Goal: Navigation & Orientation: Find specific page/section

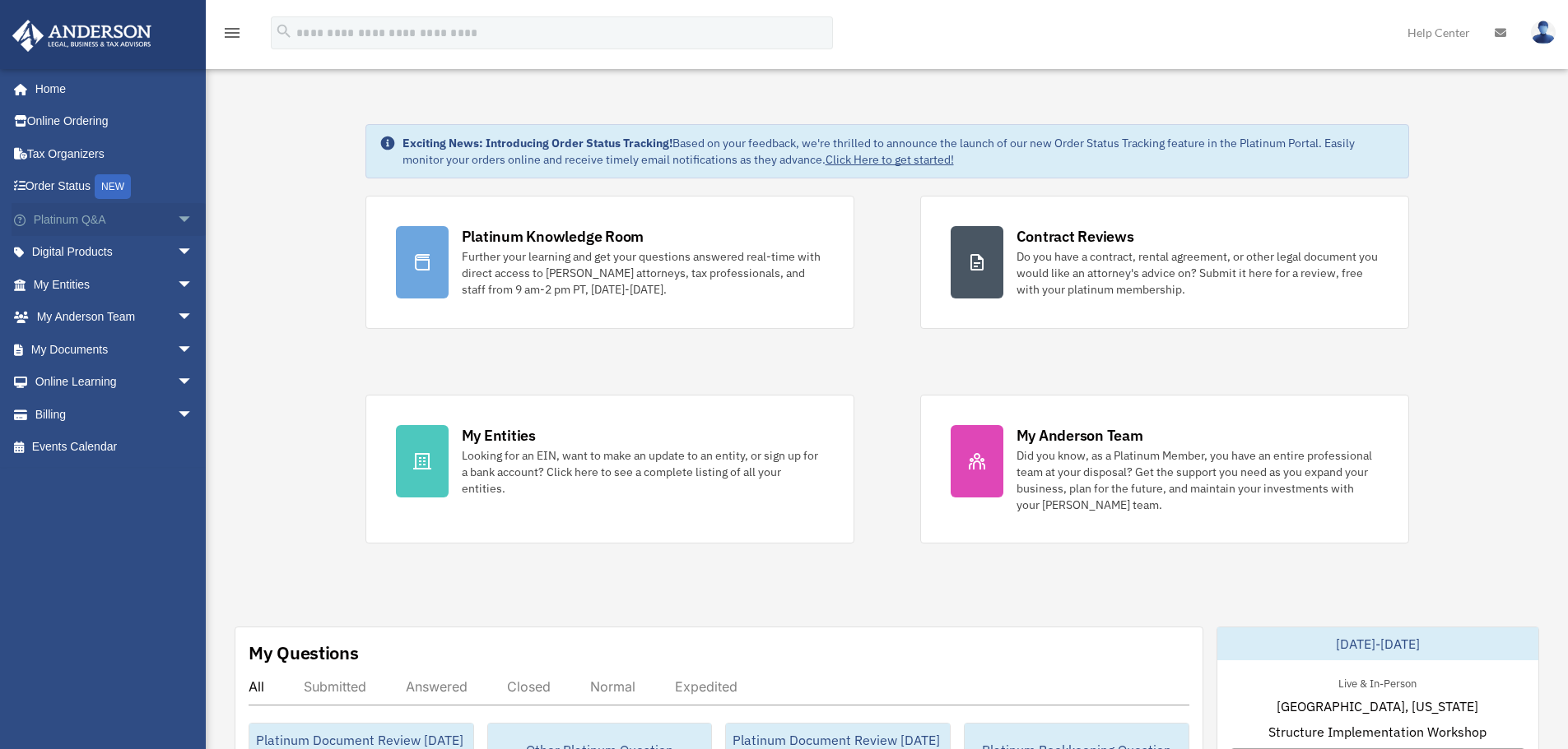
click at [177, 226] on span "arrow_drop_down" at bounding box center [193, 220] width 33 height 33
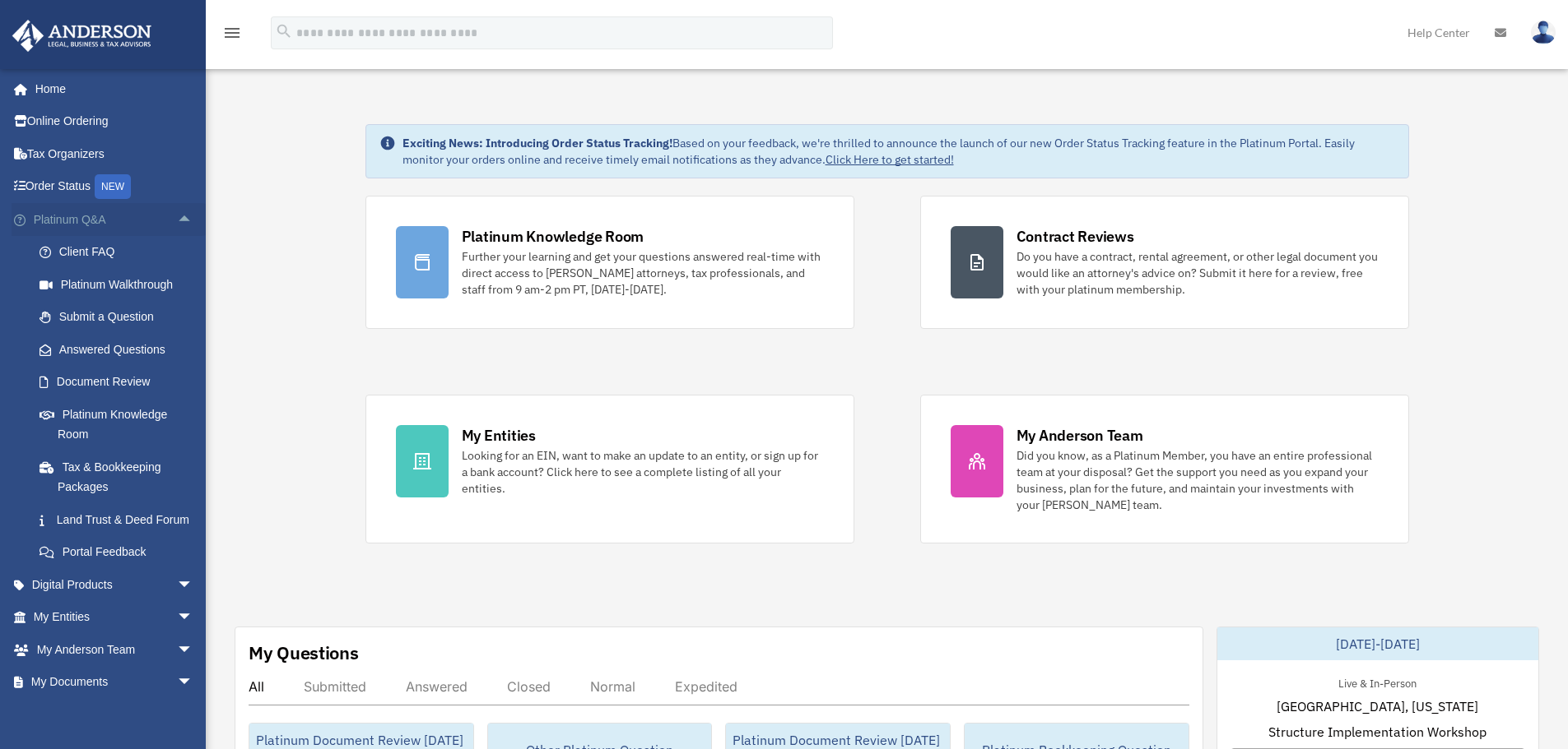
click at [177, 221] on span "arrow_drop_up" at bounding box center [193, 220] width 33 height 33
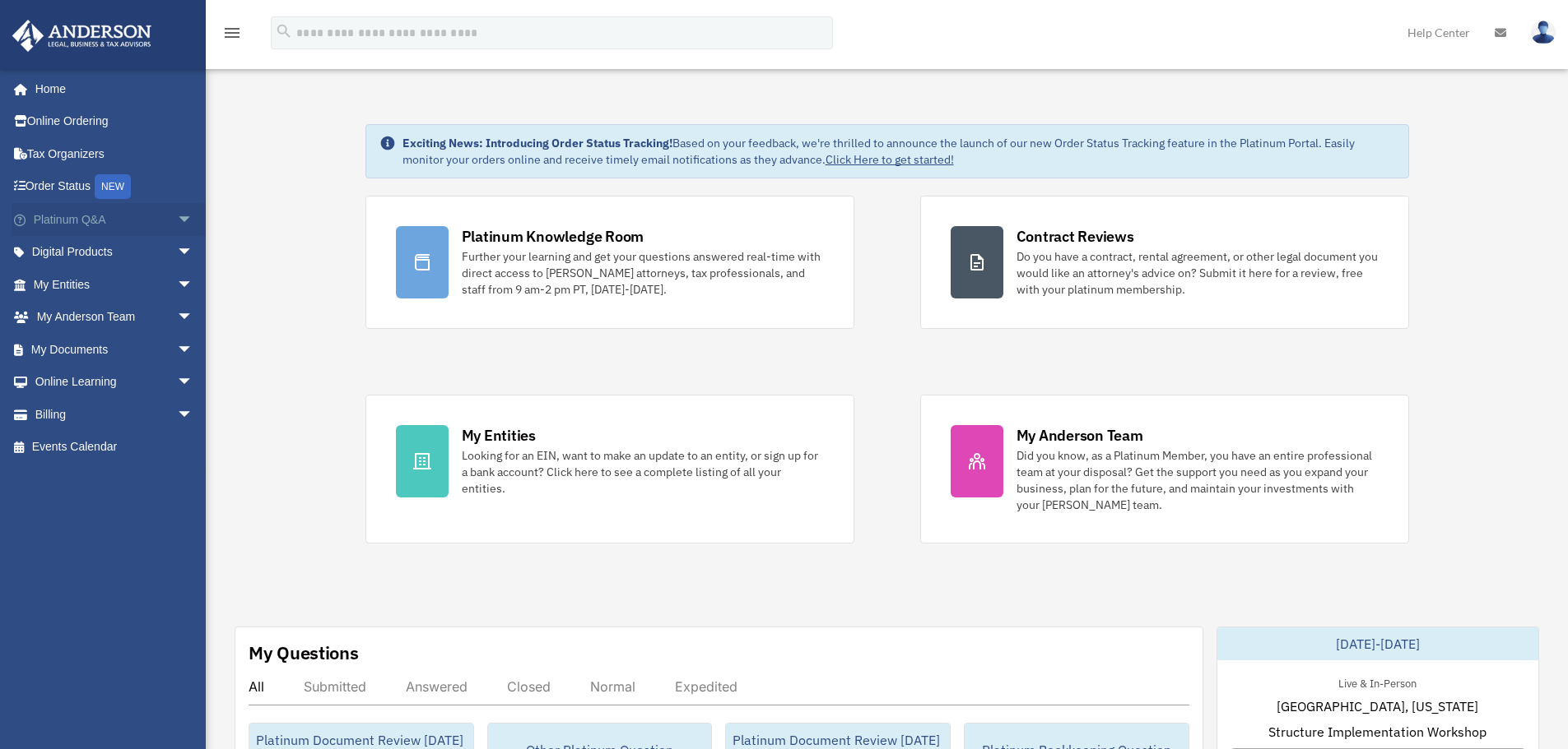
click at [177, 219] on span "arrow_drop_down" at bounding box center [193, 220] width 33 height 33
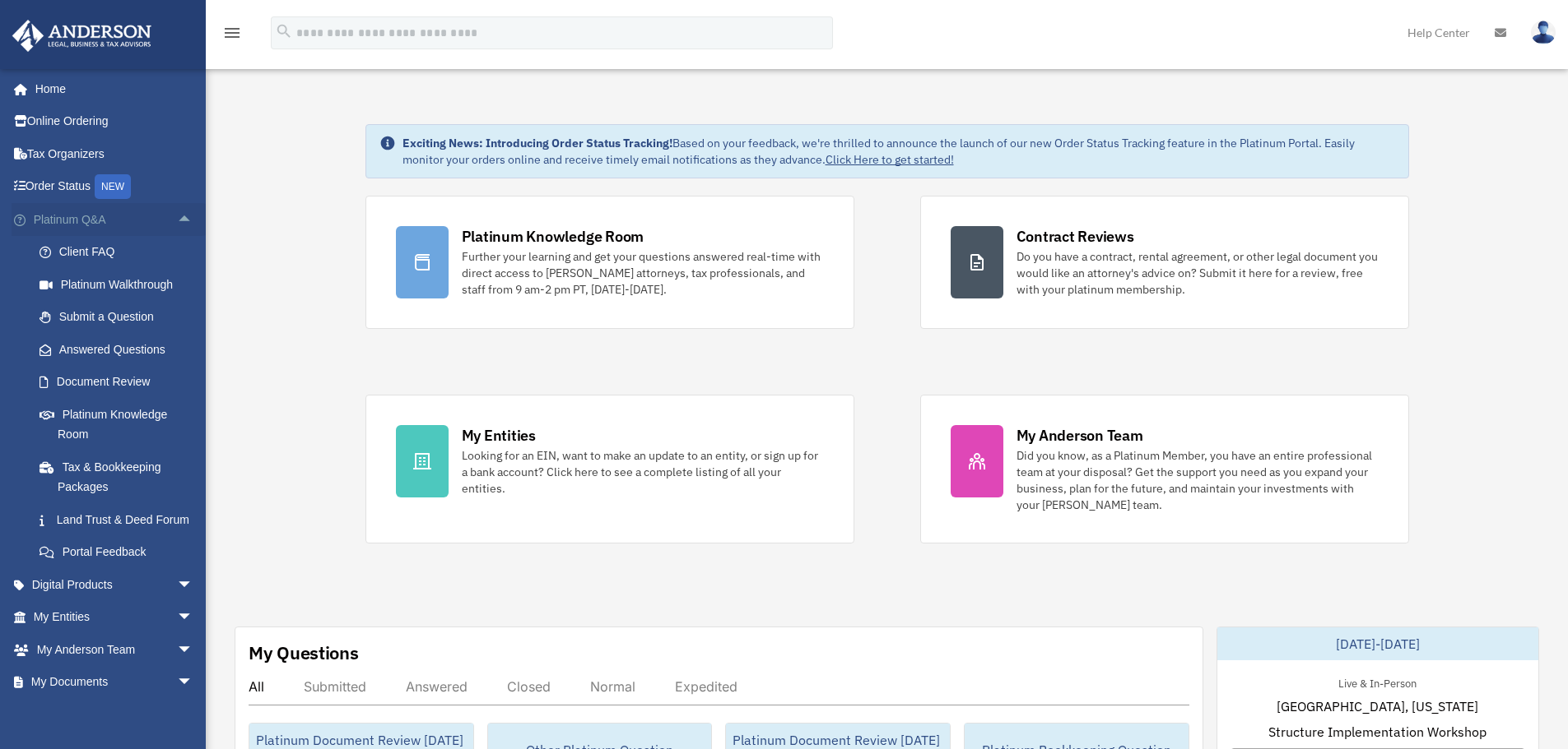
click at [155, 221] on link "Platinum Q&A arrow_drop_up" at bounding box center [115, 220] width 206 height 33
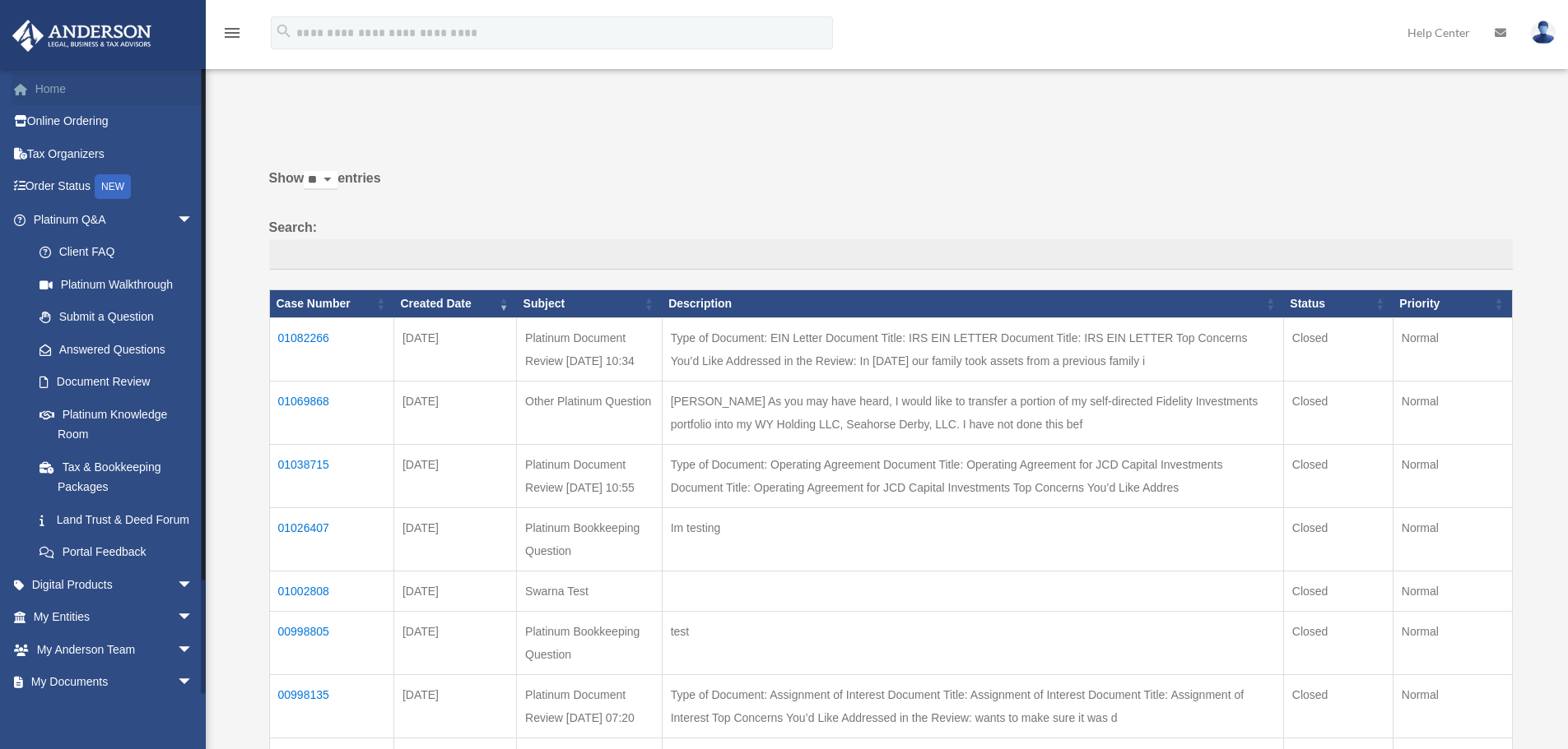
click at [59, 96] on link "Home" at bounding box center [115, 89] width 206 height 33
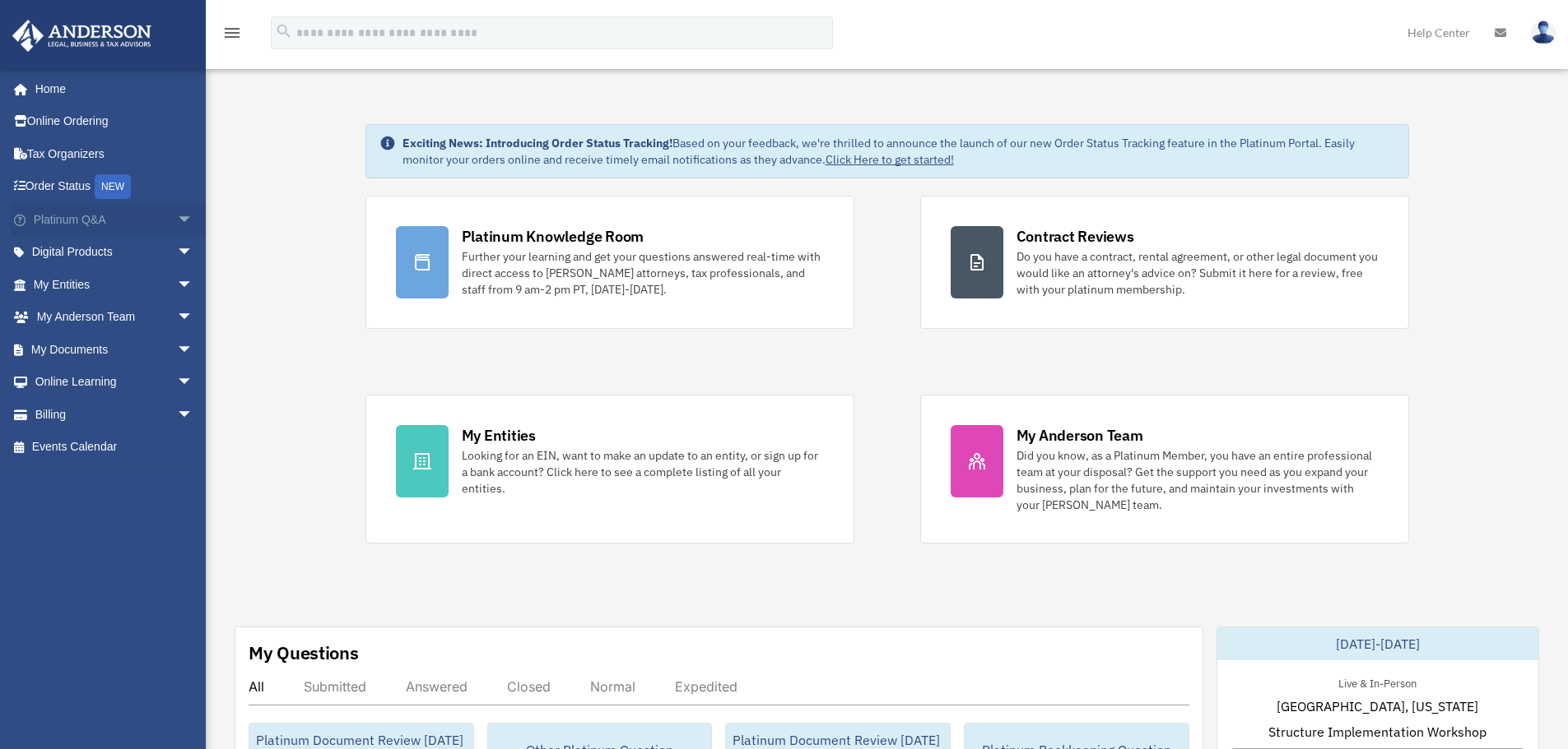
click at [177, 231] on span "arrow_drop_down" at bounding box center [193, 220] width 33 height 33
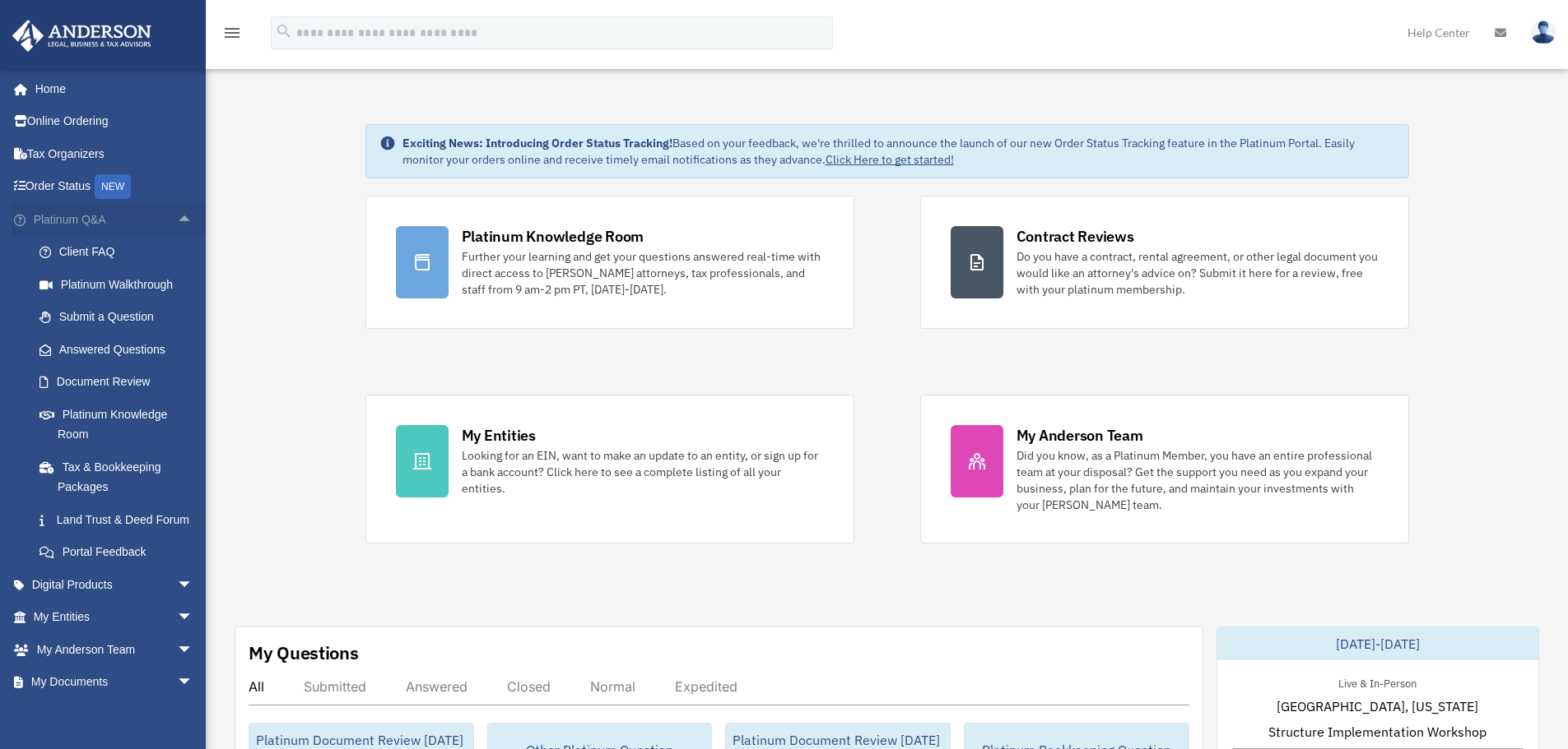
click at [177, 218] on span "arrow_drop_up" at bounding box center [193, 220] width 33 height 33
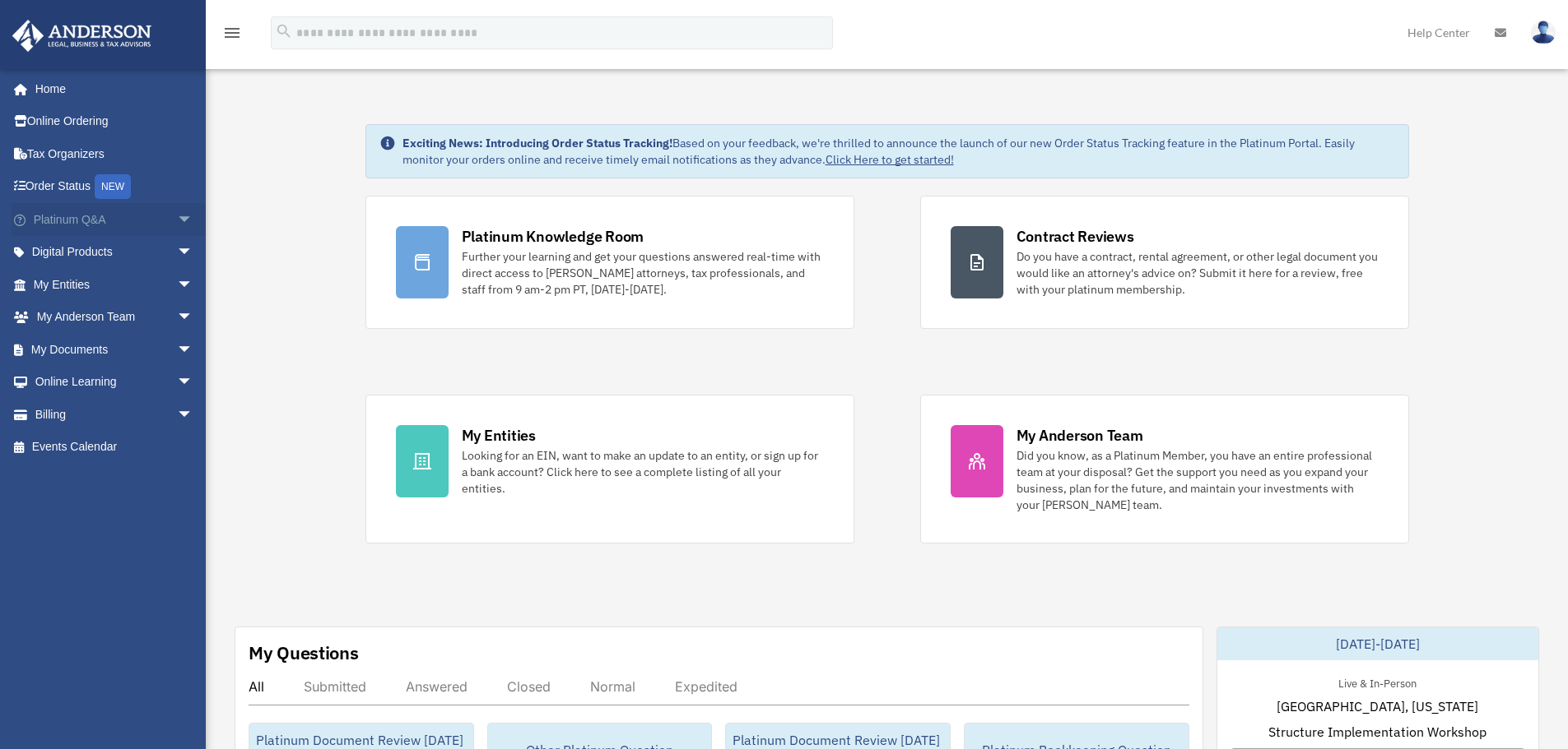
click at [177, 225] on span "arrow_drop_down" at bounding box center [193, 220] width 33 height 33
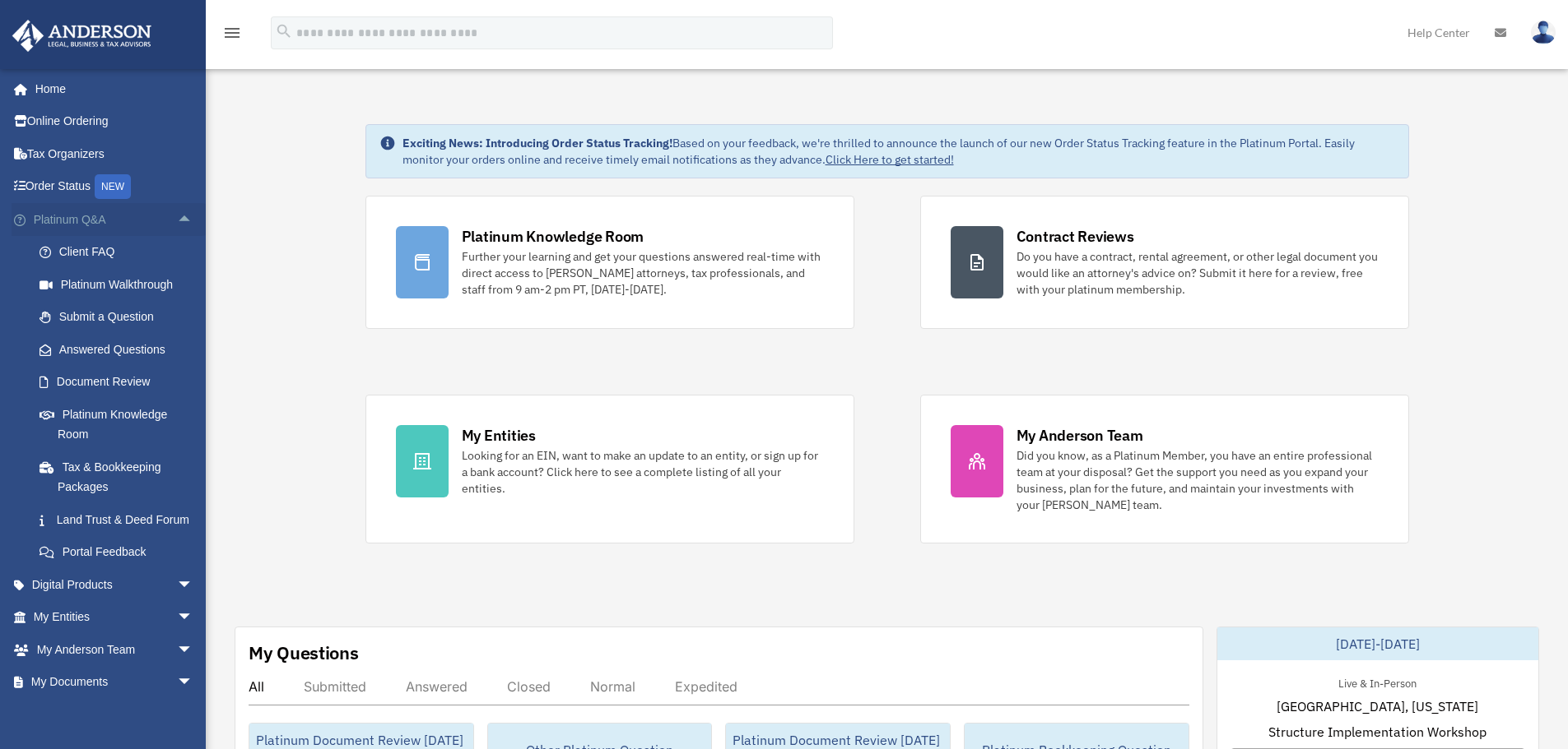
click at [177, 220] on span "arrow_drop_up" at bounding box center [193, 220] width 33 height 33
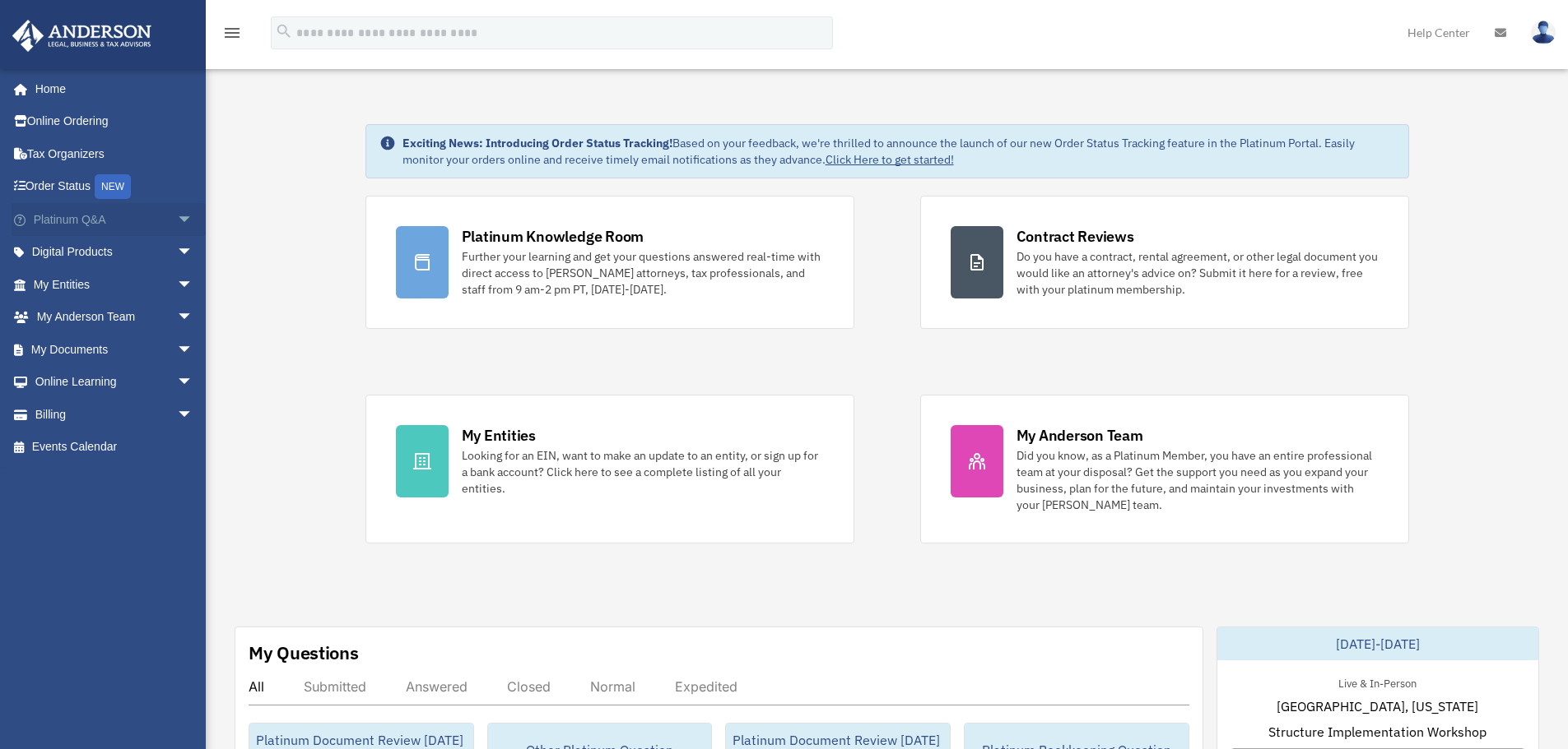
click at [177, 223] on span "arrow_drop_down" at bounding box center [193, 220] width 33 height 33
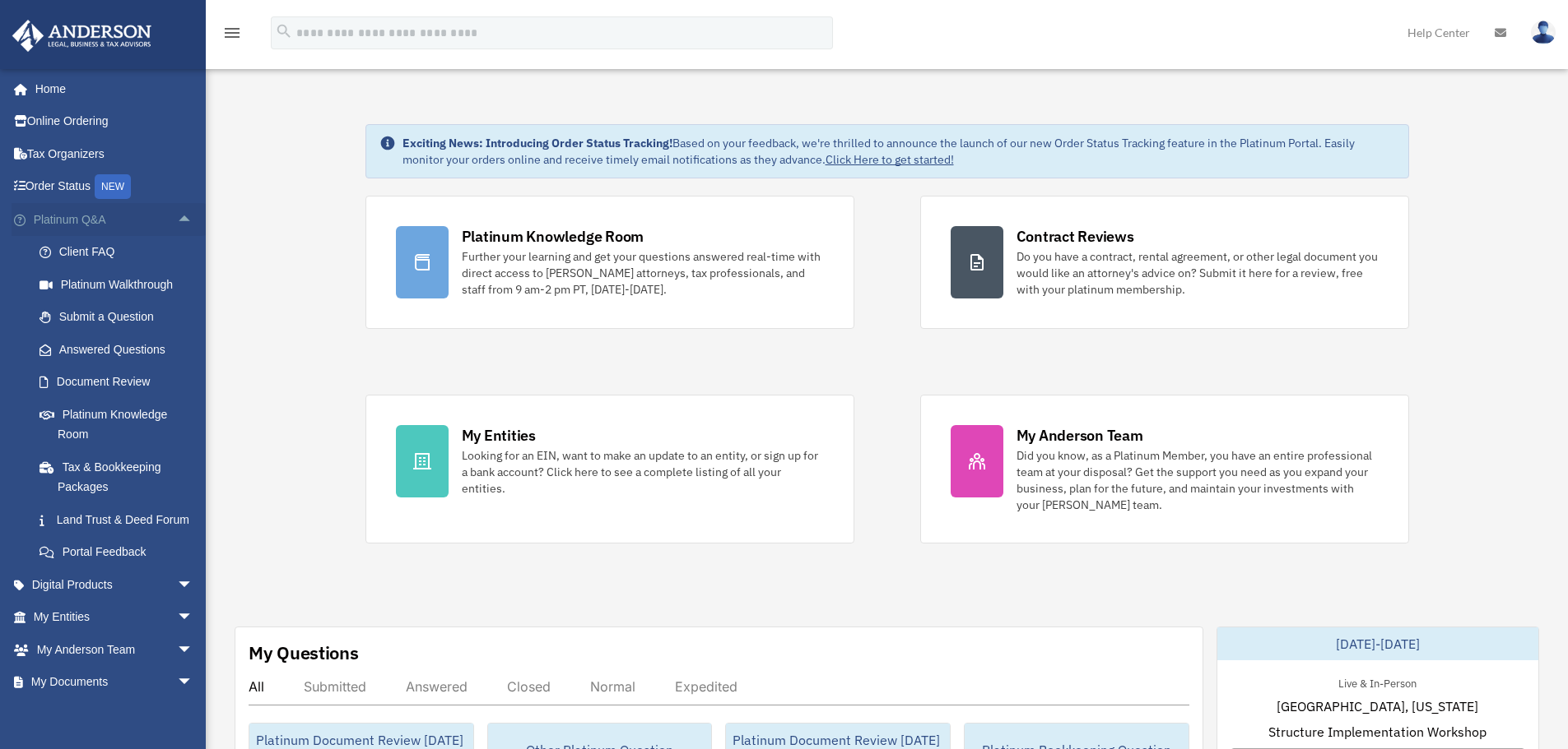
click at [177, 223] on span "arrow_drop_up" at bounding box center [193, 220] width 33 height 33
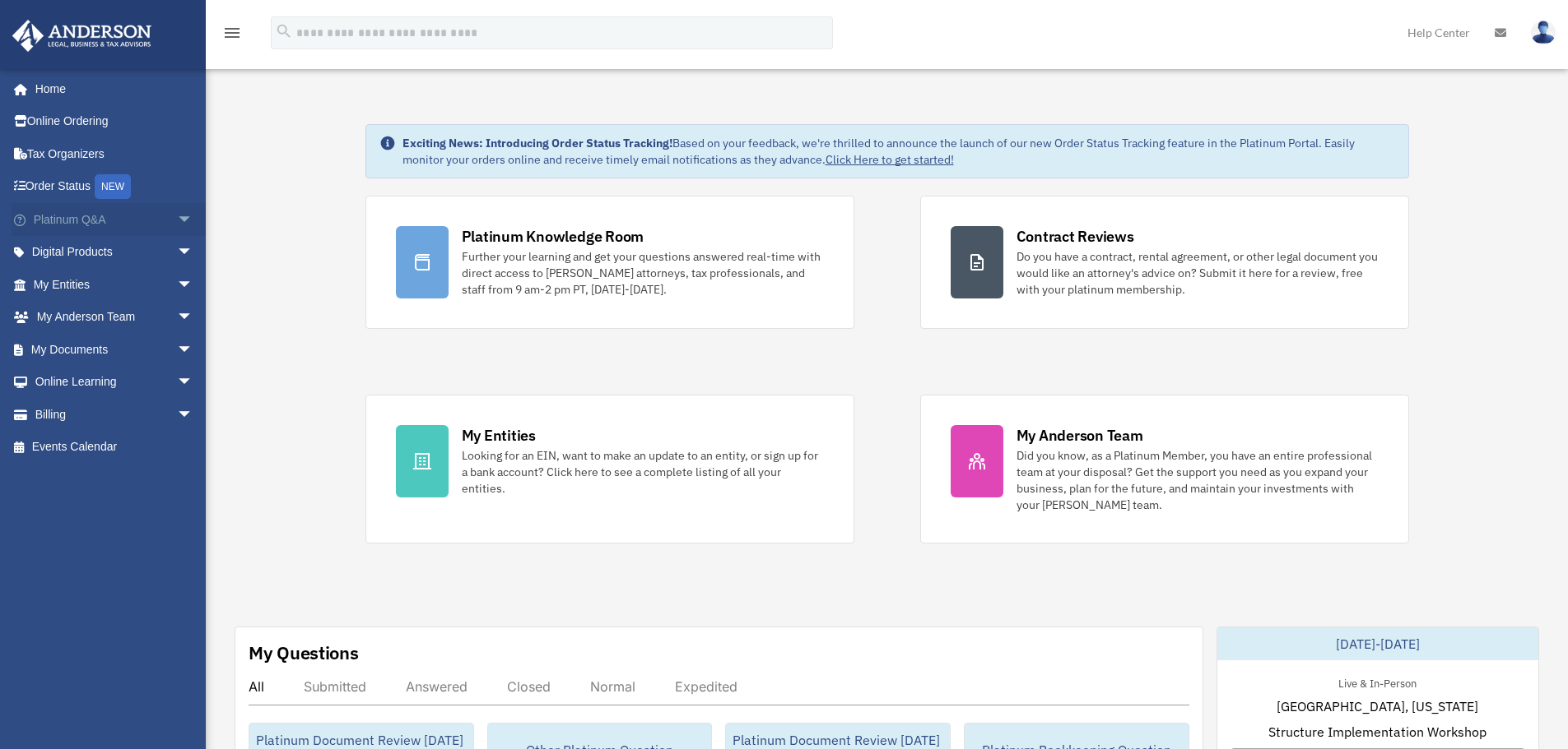
click at [177, 223] on span "arrow_drop_down" at bounding box center [193, 220] width 33 height 33
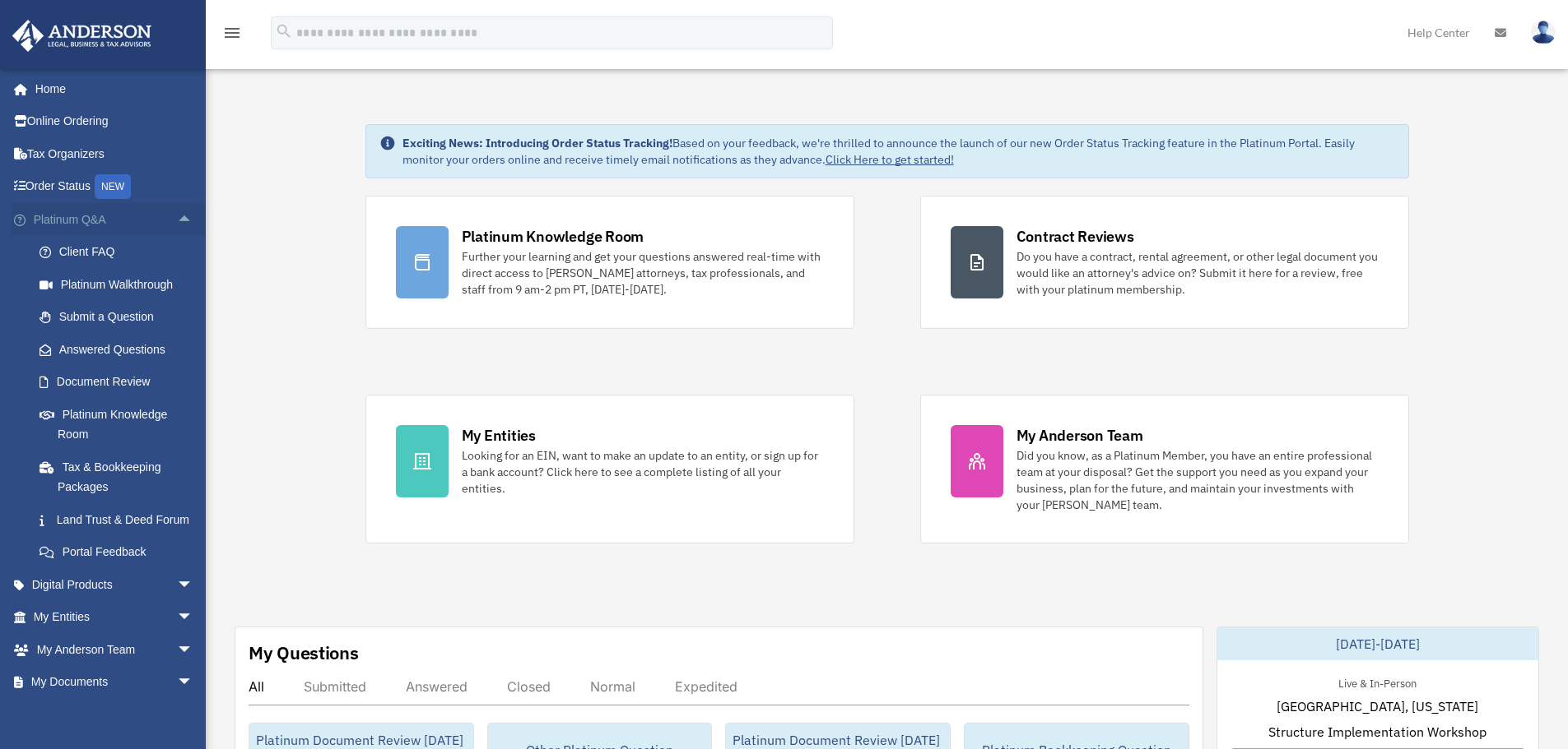
click at [177, 216] on span "arrow_drop_up" at bounding box center [193, 220] width 33 height 33
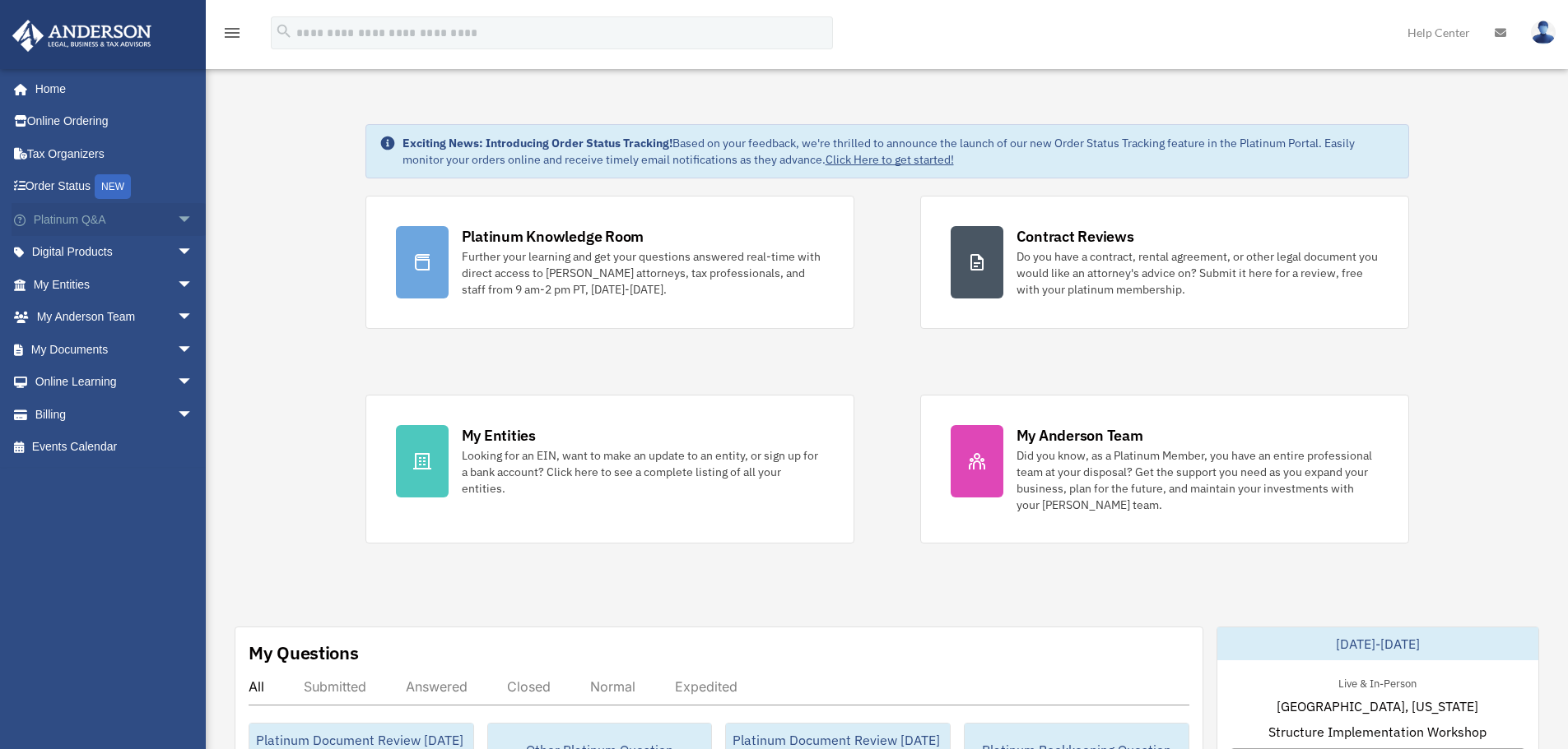
click at [177, 218] on span "arrow_drop_down" at bounding box center [193, 220] width 33 height 33
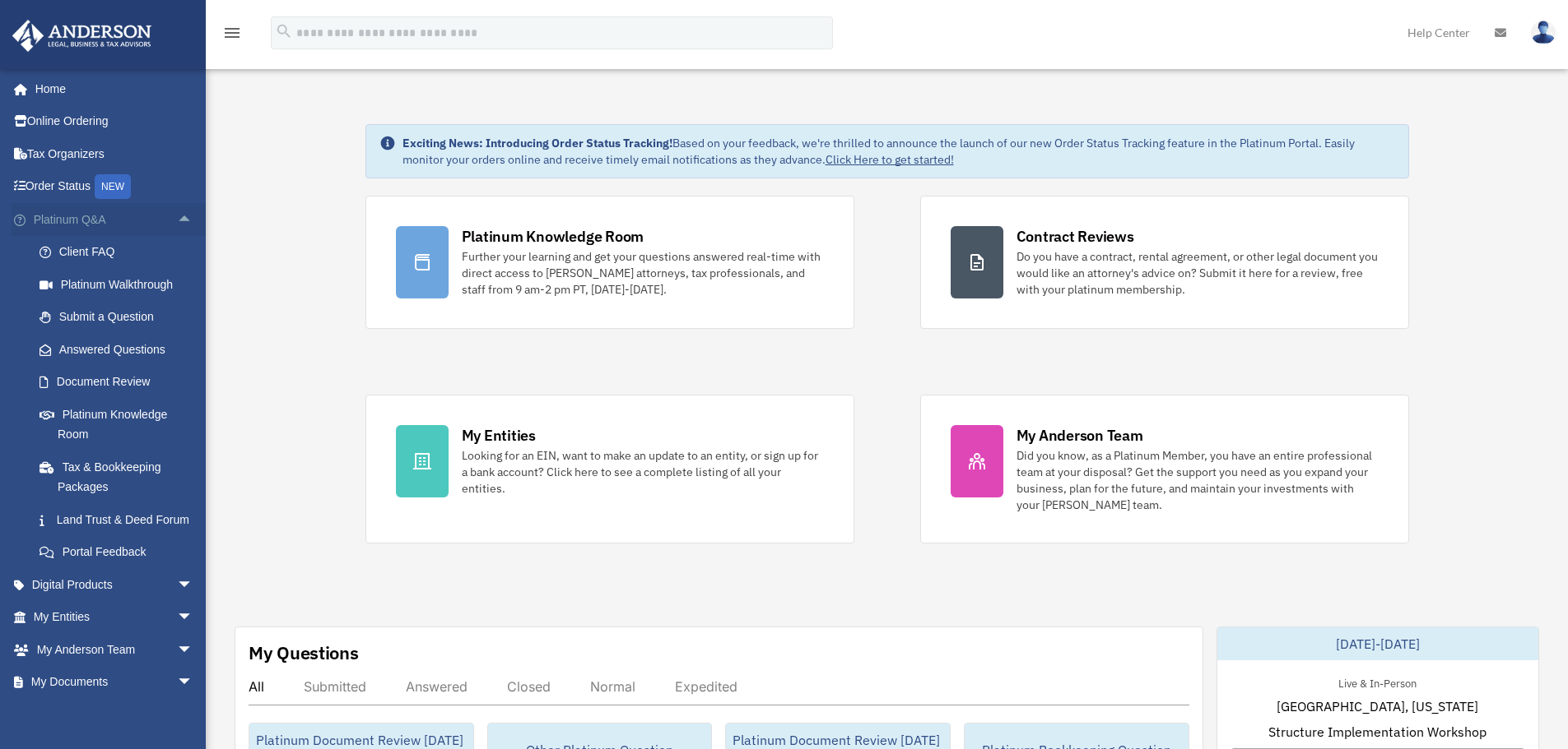
click at [177, 221] on span "arrow_drop_up" at bounding box center [193, 220] width 33 height 33
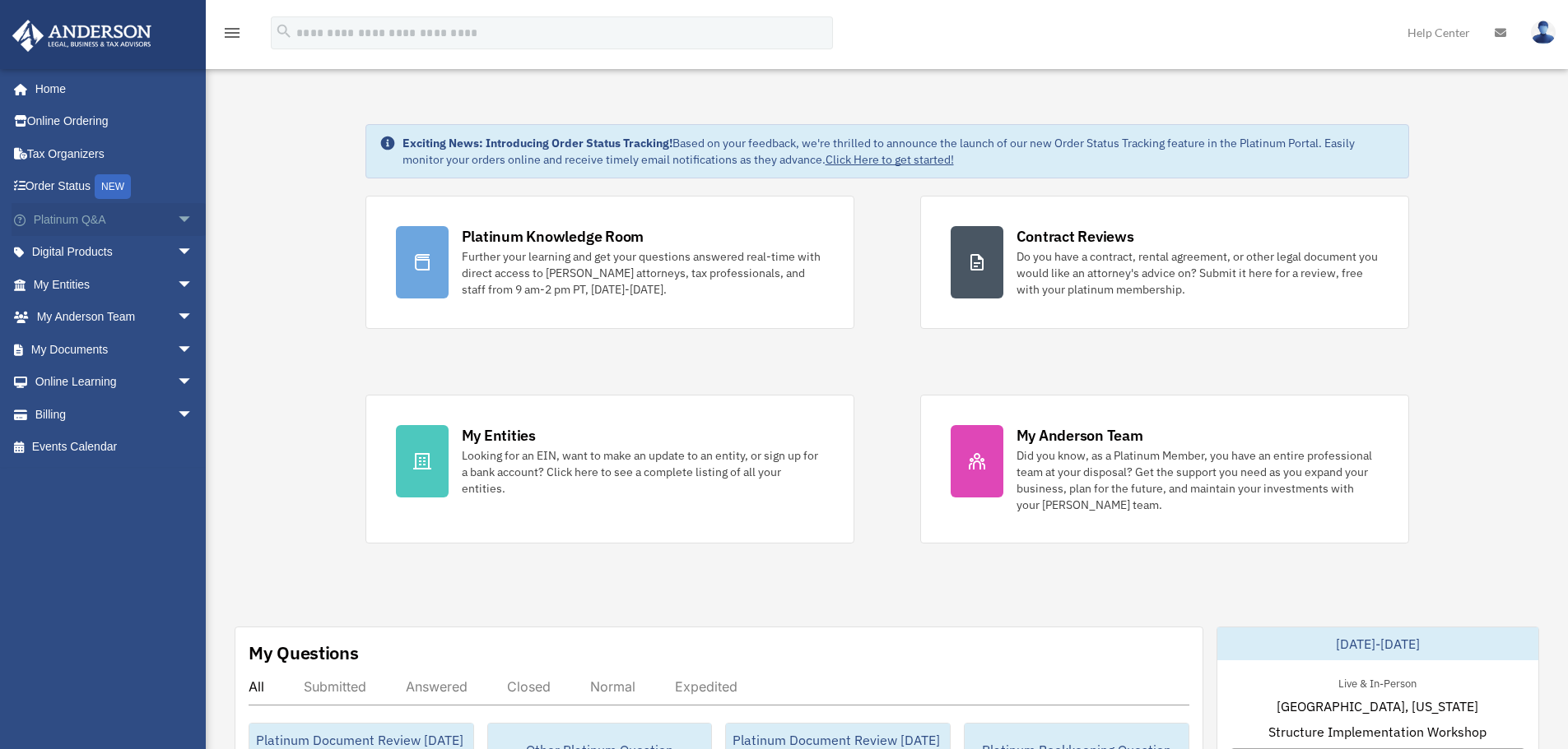
click at [181, 225] on span "arrow_drop_down" at bounding box center [193, 220] width 33 height 33
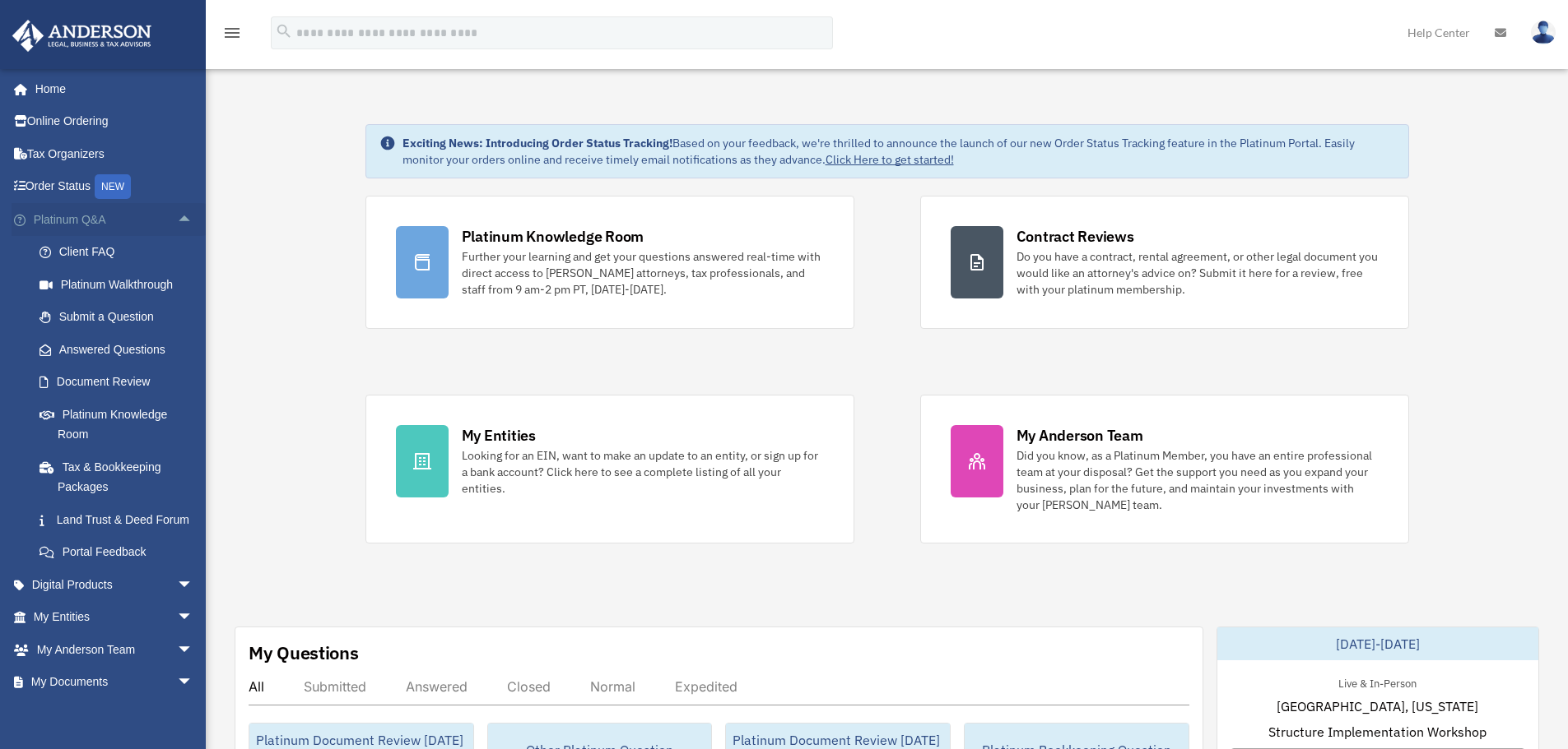
click at [178, 225] on span "arrow_drop_up" at bounding box center [193, 220] width 33 height 33
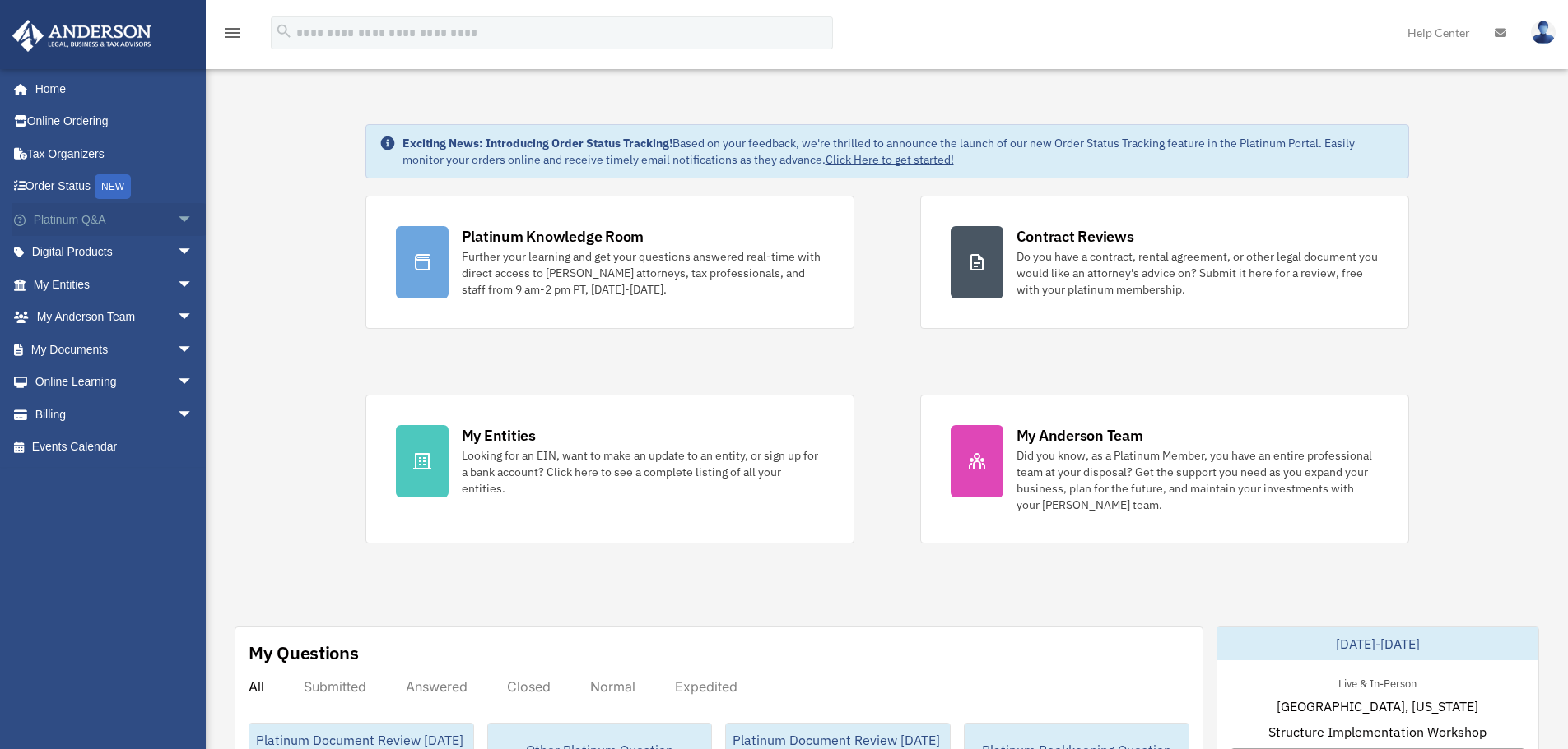
click at [177, 215] on span "arrow_drop_down" at bounding box center [193, 220] width 33 height 33
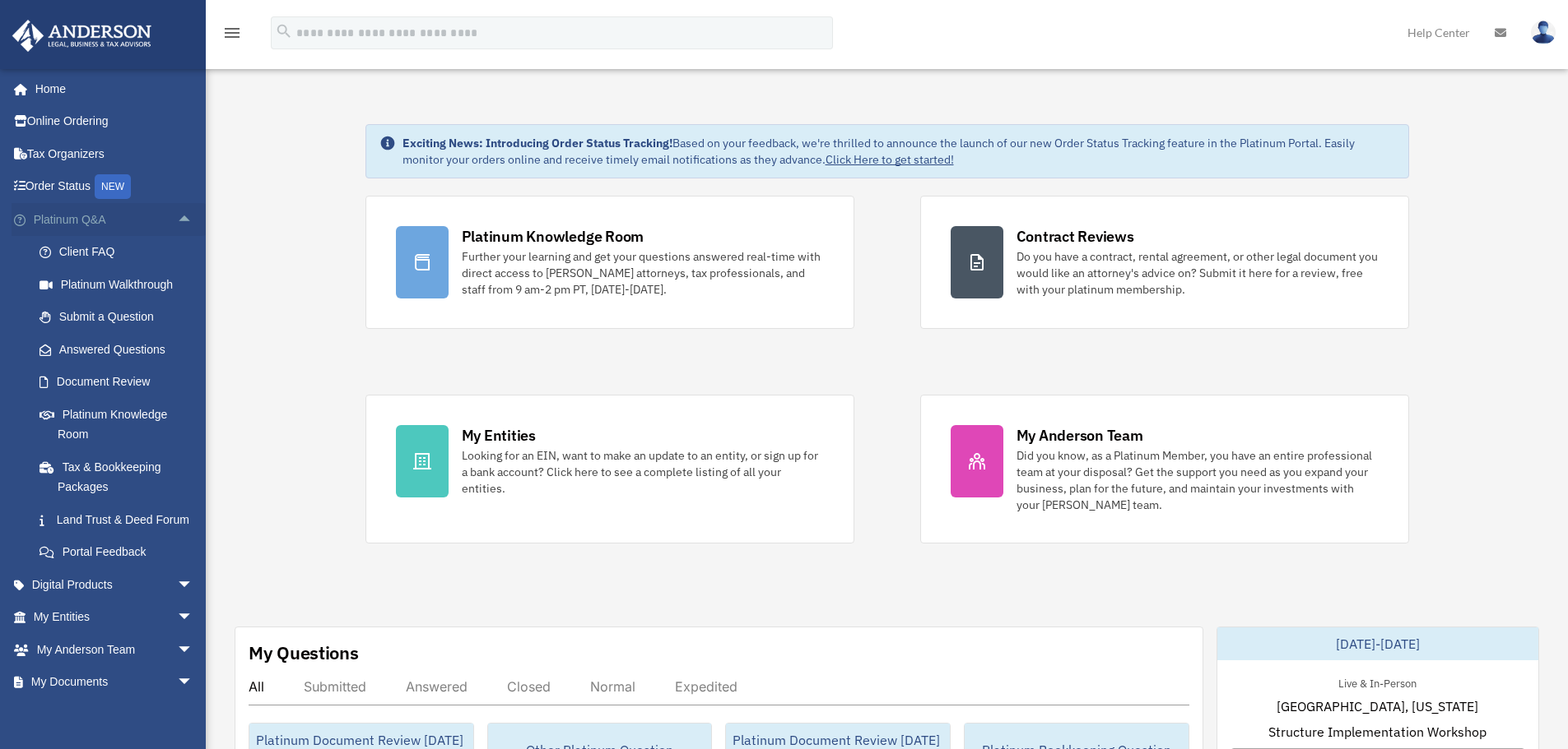
click at [177, 224] on span "arrow_drop_up" at bounding box center [193, 220] width 33 height 33
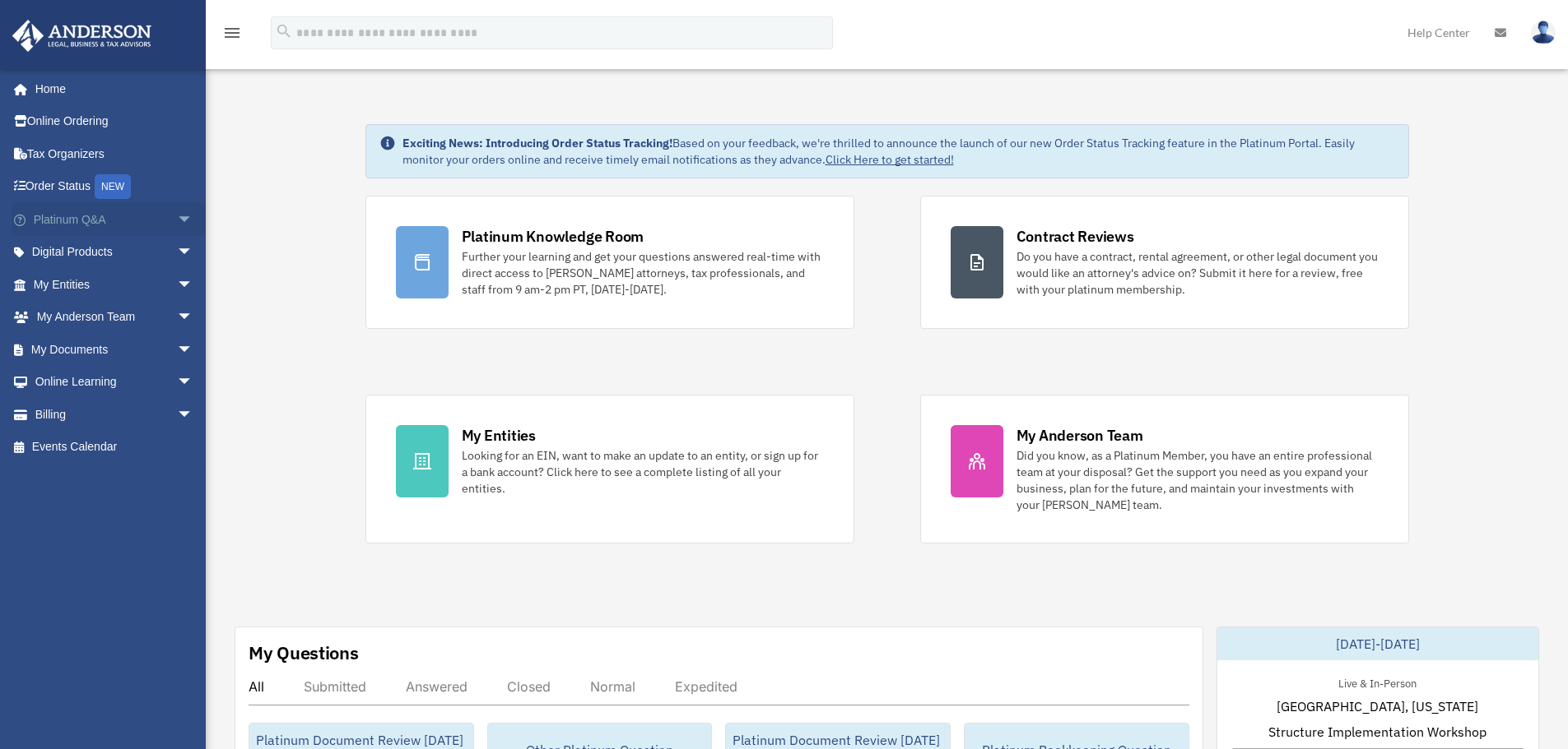
click at [177, 224] on span "arrow_drop_down" at bounding box center [193, 220] width 33 height 33
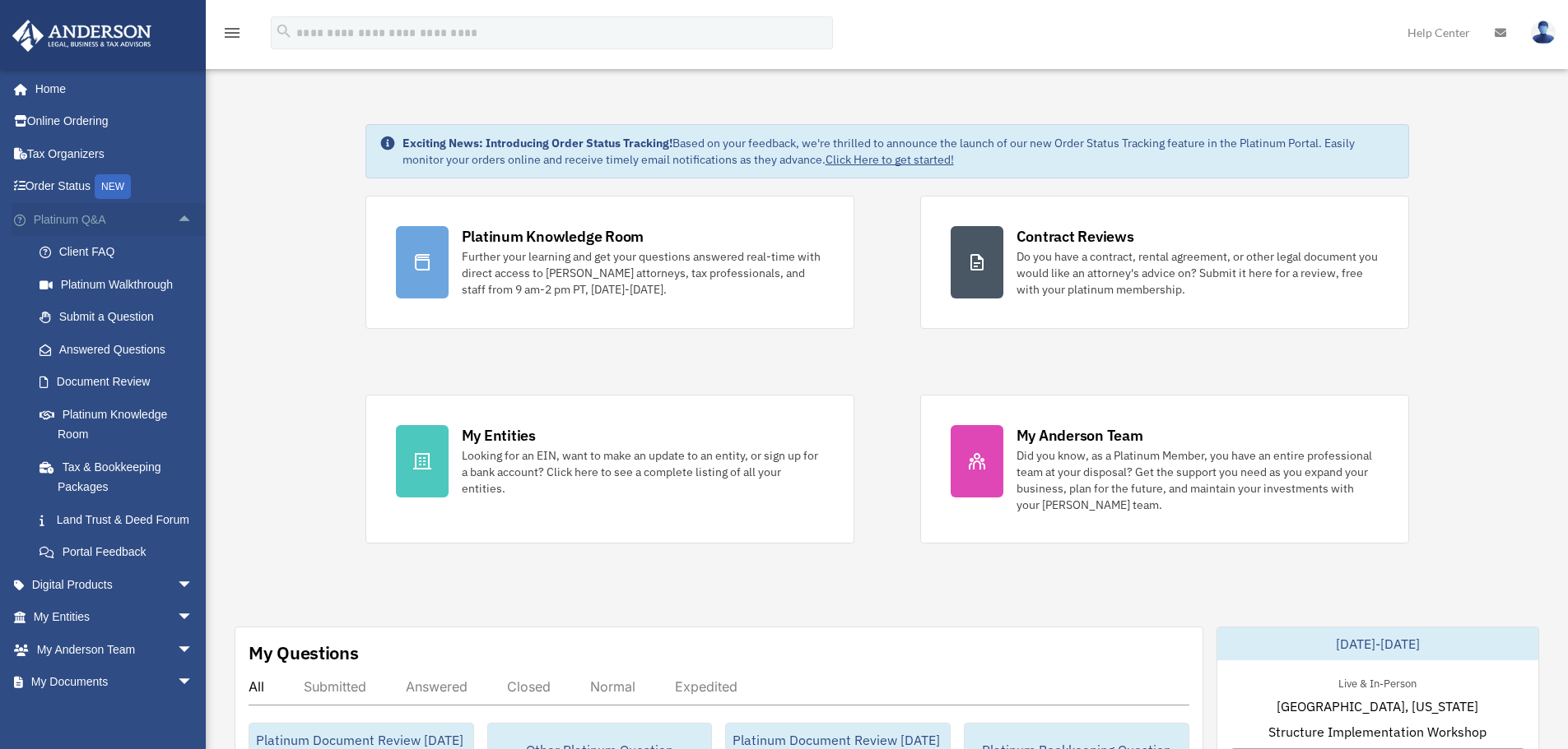
click at [177, 224] on span "arrow_drop_up" at bounding box center [193, 220] width 33 height 33
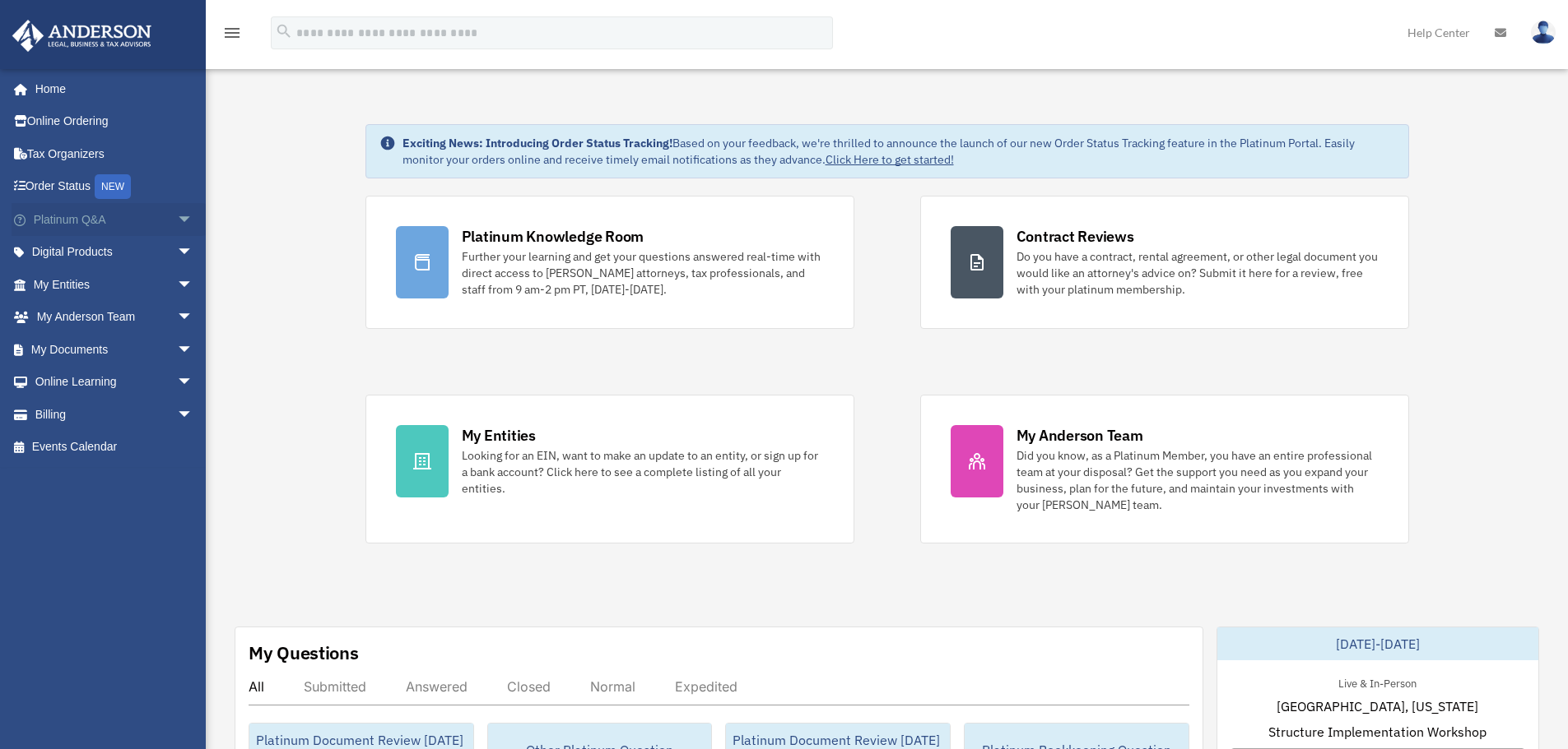
click at [177, 224] on span "arrow_drop_down" at bounding box center [193, 220] width 33 height 33
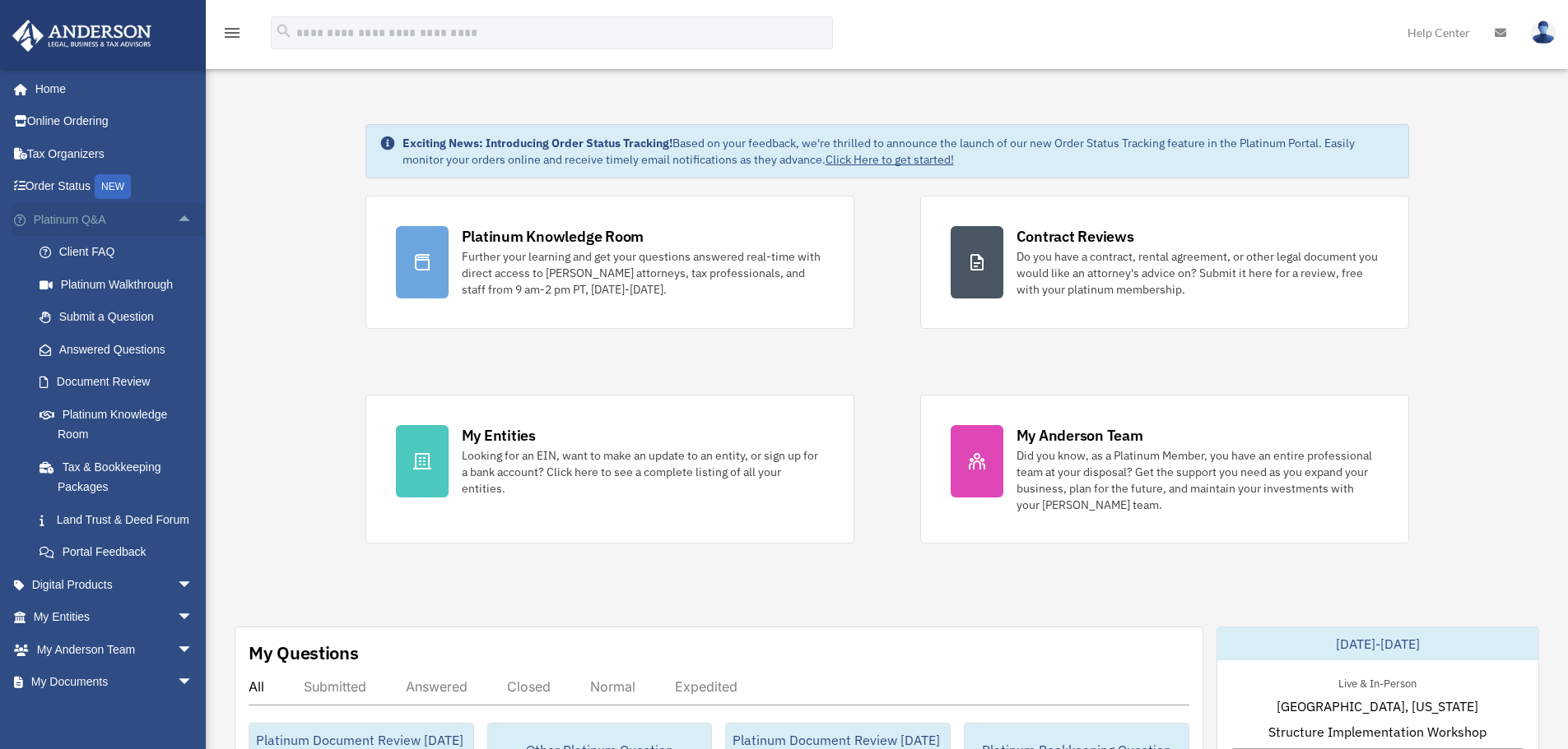
click at [177, 220] on span "arrow_drop_up" at bounding box center [193, 220] width 33 height 33
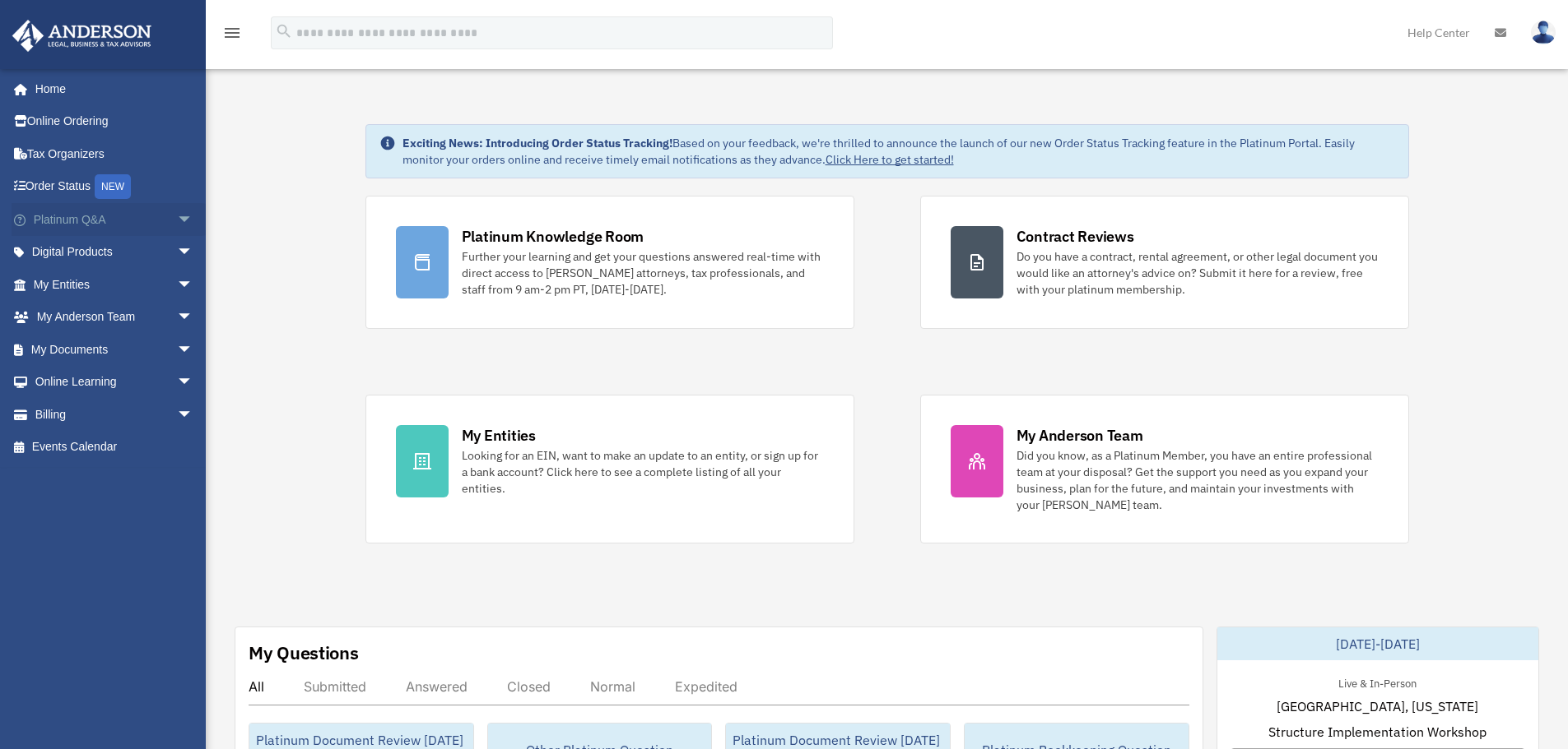
click at [177, 226] on span "arrow_drop_down" at bounding box center [193, 220] width 33 height 33
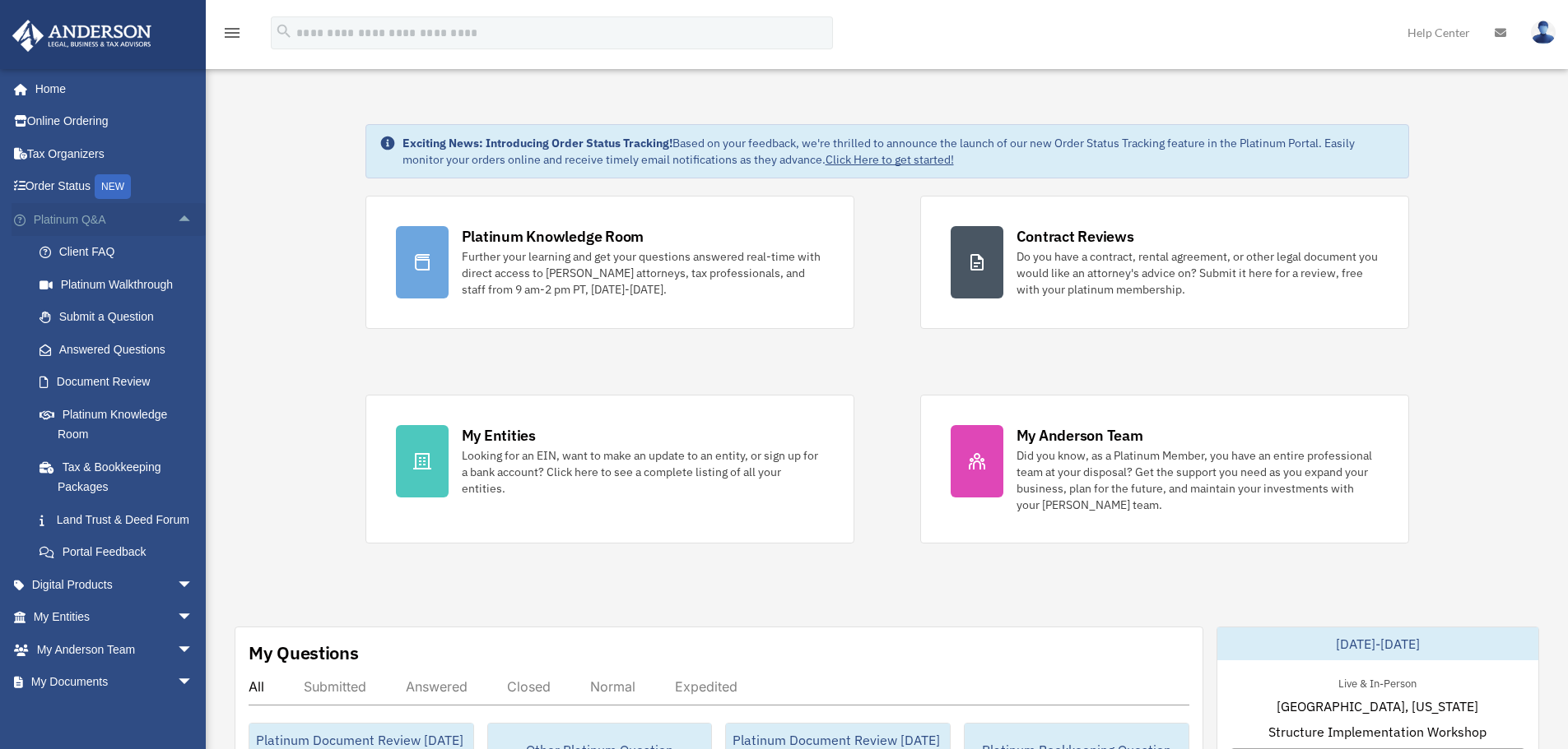
click at [177, 231] on span "arrow_drop_up" at bounding box center [193, 220] width 33 height 33
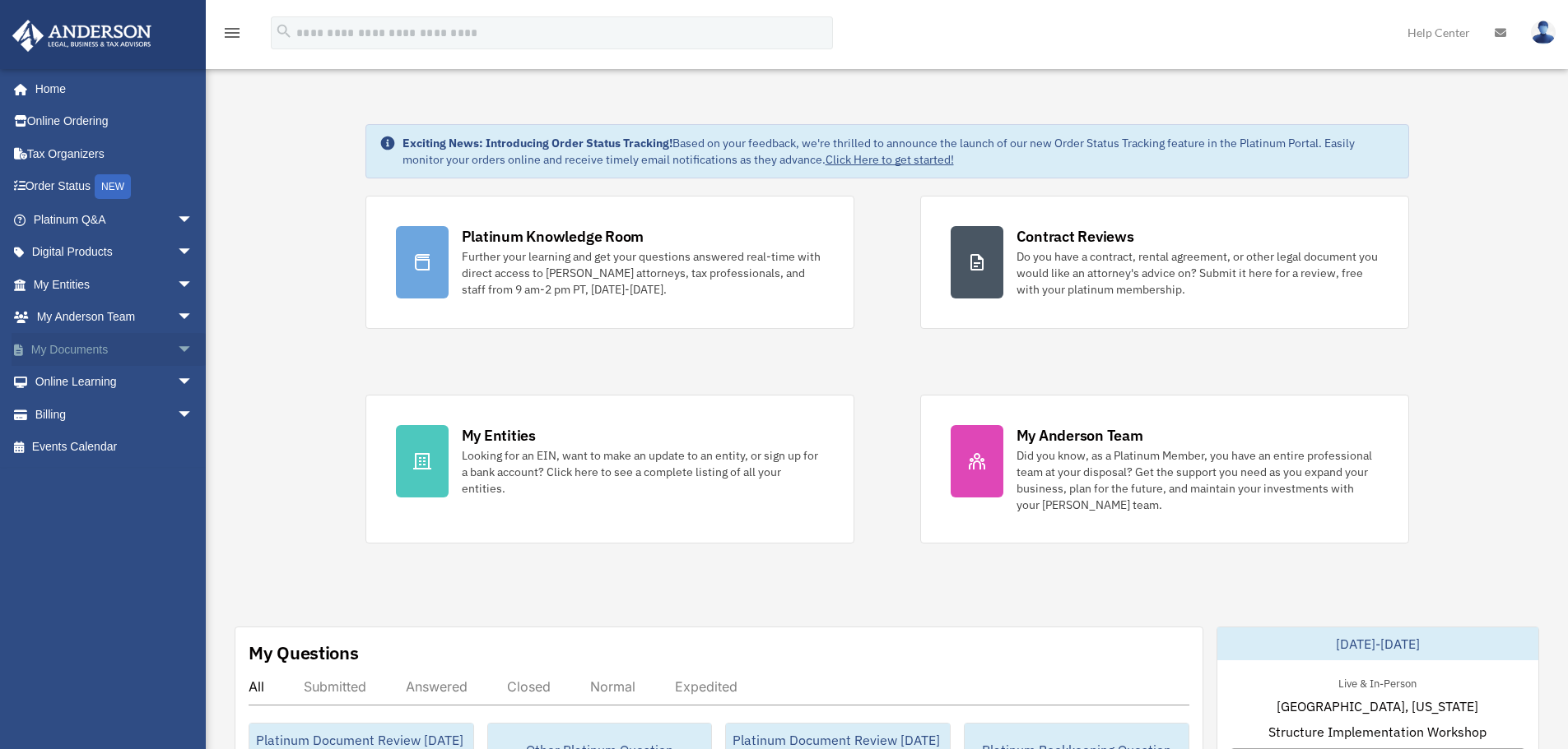
click at [177, 352] on span "arrow_drop_down" at bounding box center [193, 349] width 33 height 33
click at [177, 348] on span "arrow_drop_up" at bounding box center [193, 349] width 33 height 33
click at [177, 354] on span "arrow_drop_down" at bounding box center [193, 349] width 33 height 33
click at [177, 351] on span "arrow_drop_up" at bounding box center [193, 349] width 33 height 33
click at [177, 353] on span "arrow_drop_down" at bounding box center [193, 349] width 33 height 33
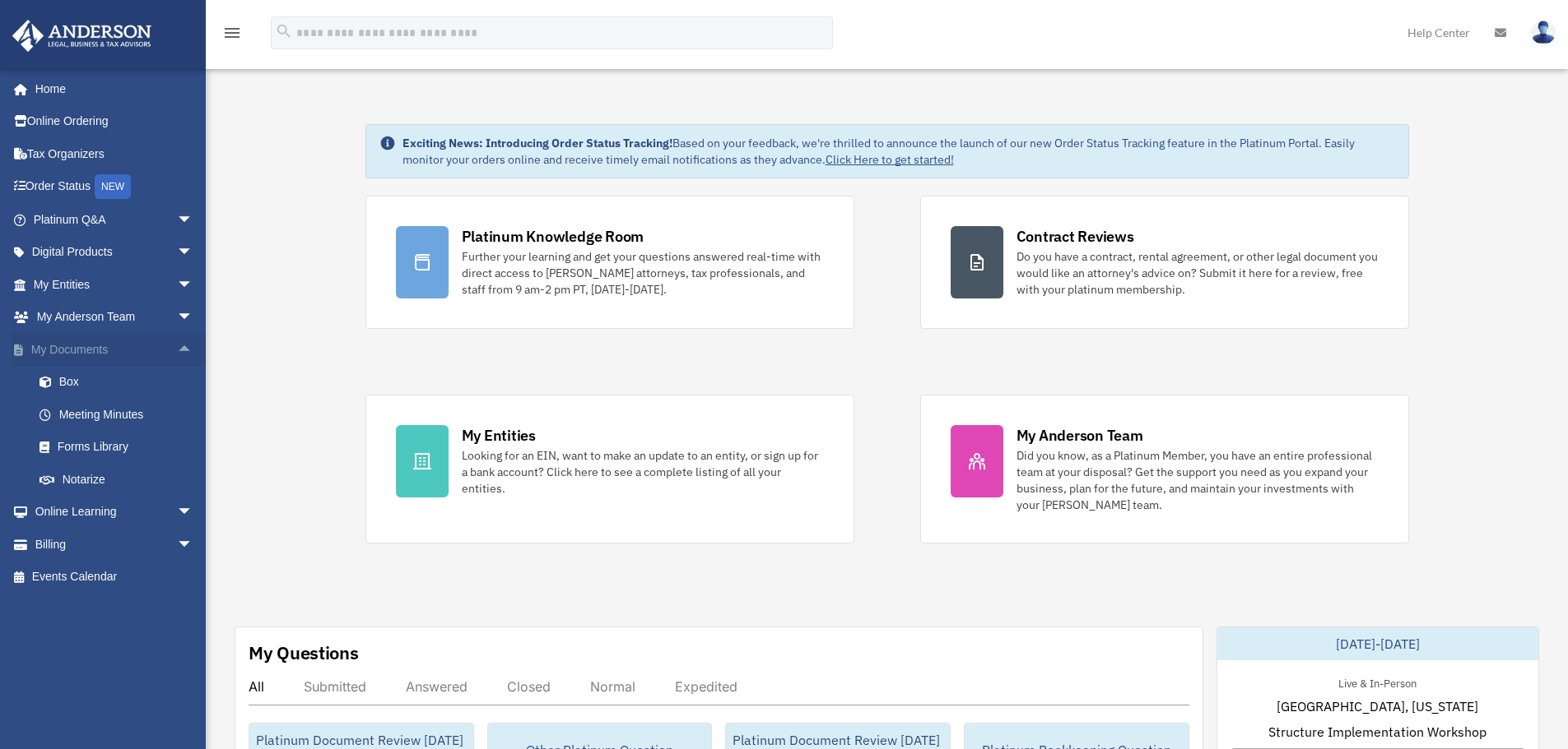
click at [177, 357] on span "arrow_drop_up" at bounding box center [193, 349] width 33 height 33
click at [177, 352] on span "arrow_drop_down" at bounding box center [193, 349] width 33 height 33
click at [72, 386] on link "Box" at bounding box center [120, 383] width 195 height 33
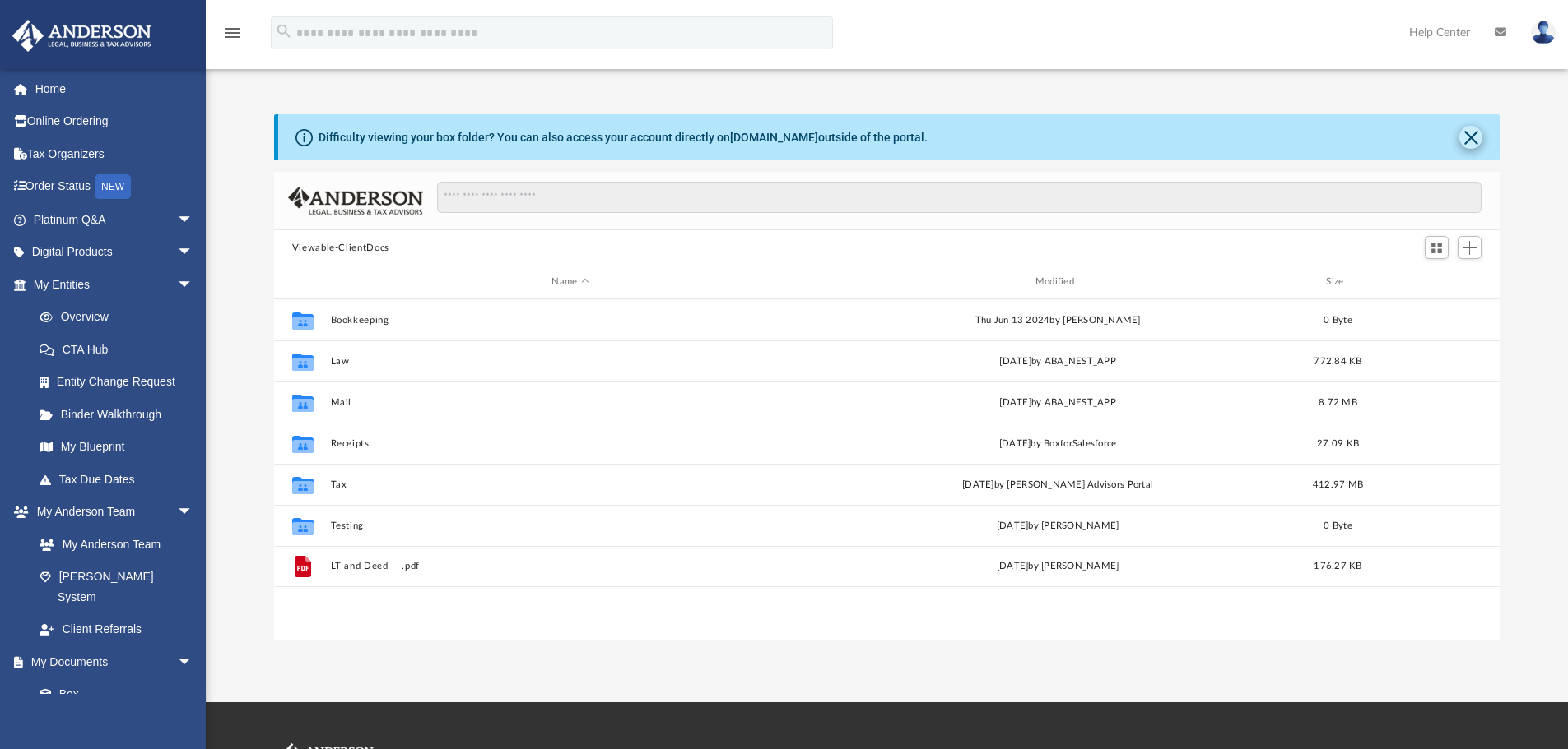
scroll to position [362, 1213]
click at [1466, 141] on button "Close" at bounding box center [1470, 136] width 23 height 23
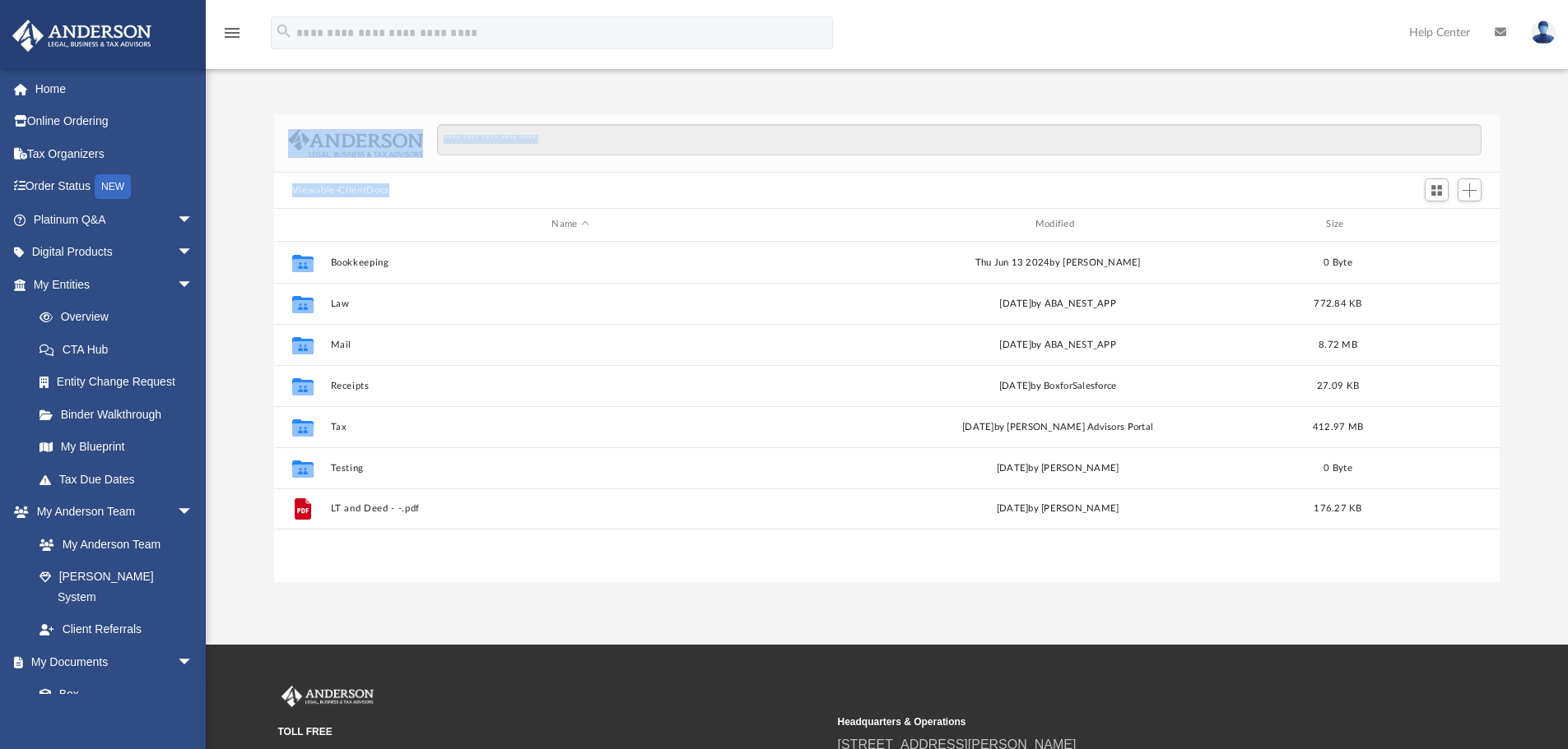
drag, startPoint x: 277, startPoint y: 107, endPoint x: 958, endPoint y: 204, distance: 687.9
click at [958, 204] on div "Difficulty viewing your box folder? You can also access your account directly o…" at bounding box center [887, 331] width 1362 height 503
click at [597, 184] on div "Viewable-ClientDocs" at bounding box center [887, 190] width 1226 height 36
drag, startPoint x: 260, startPoint y: 99, endPoint x: 527, endPoint y: 198, distance: 284.8
click at [527, 198] on div "Difficulty viewing your box folder? You can also access your account directly o…" at bounding box center [887, 331] width 1362 height 503
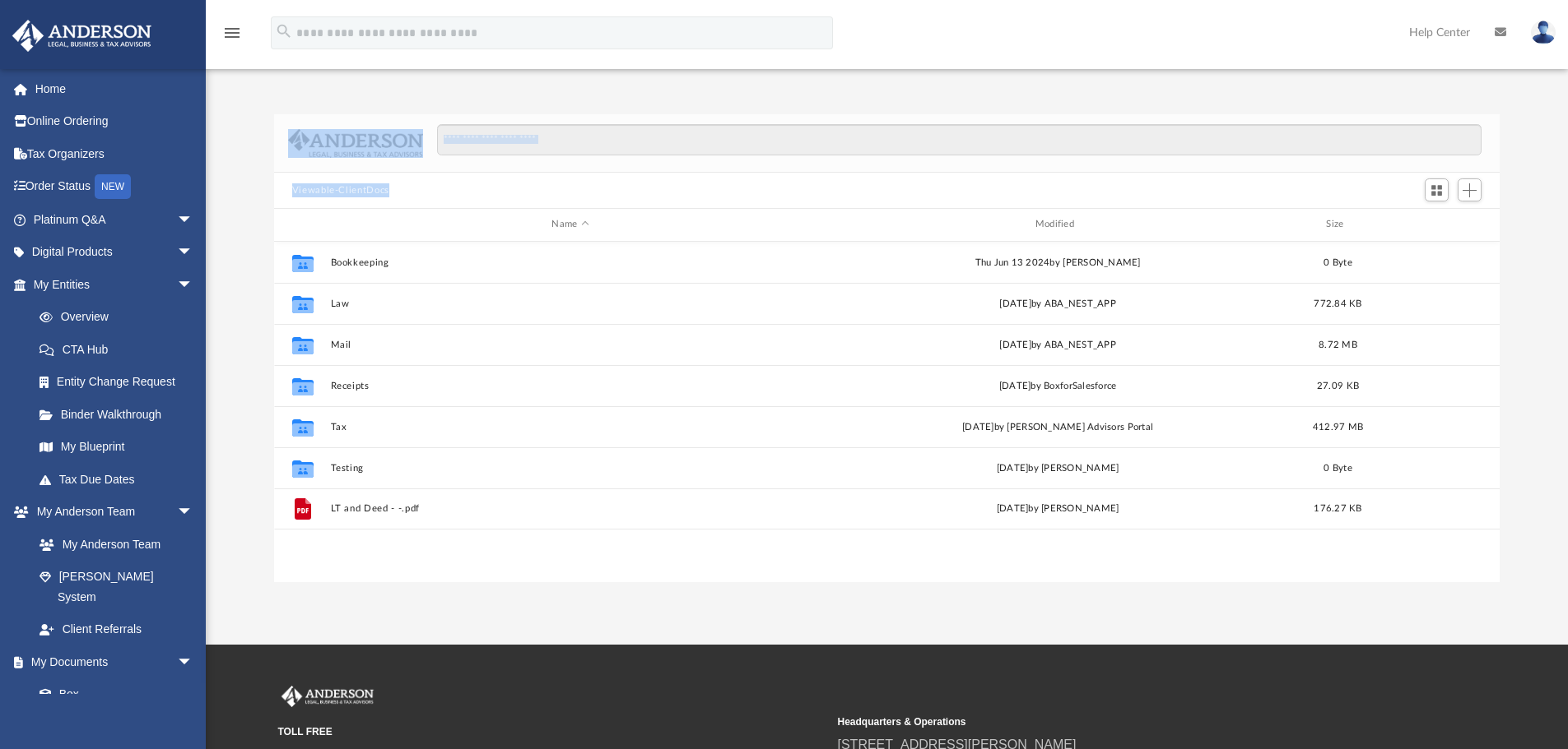
click at [237, 97] on div "Difficulty viewing your box folder? You can also access your account directly o…" at bounding box center [887, 331] width 1362 height 503
drag, startPoint x: 265, startPoint y: 100, endPoint x: 471, endPoint y: 186, distance: 223.2
click at [471, 186] on div "Difficulty viewing your box folder? You can also access your account directly o…" at bounding box center [887, 331] width 1362 height 503
click at [348, 99] on div "Difficulty viewing your box folder? You can also access your account directly o…" at bounding box center [887, 331] width 1362 height 503
drag, startPoint x: 292, startPoint y: 121, endPoint x: 483, endPoint y: 195, distance: 204.8
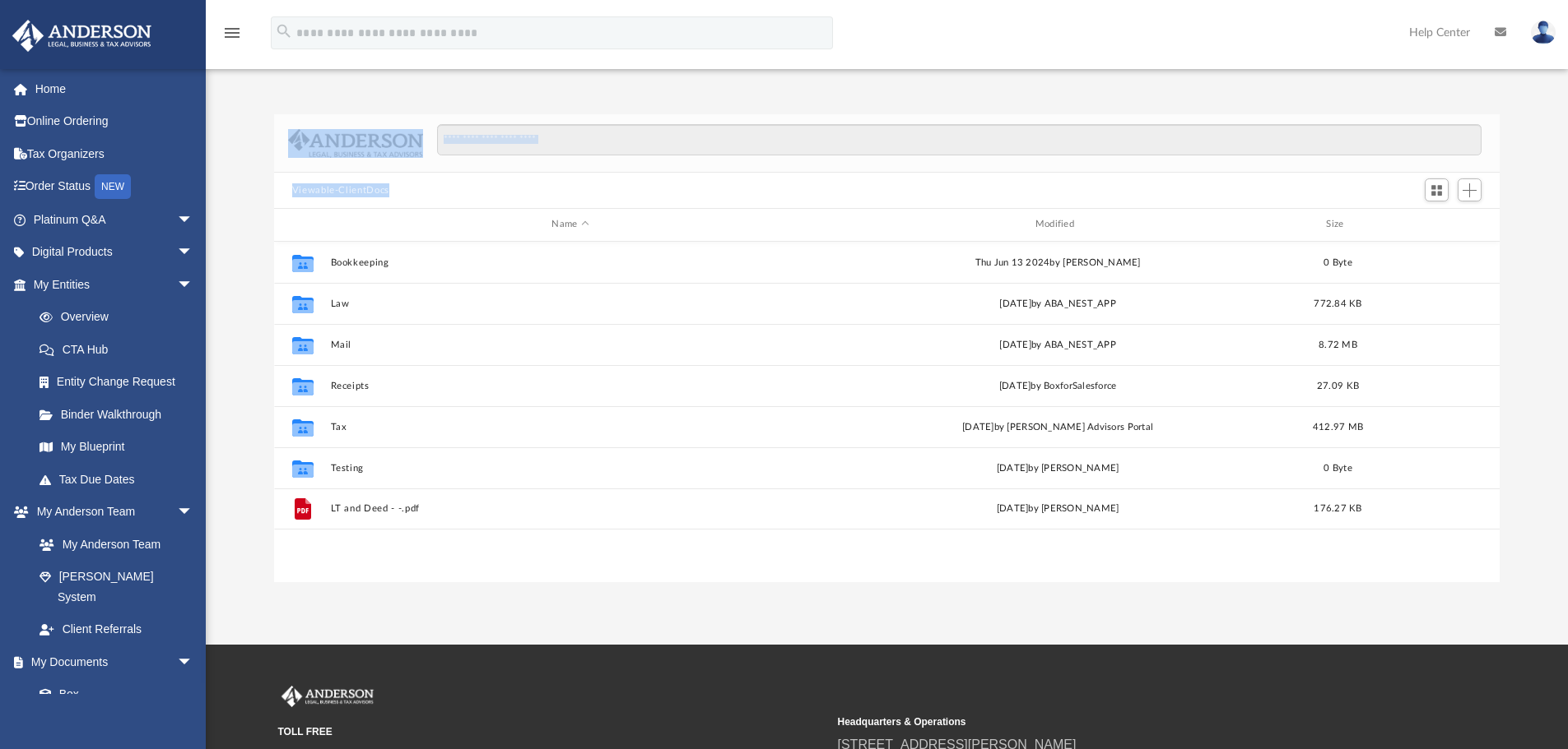
click at [483, 195] on div "Viewable-ClientDocs Name Modified Size Collaborated Folder Bookkeeping Thu Jun …" at bounding box center [887, 348] width 1226 height 468
click at [453, 190] on div "Viewable-ClientDocs" at bounding box center [887, 190] width 1226 height 36
drag, startPoint x: 273, startPoint y: 119, endPoint x: 491, endPoint y: 187, distance: 228.4
click at [491, 187] on div "Viewable-ClientDocs Name Modified Size Collaborated Folder Bookkeeping Thu Jun …" at bounding box center [887, 348] width 1226 height 468
click at [493, 188] on div "Viewable-ClientDocs" at bounding box center [887, 190] width 1226 height 36
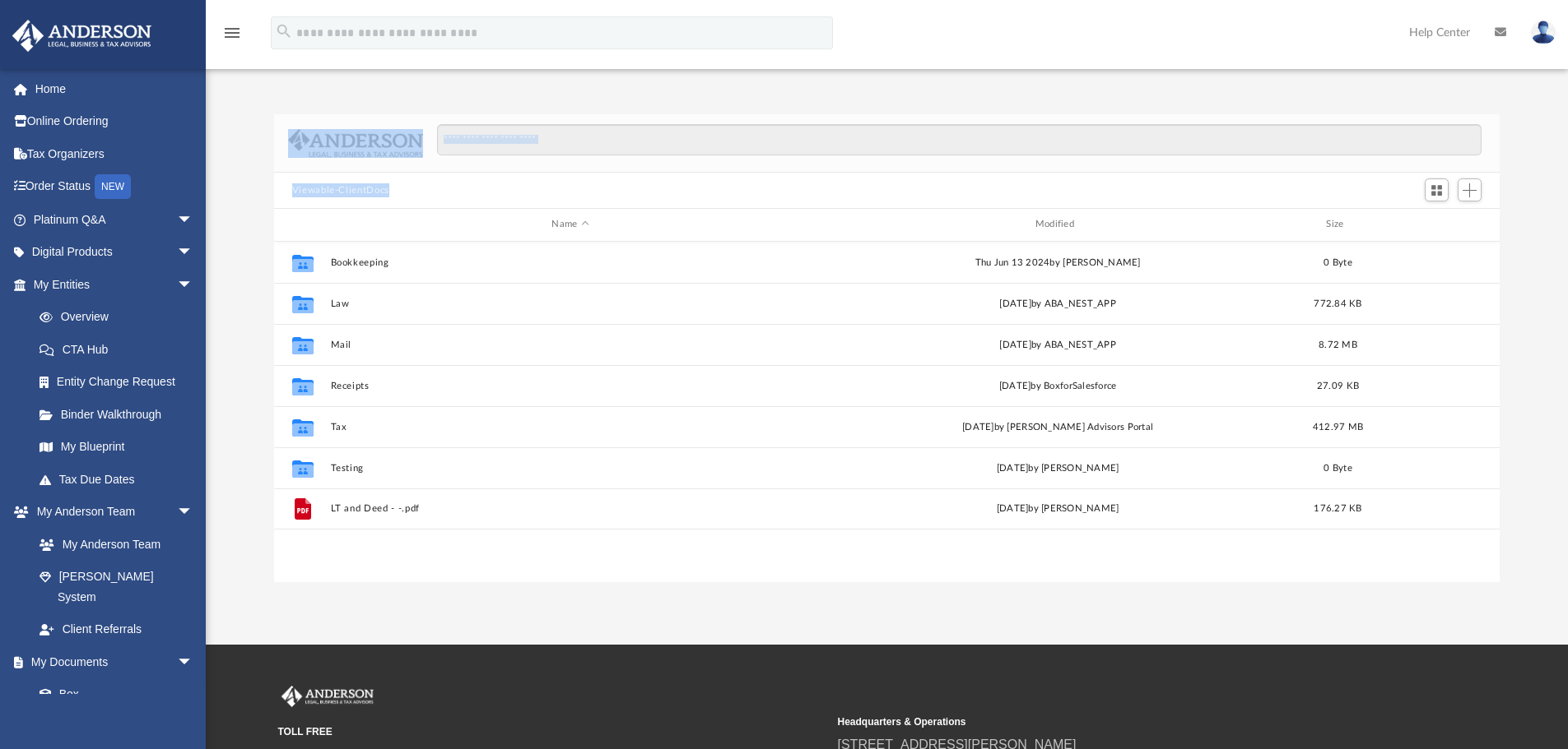
drag, startPoint x: 527, startPoint y: 194, endPoint x: 242, endPoint y: 115, distance: 295.7
click at [242, 115] on div "Difficulty viewing your box folder? You can also access your account directly o…" at bounding box center [887, 348] width 1362 height 468
drag, startPoint x: 255, startPoint y: 108, endPoint x: 521, endPoint y: 197, distance: 280.5
click at [521, 197] on div "Difficulty viewing your box folder? You can also access your account directly o…" at bounding box center [887, 331] width 1362 height 503
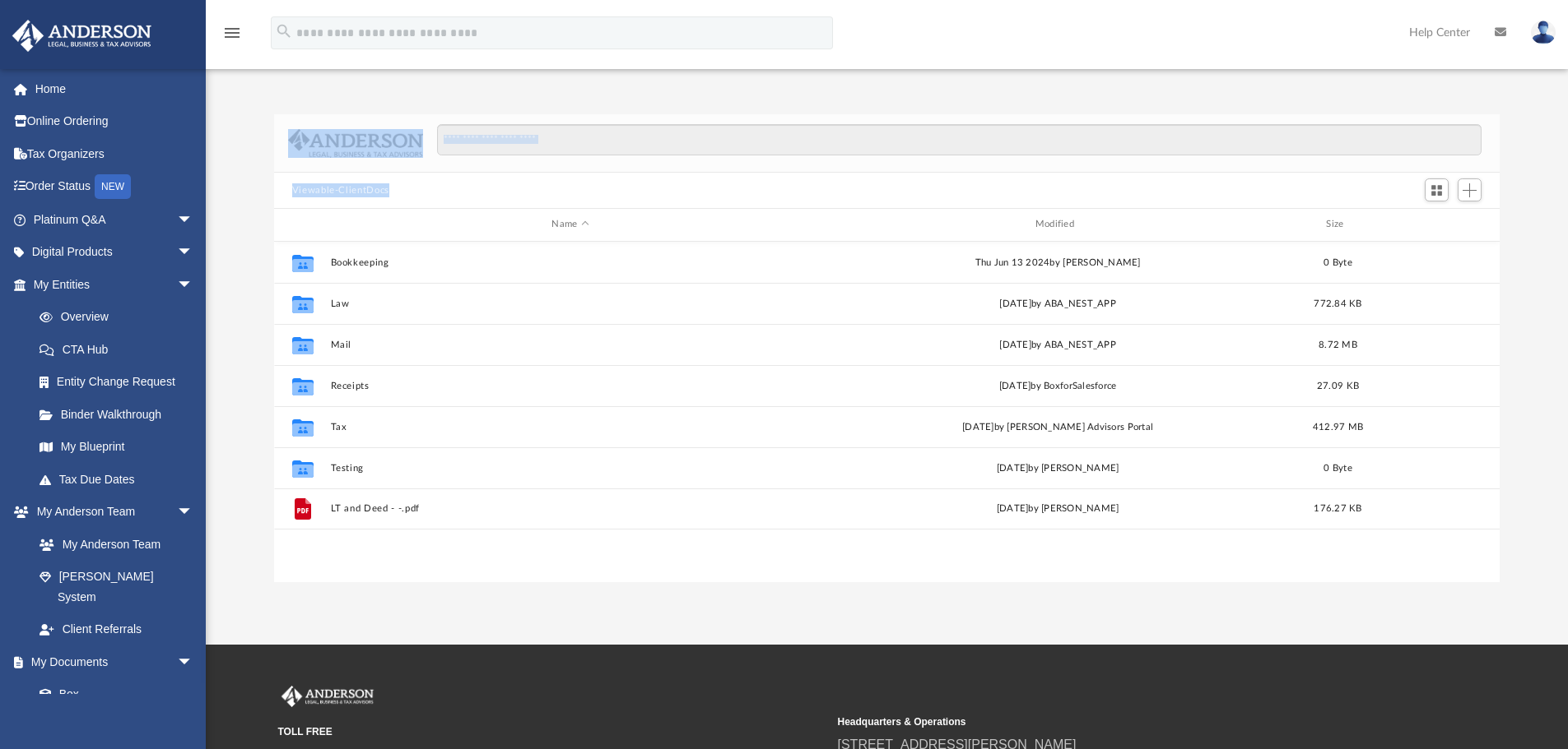
click at [521, 197] on div "Viewable-ClientDocs" at bounding box center [887, 190] width 1226 height 36
drag, startPoint x: 530, startPoint y: 198, endPoint x: 278, endPoint y: 131, distance: 260.8
click at [278, 131] on div "Viewable-ClientDocs Name Modified Size Collaborated Folder Bookkeeping Thu Jun …" at bounding box center [887, 348] width 1226 height 468
click at [278, 131] on div at bounding box center [349, 143] width 149 height 28
drag, startPoint x: 279, startPoint y: 112, endPoint x: 521, endPoint y: 195, distance: 255.8
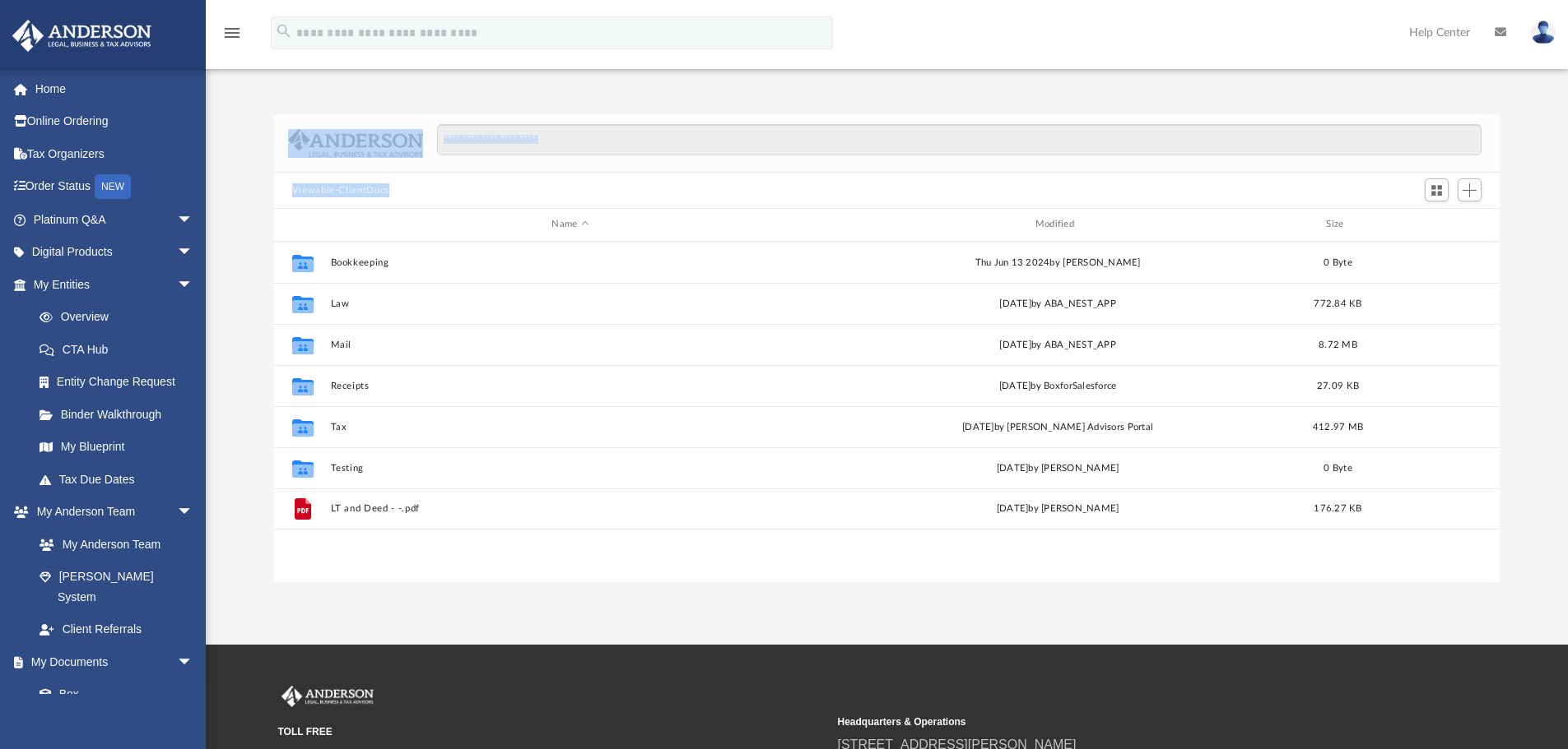
click at [521, 195] on div "Difficulty viewing your box folder? You can also access your account directly o…" at bounding box center [887, 331] width 1362 height 503
click at [521, 195] on div "Viewable-ClientDocs" at bounding box center [887, 190] width 1226 height 36
drag, startPoint x: 579, startPoint y: 199, endPoint x: 225, endPoint y: 117, distance: 363.4
click at [225, 117] on div "Difficulty viewing your box folder? You can also access your account directly o…" at bounding box center [887, 348] width 1362 height 468
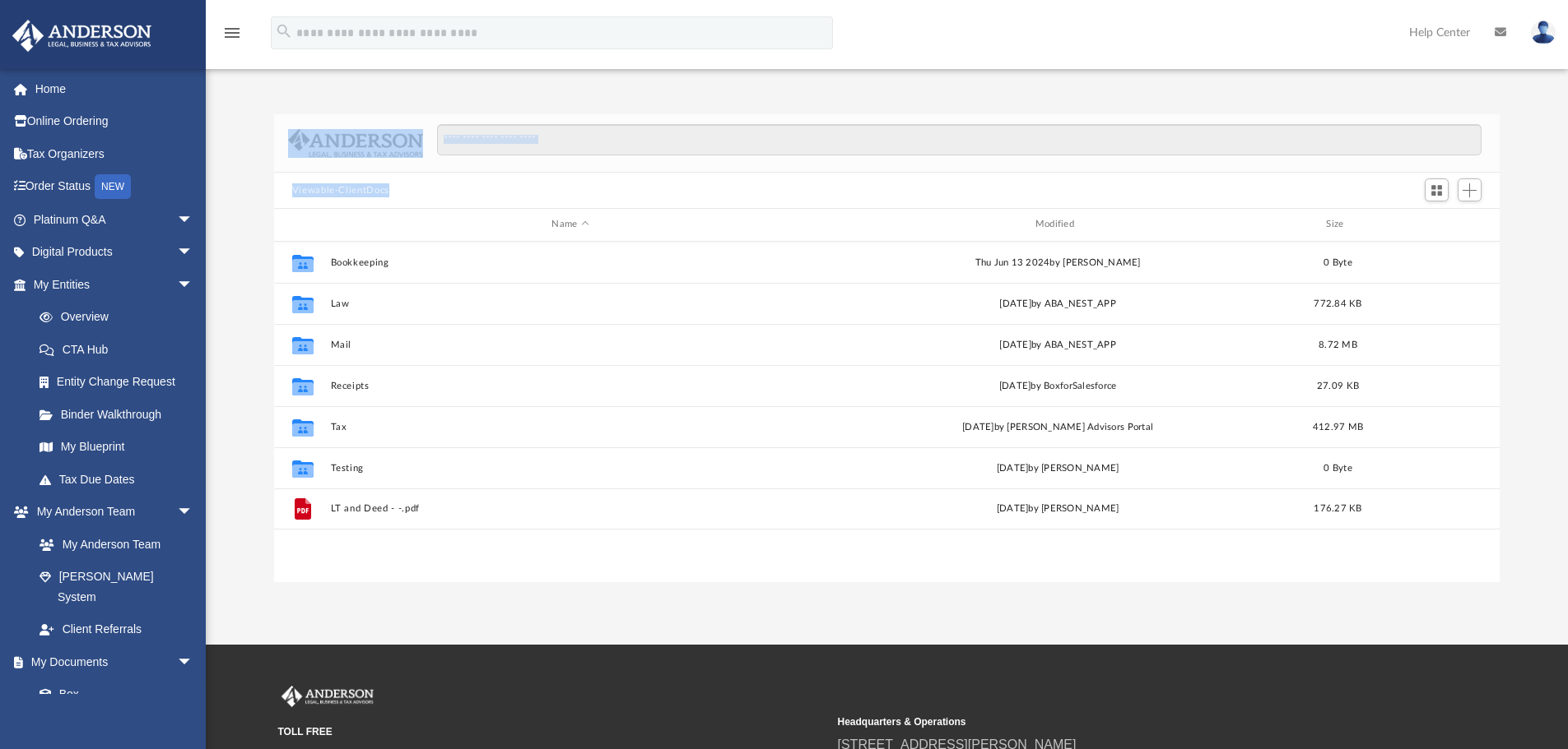
drag, startPoint x: 282, startPoint y: 126, endPoint x: 465, endPoint y: 183, distance: 191.7
click at [465, 183] on div "Difficulty viewing your box folder? You can also access your account directly o…" at bounding box center [887, 348] width 1362 height 468
click at [465, 183] on div "Viewable-ClientDocs" at bounding box center [887, 190] width 1226 height 36
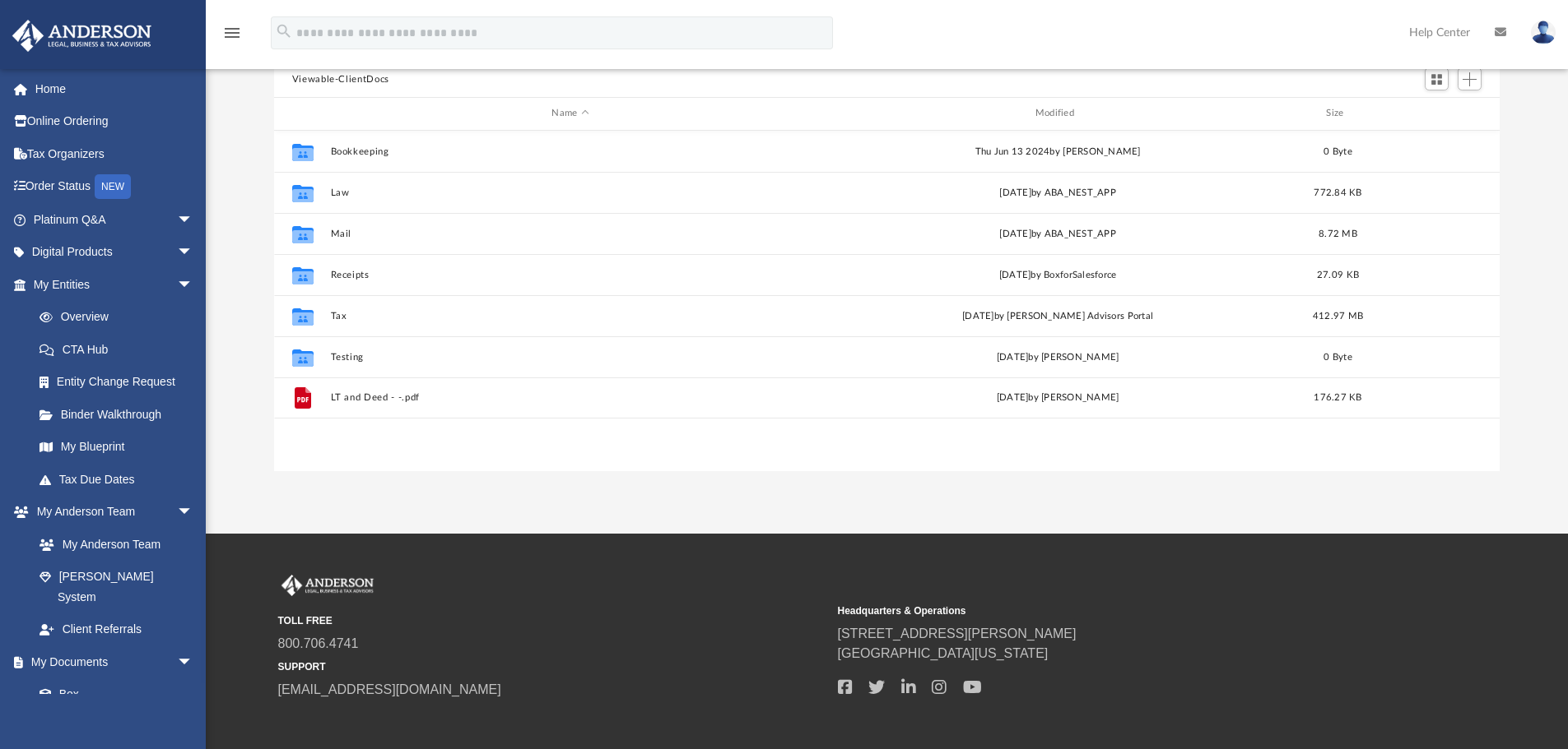
scroll to position [0, 0]
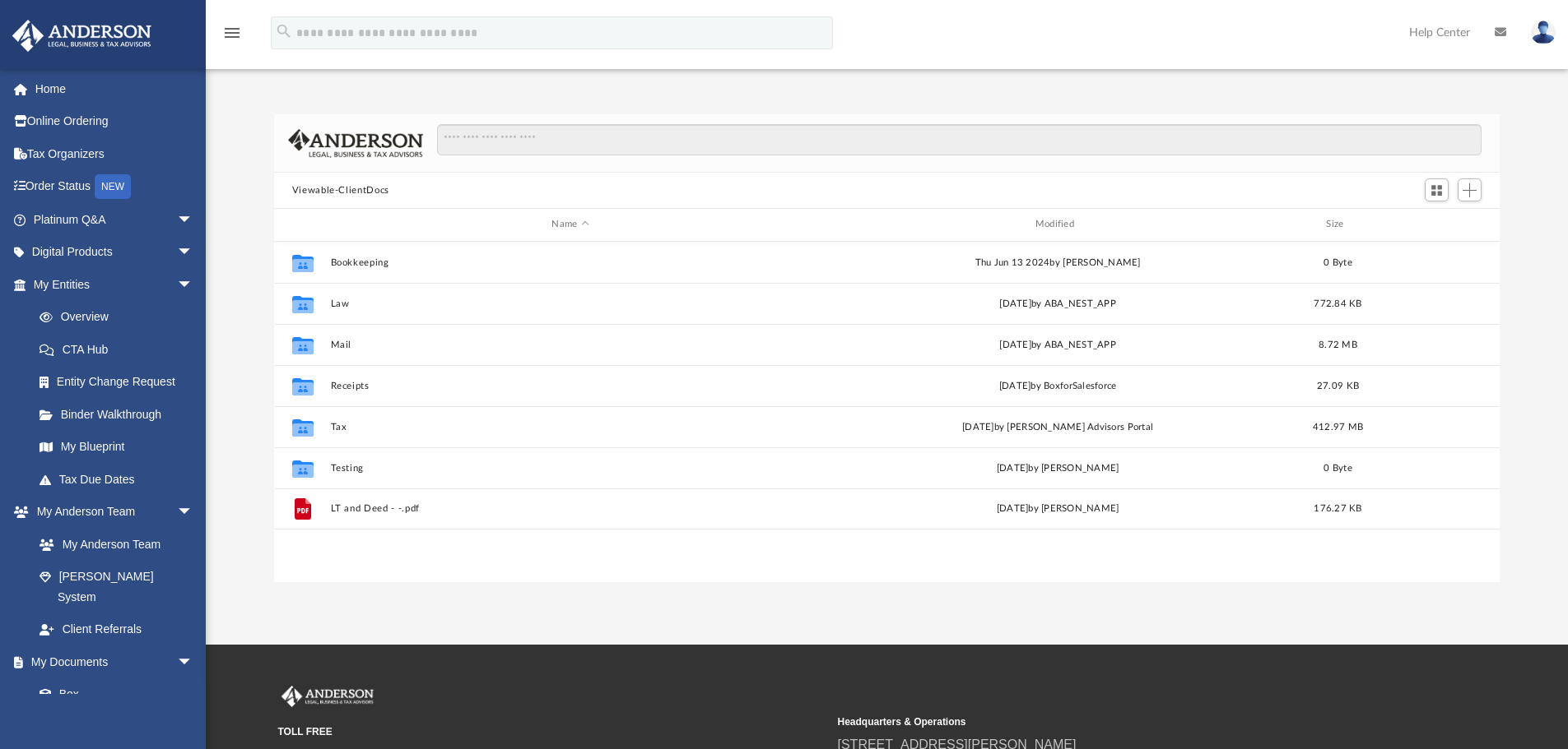
click at [348, 192] on button "Viewable-ClientDocs" at bounding box center [341, 190] width 97 height 15
click at [352, 191] on button "Viewable-ClientDocs" at bounding box center [341, 190] width 97 height 15
click at [326, 194] on button "Viewable-ClientDocs" at bounding box center [341, 190] width 97 height 15
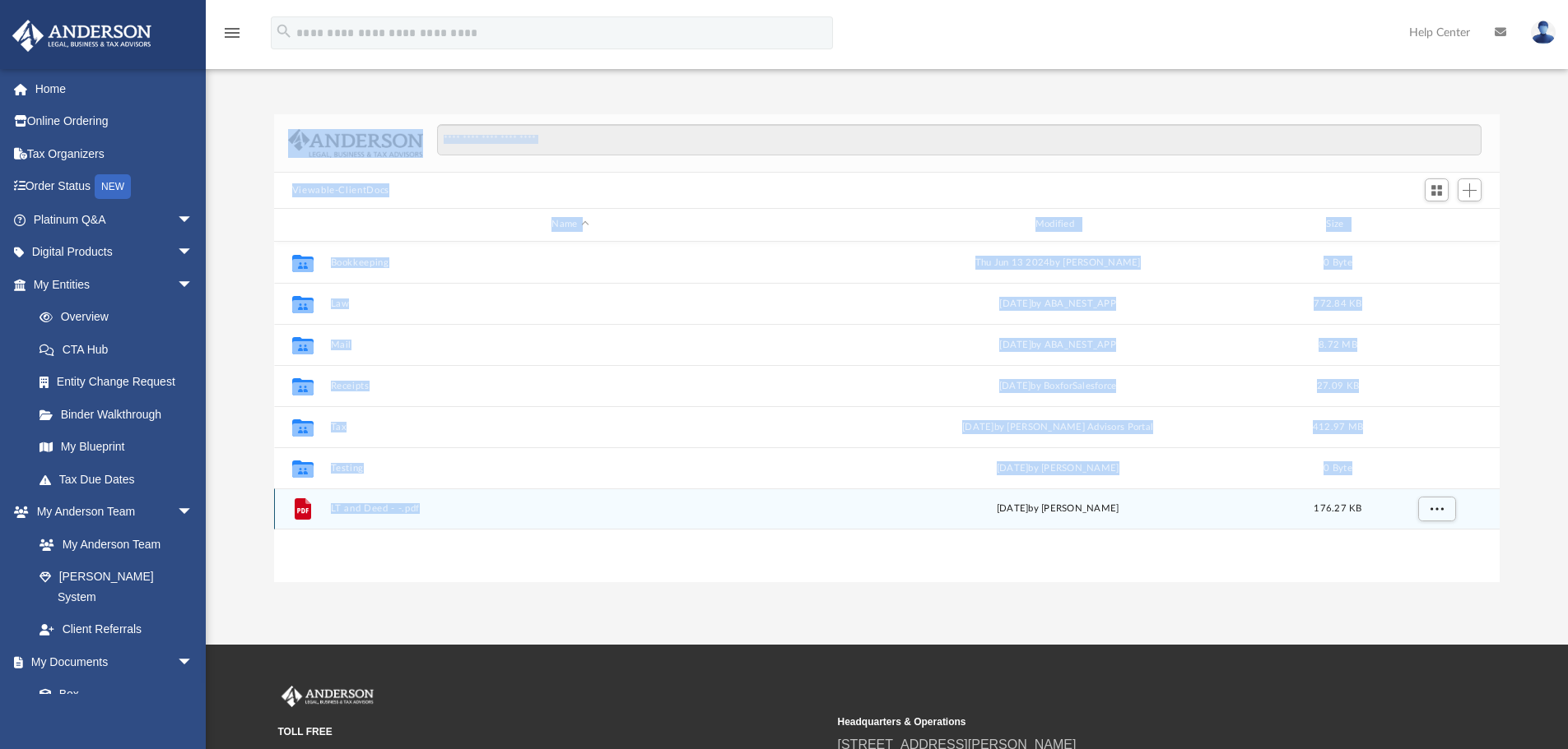
drag, startPoint x: 287, startPoint y: 103, endPoint x: 513, endPoint y: 521, distance: 475.2
click at [513, 521] on div "Difficulty viewing your box folder? You can also access your account directly o…" at bounding box center [887, 331] width 1362 height 503
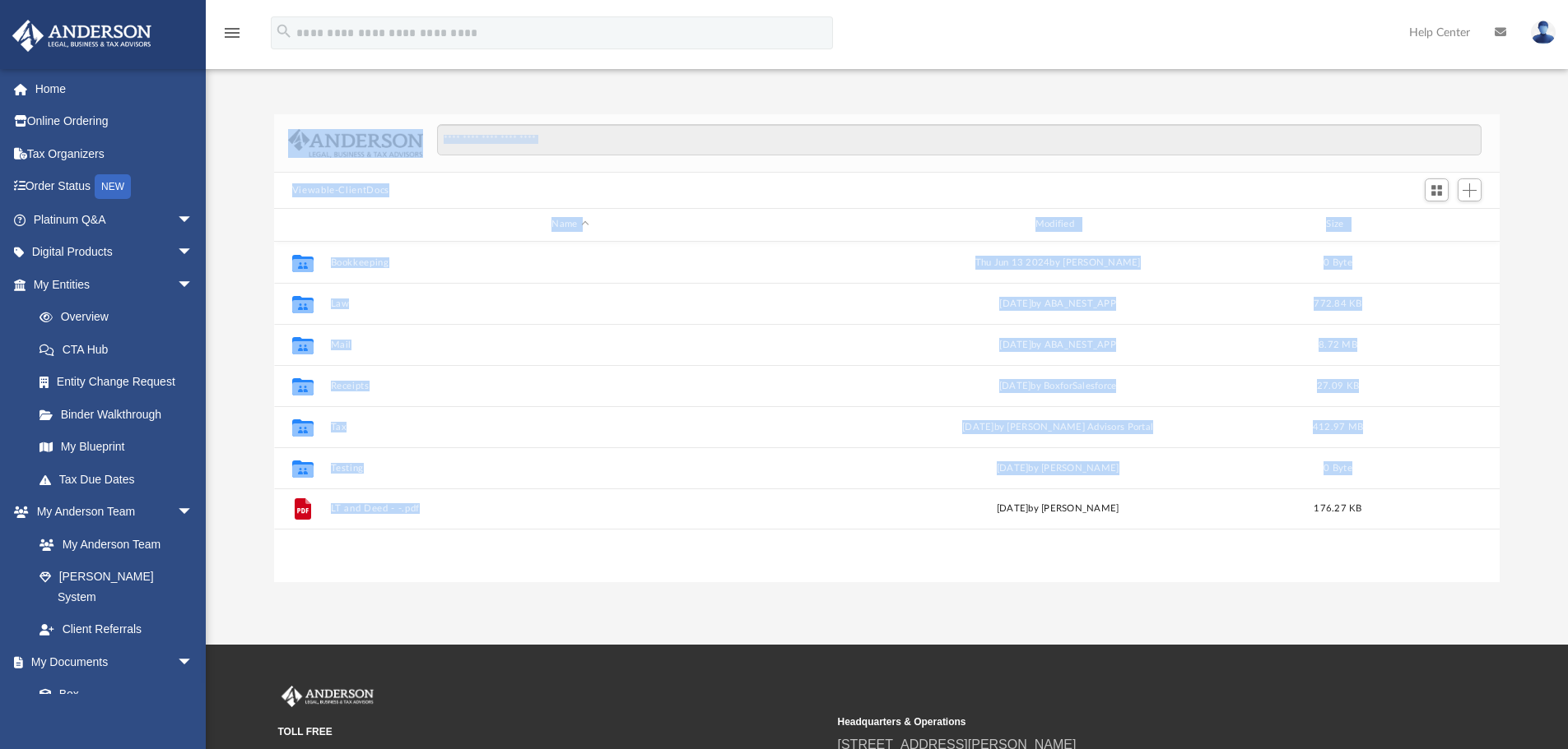
click at [290, 104] on div "Difficulty viewing your box folder? You can also access your account directly o…" at bounding box center [887, 331] width 1362 height 503
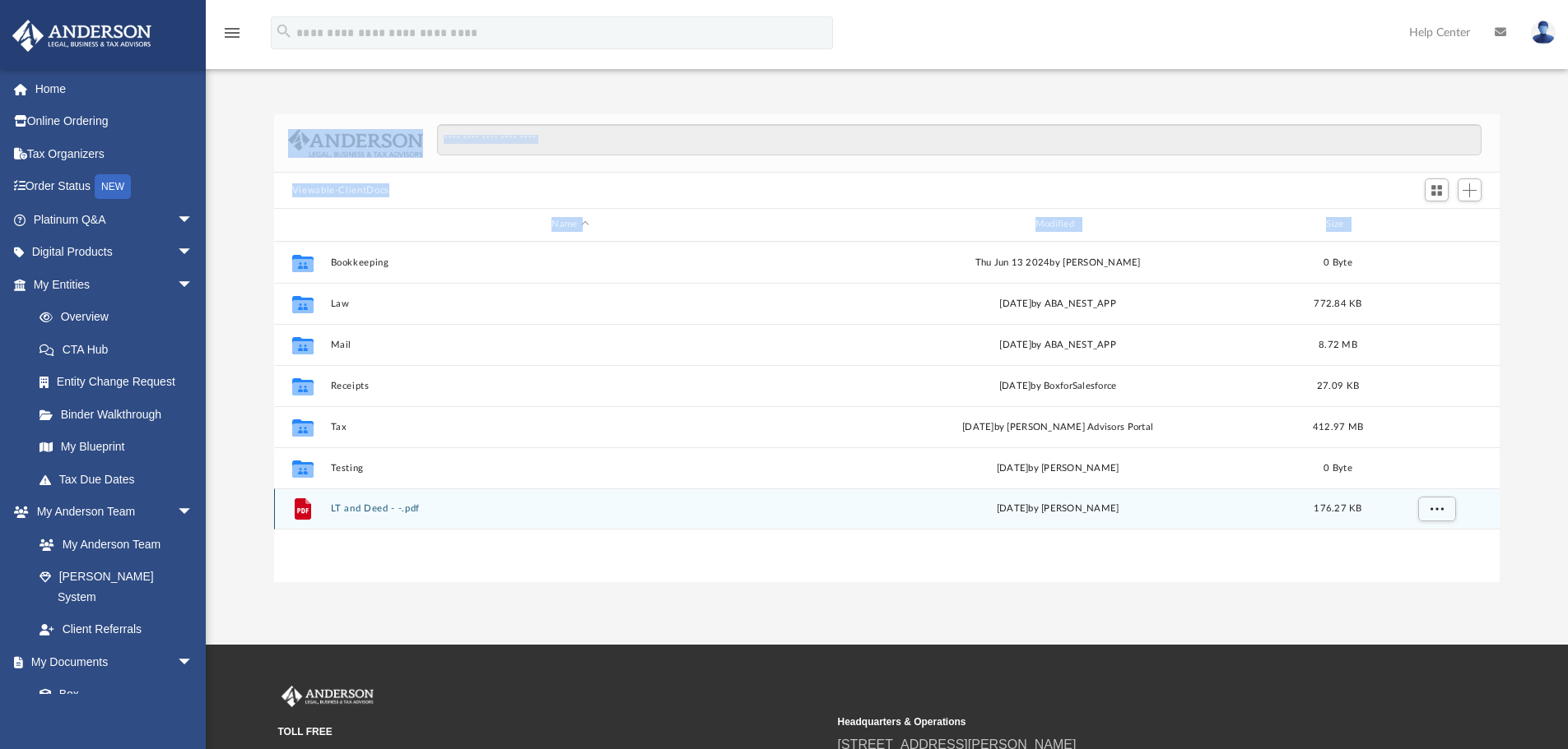
drag, startPoint x: 287, startPoint y: 101, endPoint x: 466, endPoint y: 529, distance: 463.9
click at [463, 536] on div "Difficulty viewing your box folder? You can also access your account directly o…" at bounding box center [887, 331] width 1362 height 503
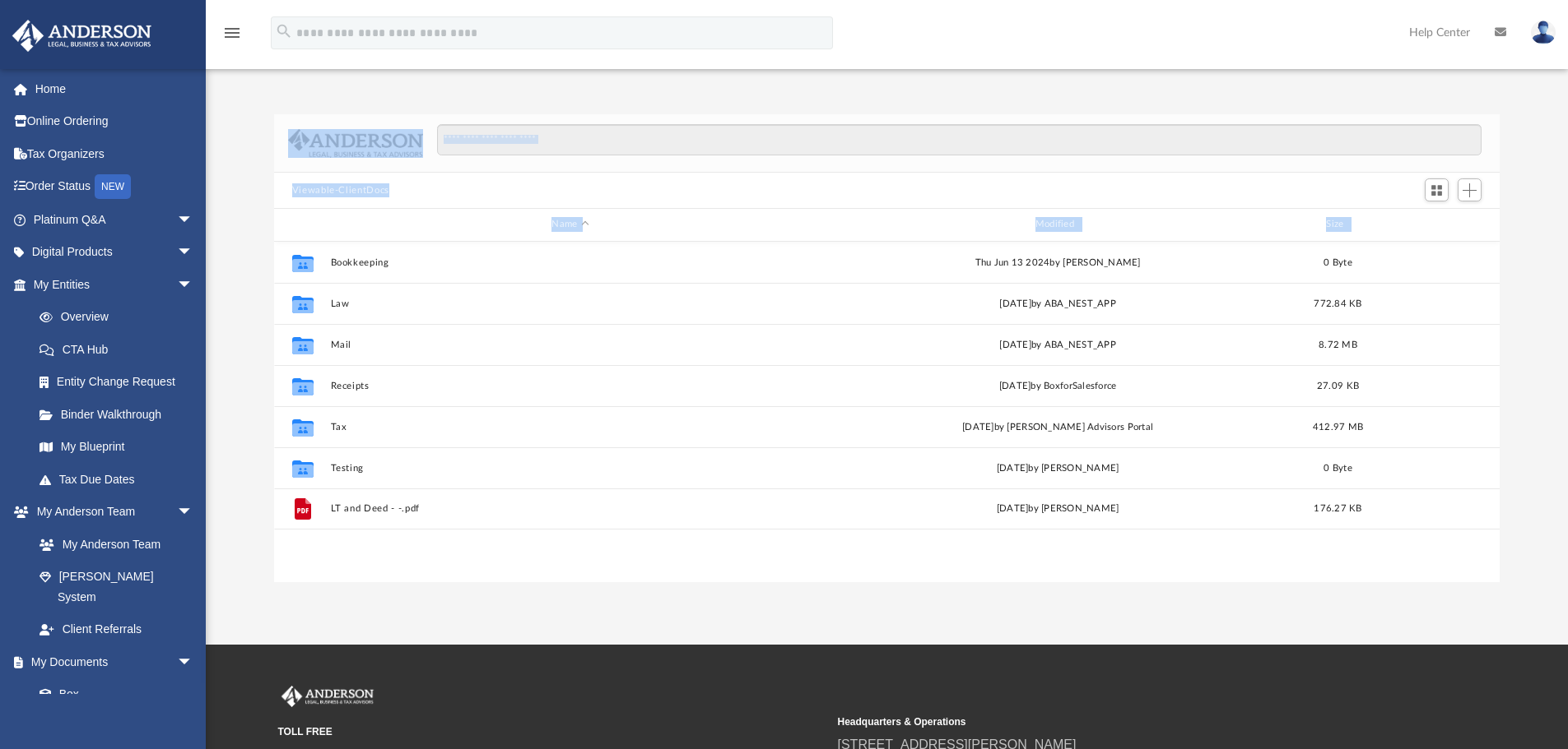
click at [251, 187] on div "Difficulty viewing your box folder? You can also access your account directly o…" at bounding box center [887, 348] width 1362 height 468
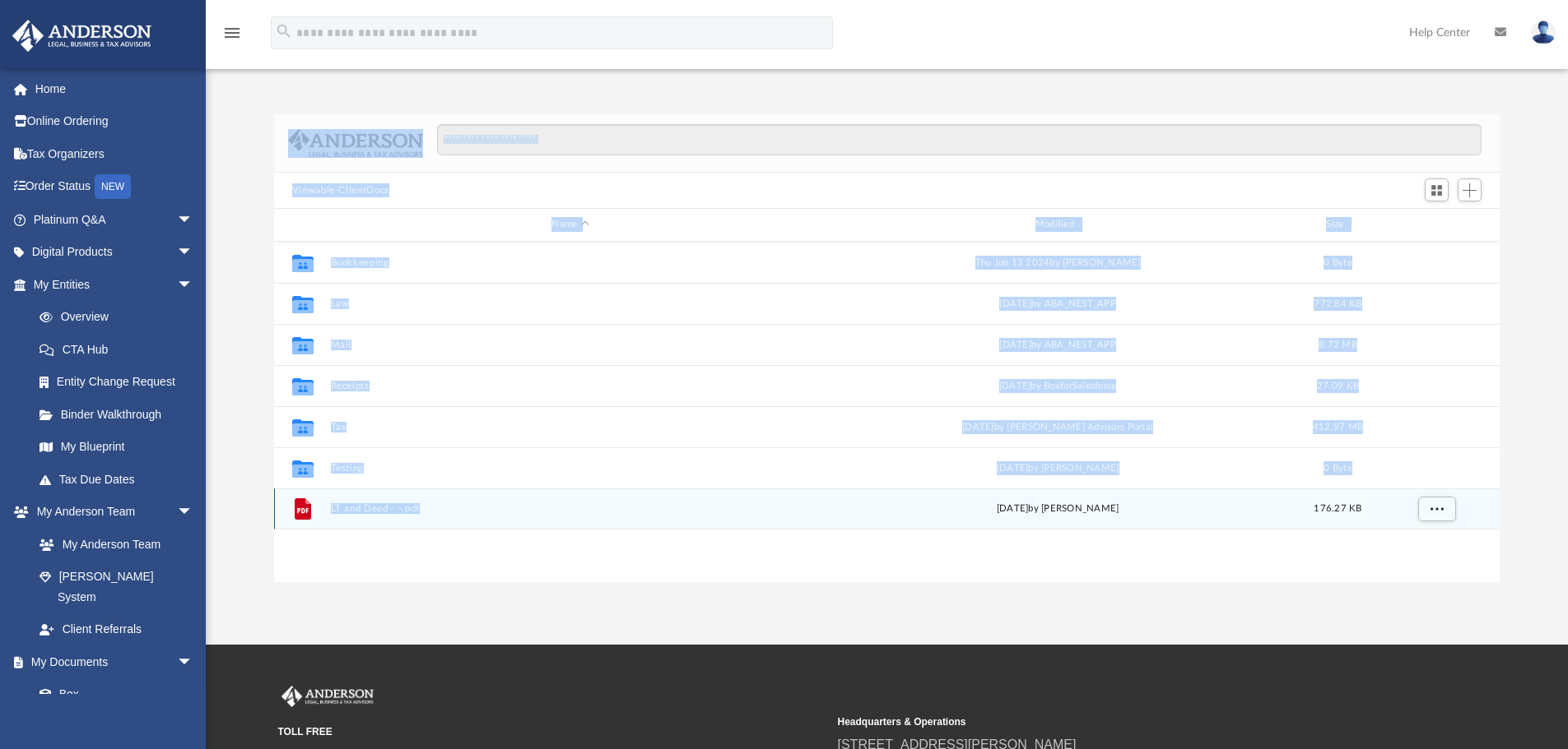
drag, startPoint x: 277, startPoint y: 109, endPoint x: 460, endPoint y: 503, distance: 434.4
click at [460, 503] on div "Difficulty viewing your box folder? You can also access your account directly o…" at bounding box center [887, 331] width 1362 height 503
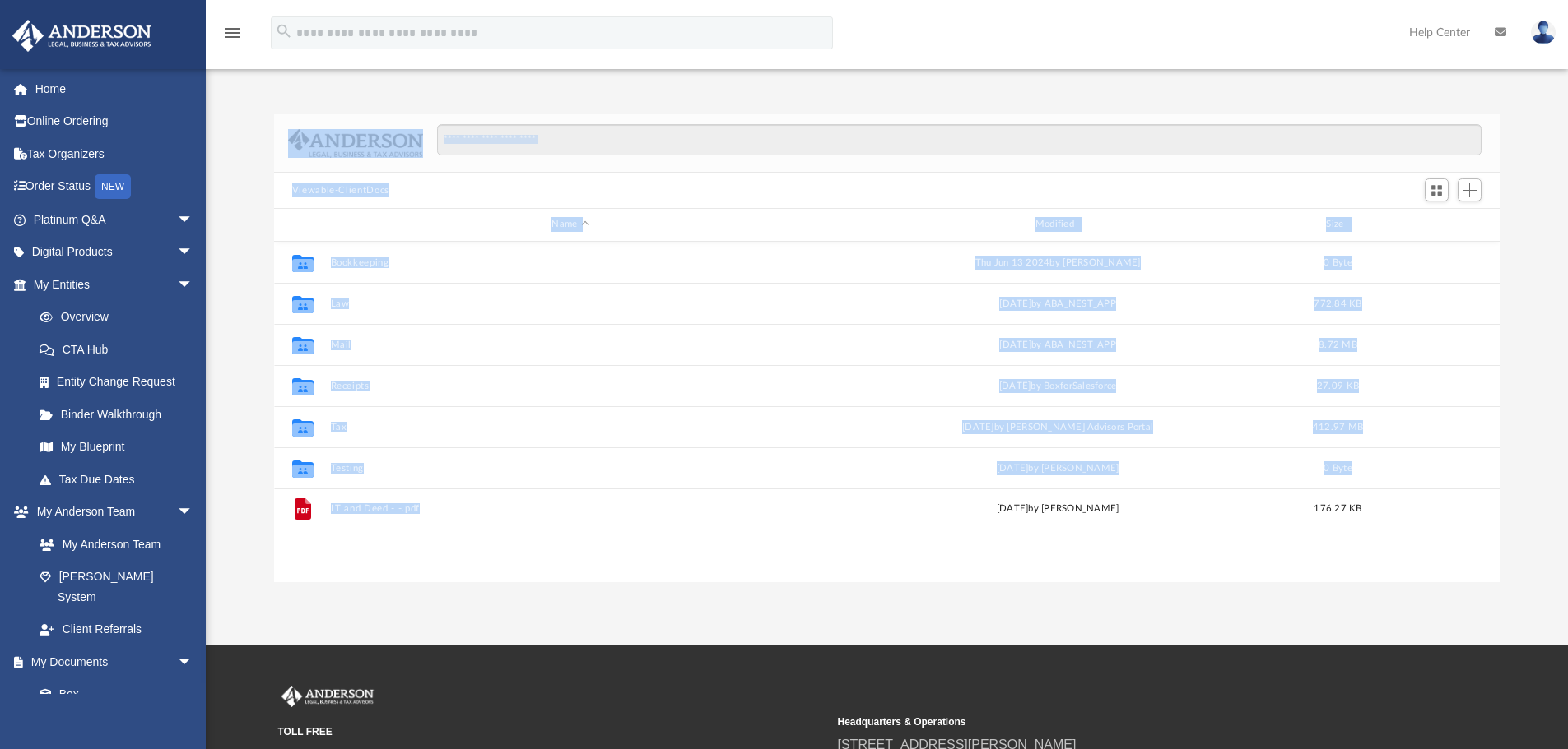
click at [267, 251] on div "Difficulty viewing your box folder? You can also access your account directly o…" at bounding box center [887, 348] width 1362 height 468
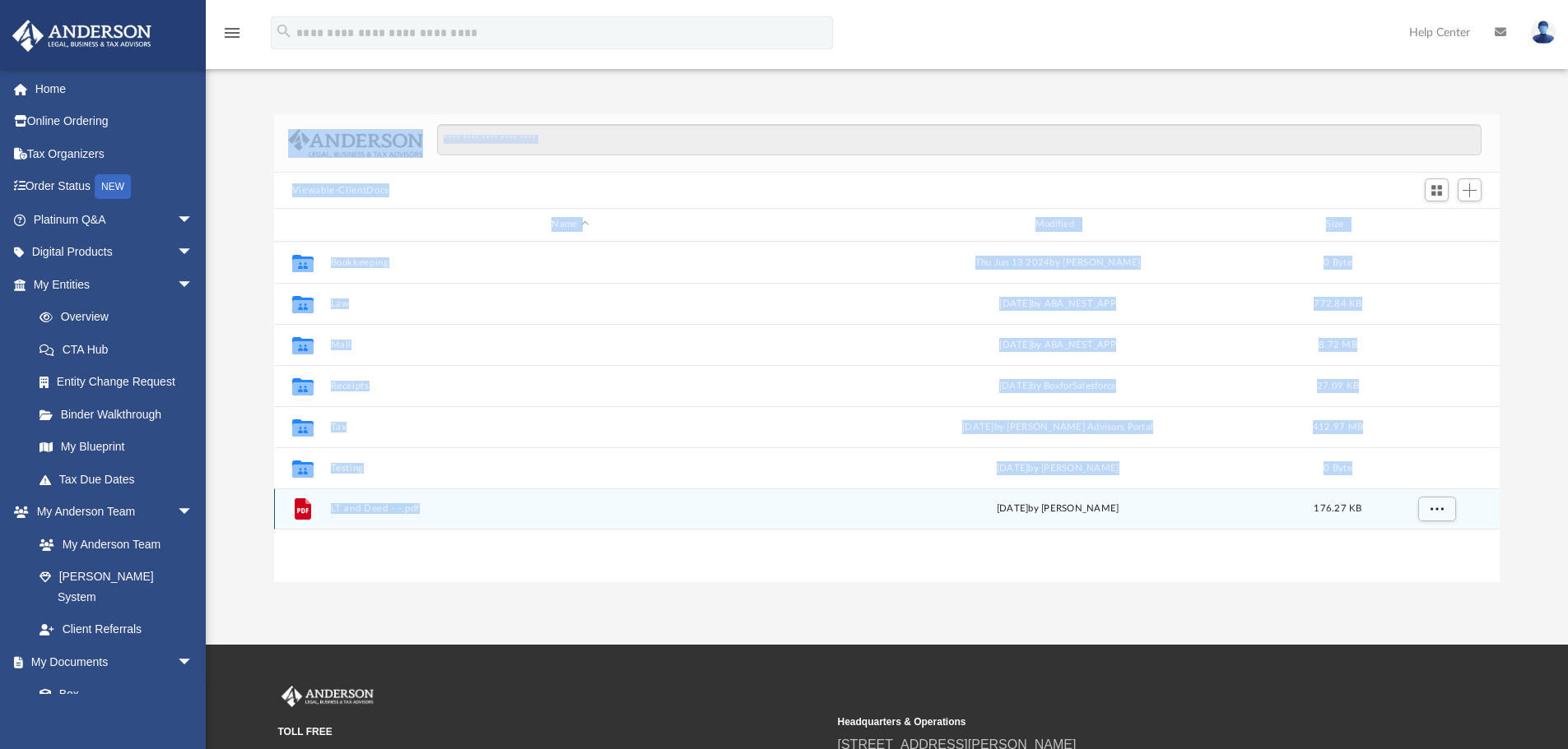
drag, startPoint x: 269, startPoint y: 140, endPoint x: 459, endPoint y: 498, distance: 405.3
click at [459, 498] on div "Difficulty viewing your box folder? You can also access your account directly o…" at bounding box center [887, 348] width 1362 height 468
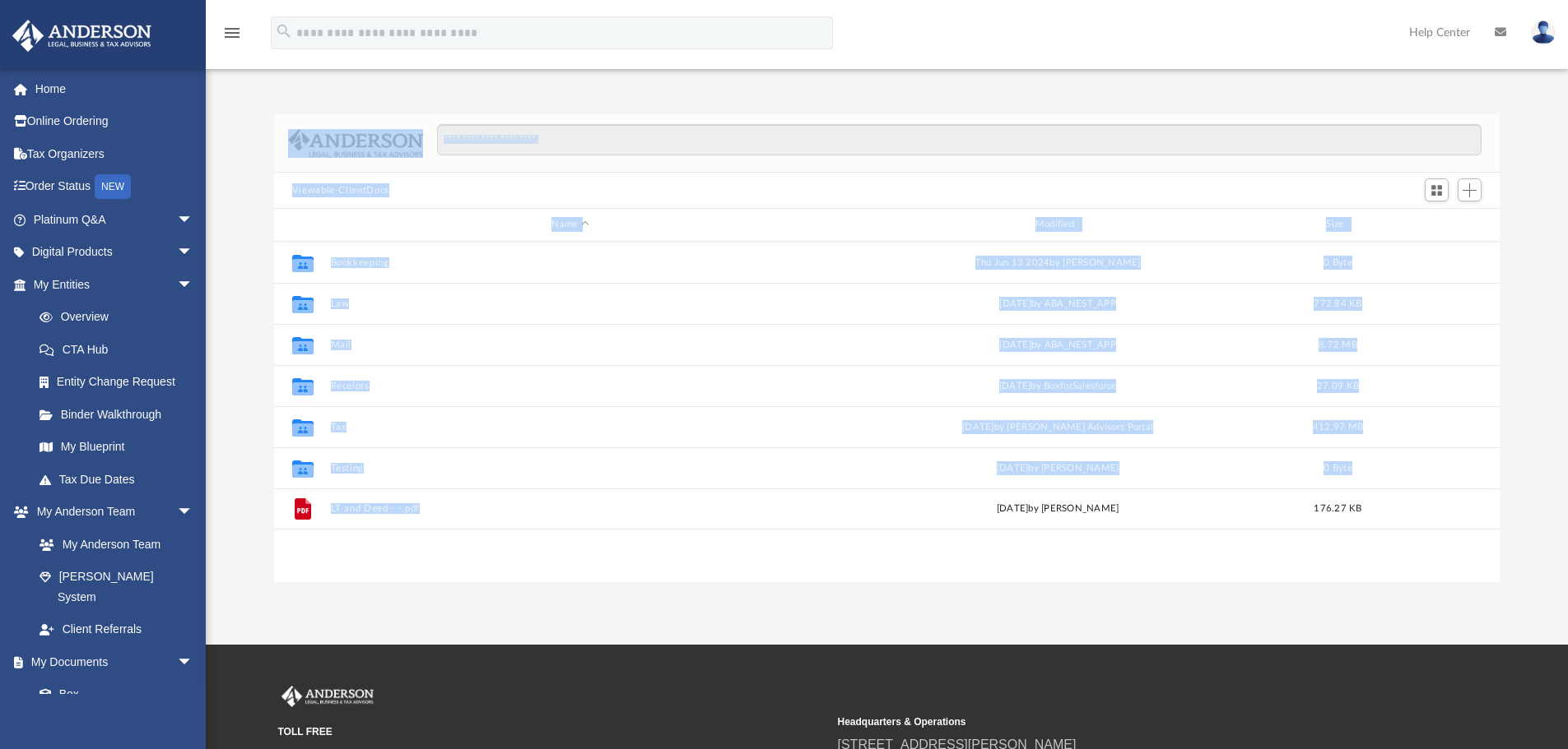
click at [248, 192] on div "Difficulty viewing your box folder? You can also access your account directly o…" at bounding box center [887, 348] width 1362 height 468
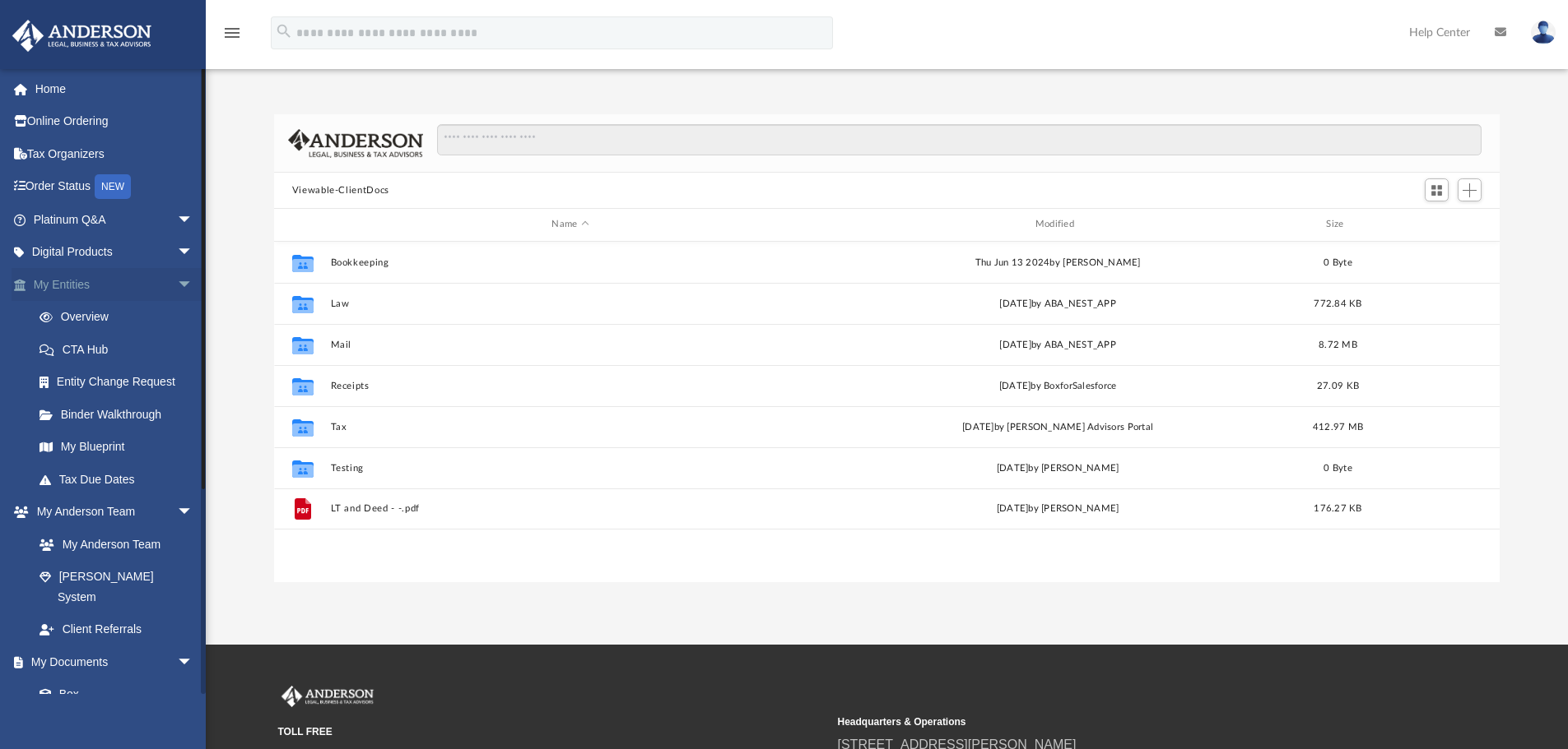
click at [177, 284] on span "arrow_drop_down" at bounding box center [193, 285] width 33 height 33
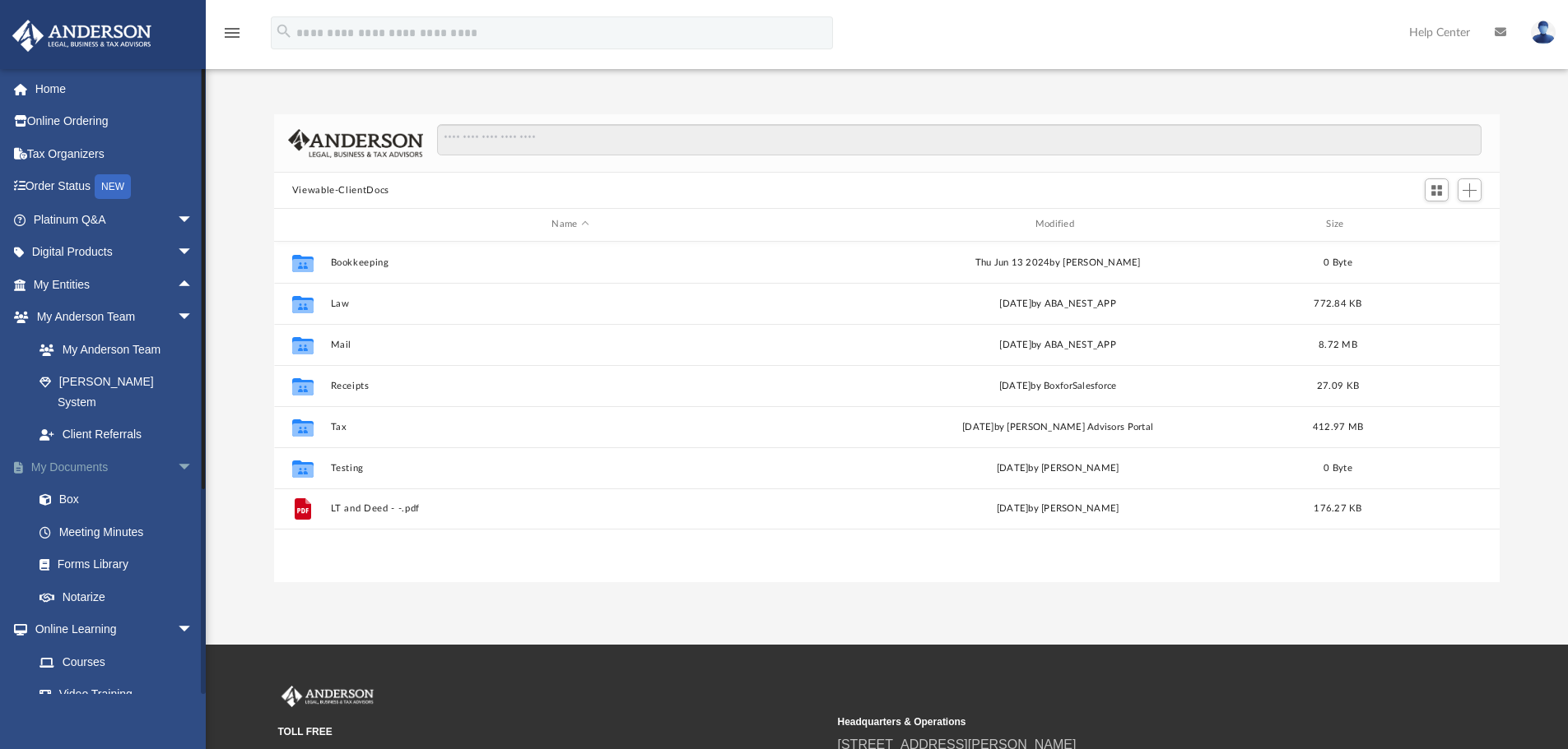
click at [177, 451] on span "arrow_drop_down" at bounding box center [193, 467] width 33 height 33
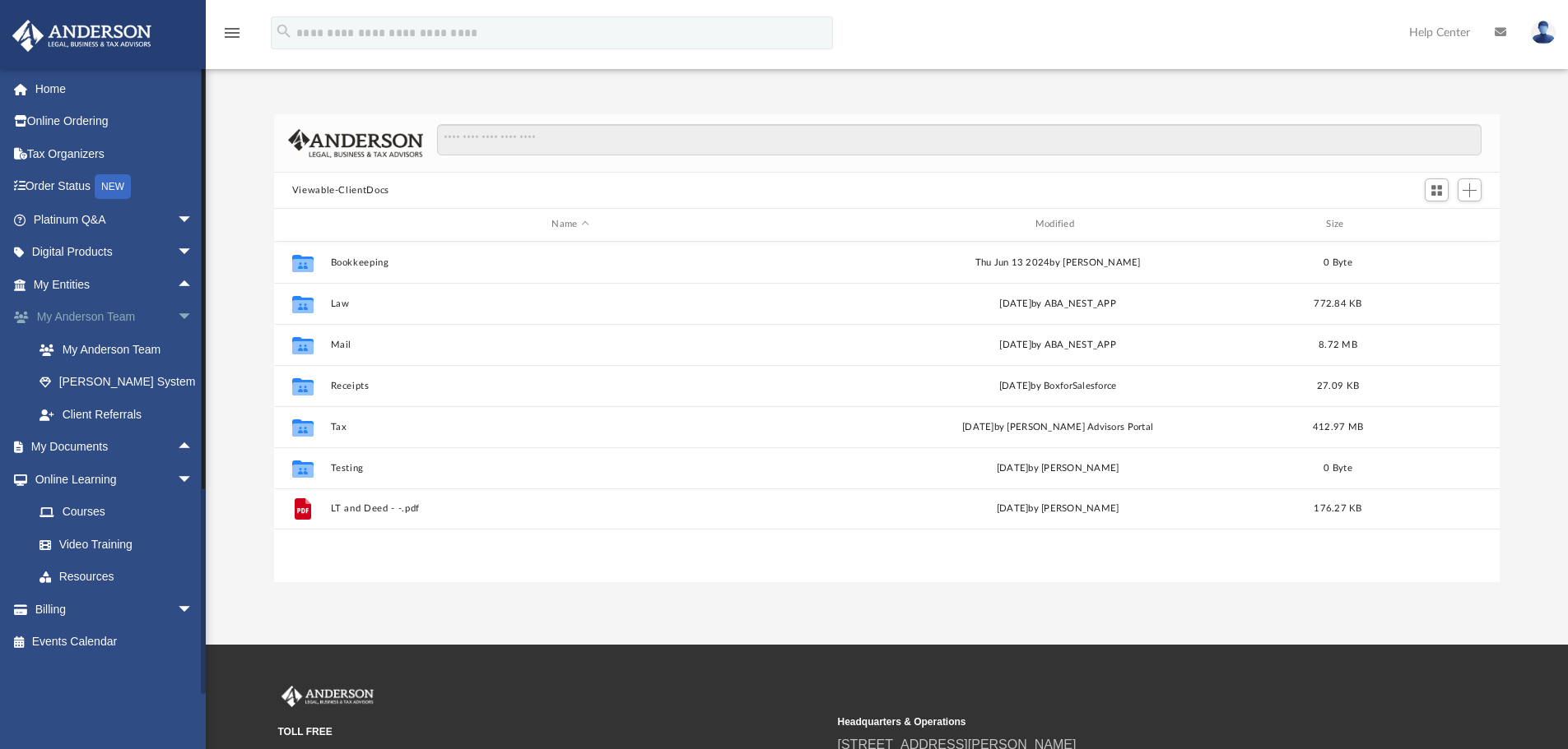
click at [177, 317] on span "arrow_drop_down" at bounding box center [193, 318] width 33 height 33
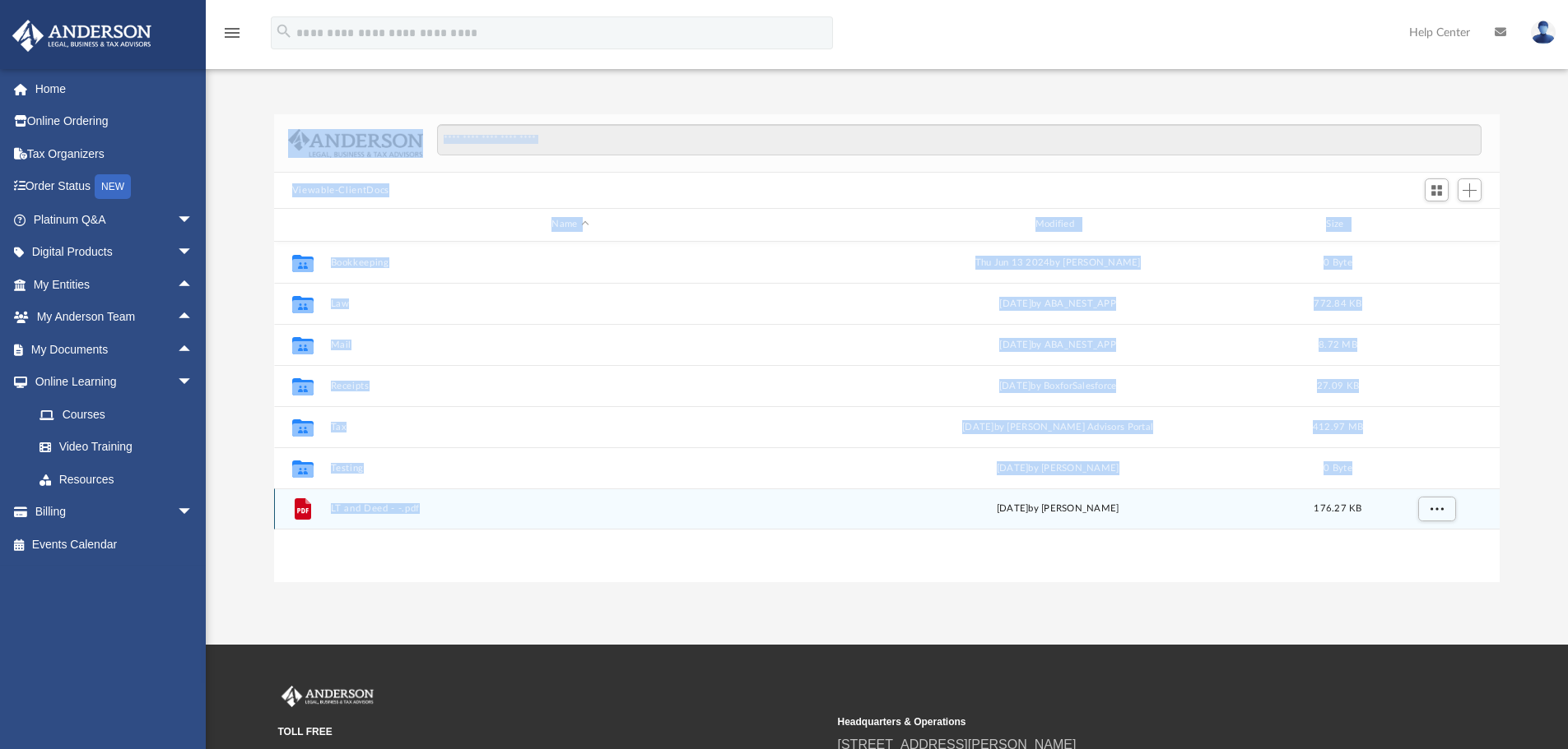
drag, startPoint x: 260, startPoint y: 170, endPoint x: 476, endPoint y: 515, distance: 407.0
click at [476, 515] on div "Difficulty viewing your box folder? You can also access your account directly o…" at bounding box center [887, 348] width 1362 height 468
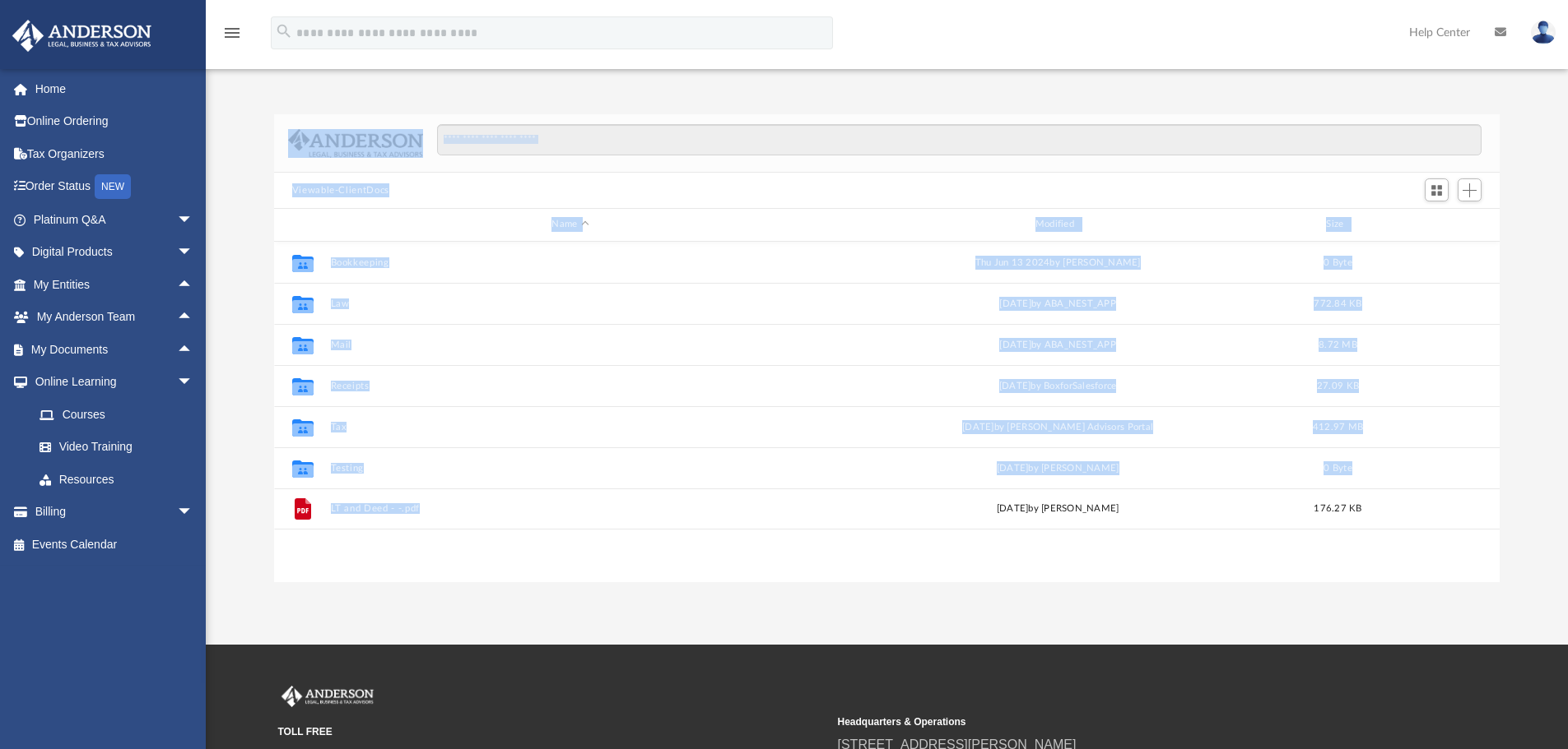
click at [237, 273] on div "Difficulty viewing your box folder? You can also access your account directly o…" at bounding box center [887, 348] width 1362 height 468
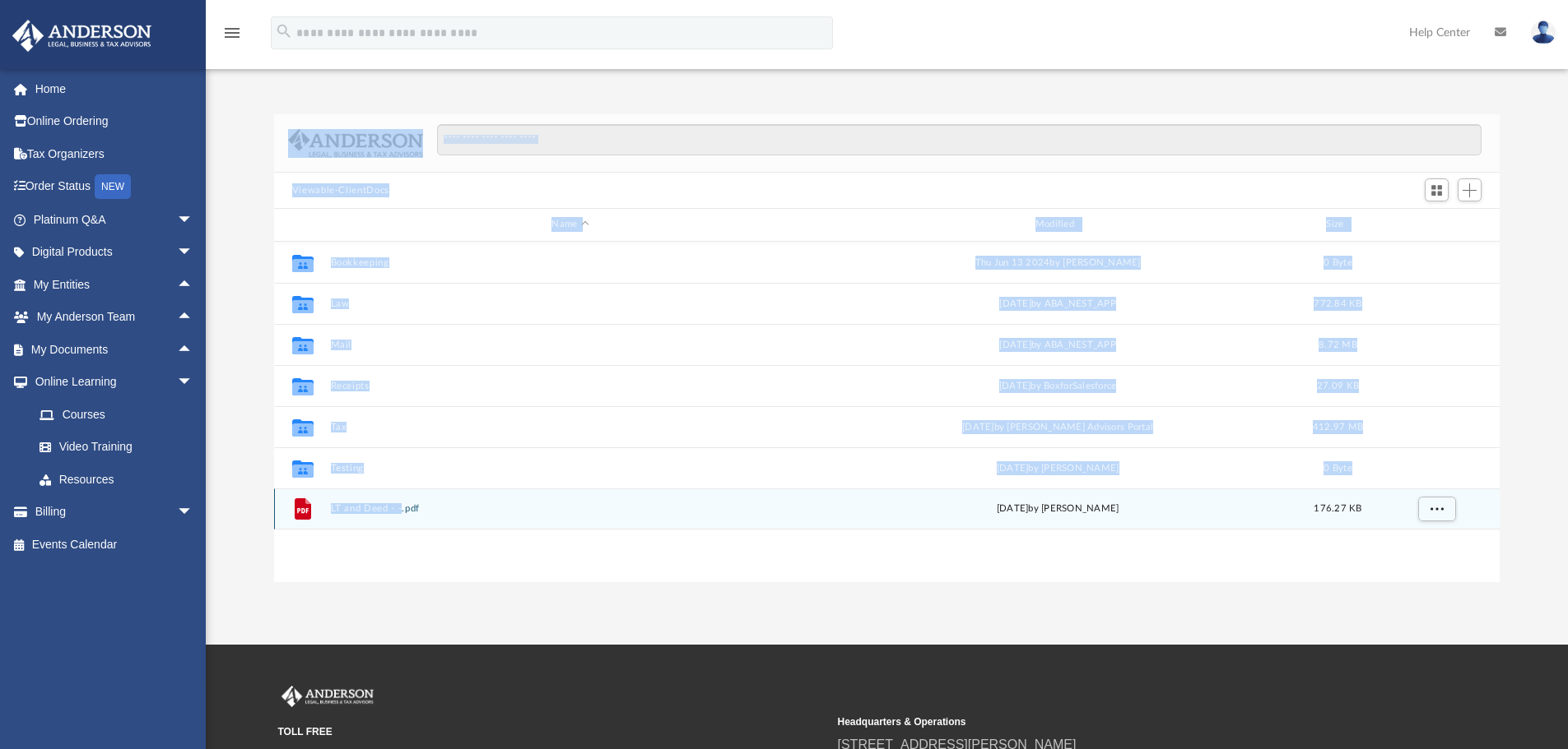
drag, startPoint x: 260, startPoint y: 172, endPoint x: 401, endPoint y: 508, distance: 364.4
click at [401, 508] on div "Difficulty viewing your box folder? You can also access your account directly o…" at bounding box center [887, 348] width 1362 height 468
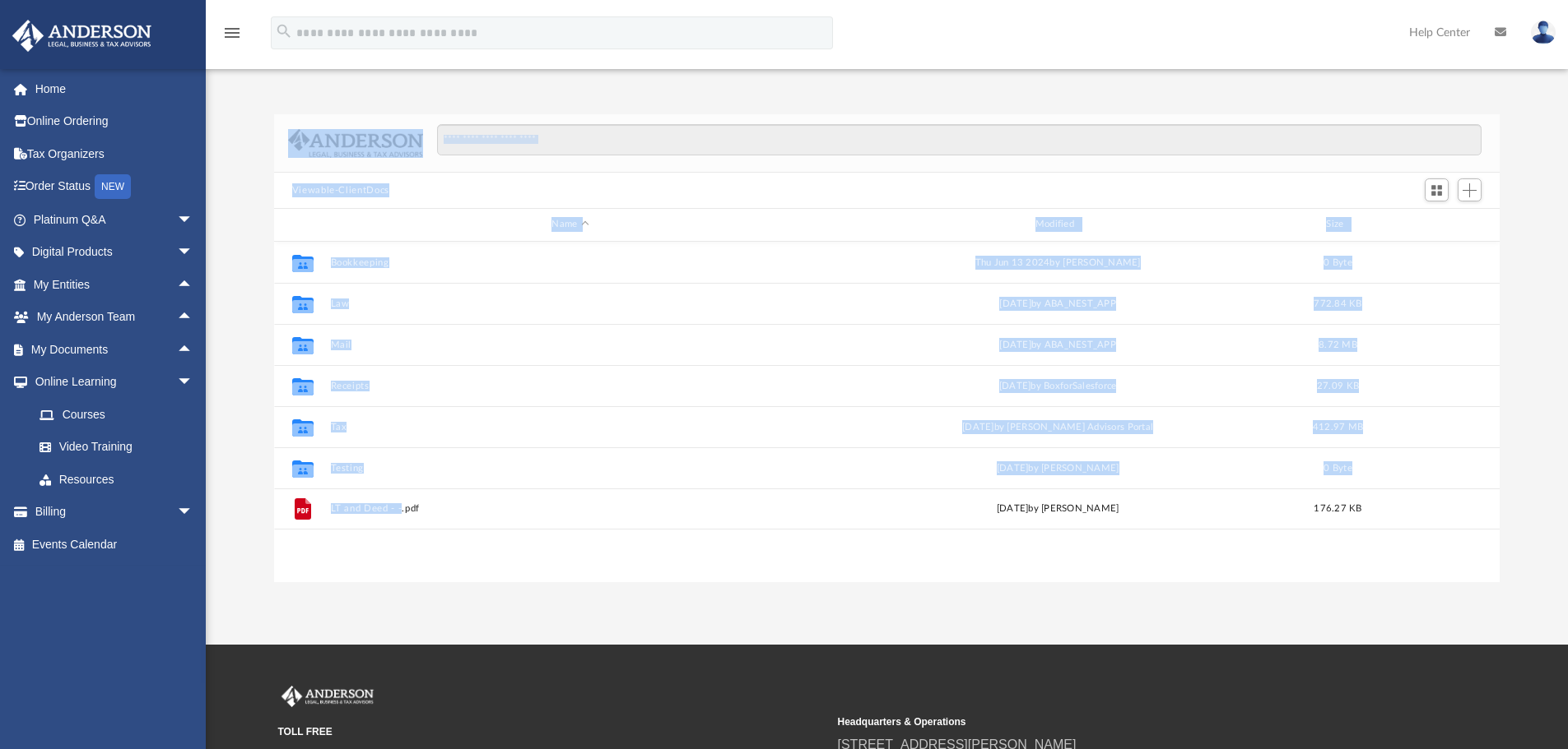
click at [239, 424] on div "Difficulty viewing your box folder? You can also access your account directly o…" at bounding box center [887, 348] width 1362 height 468
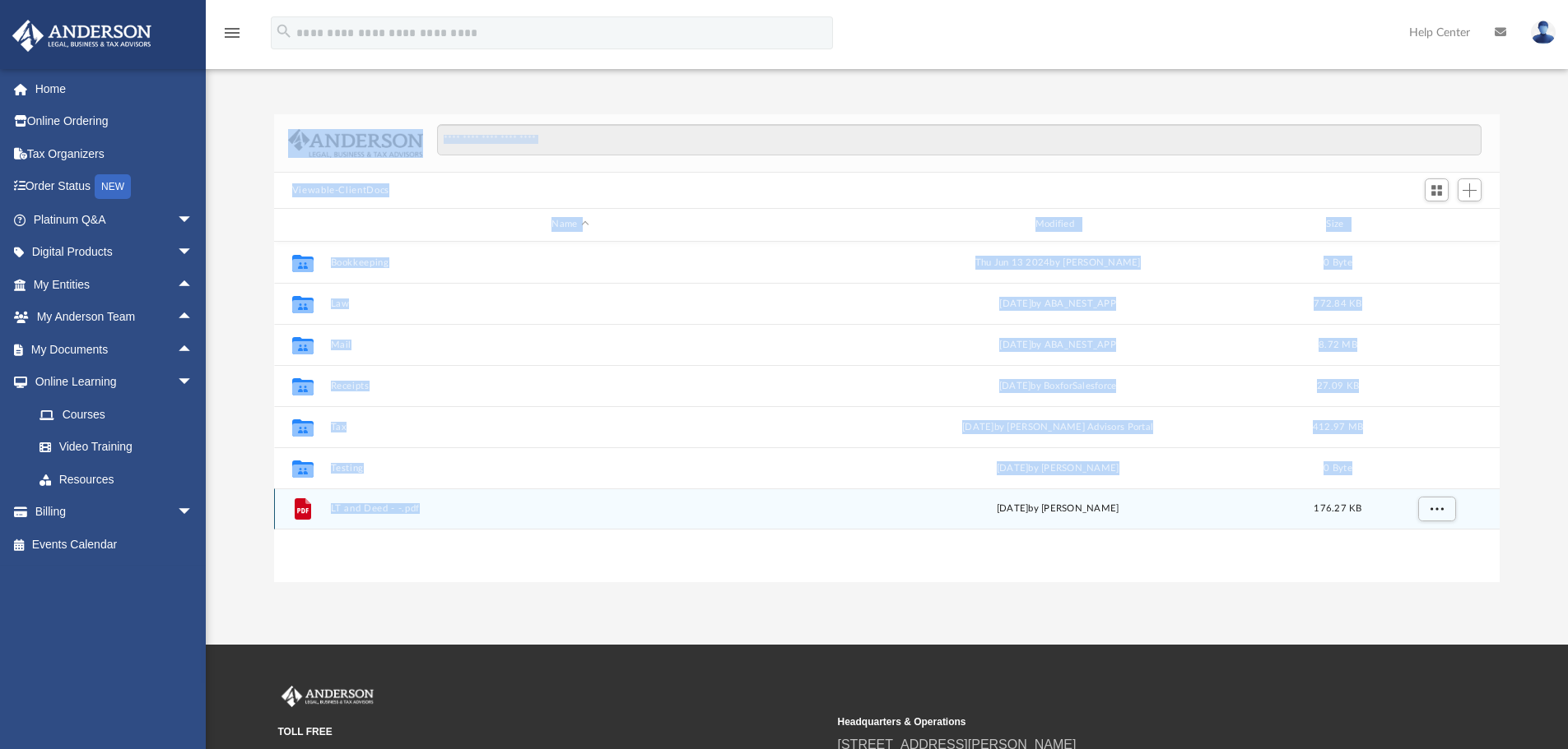
drag, startPoint x: 262, startPoint y: 138, endPoint x: 433, endPoint y: 519, distance: 417.6
click at [433, 519] on div "Difficulty viewing your box folder? You can also access your account directly o…" at bounding box center [887, 348] width 1362 height 468
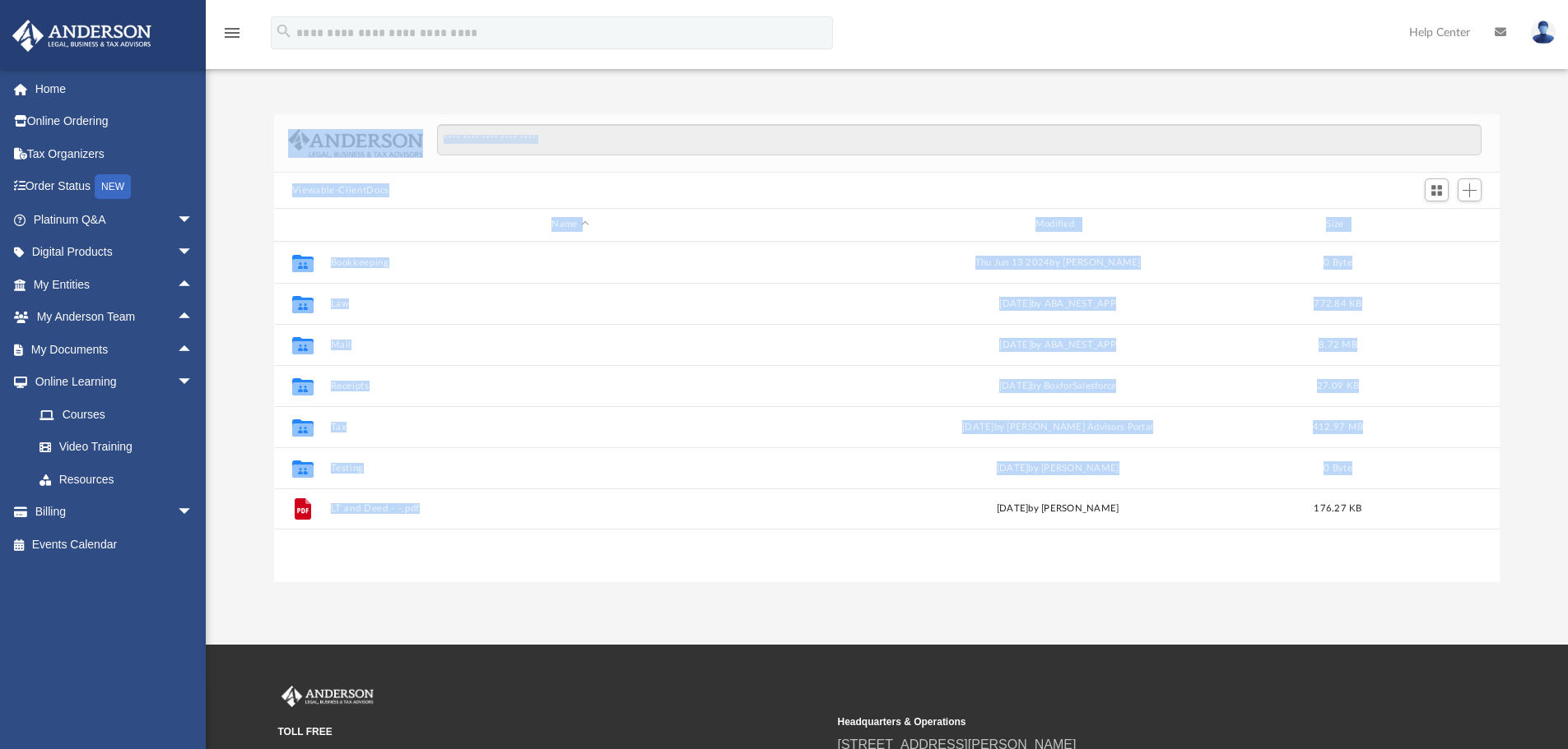
click at [237, 418] on div "Difficulty viewing your box folder? You can also access your account directly o…" at bounding box center [887, 348] width 1362 height 468
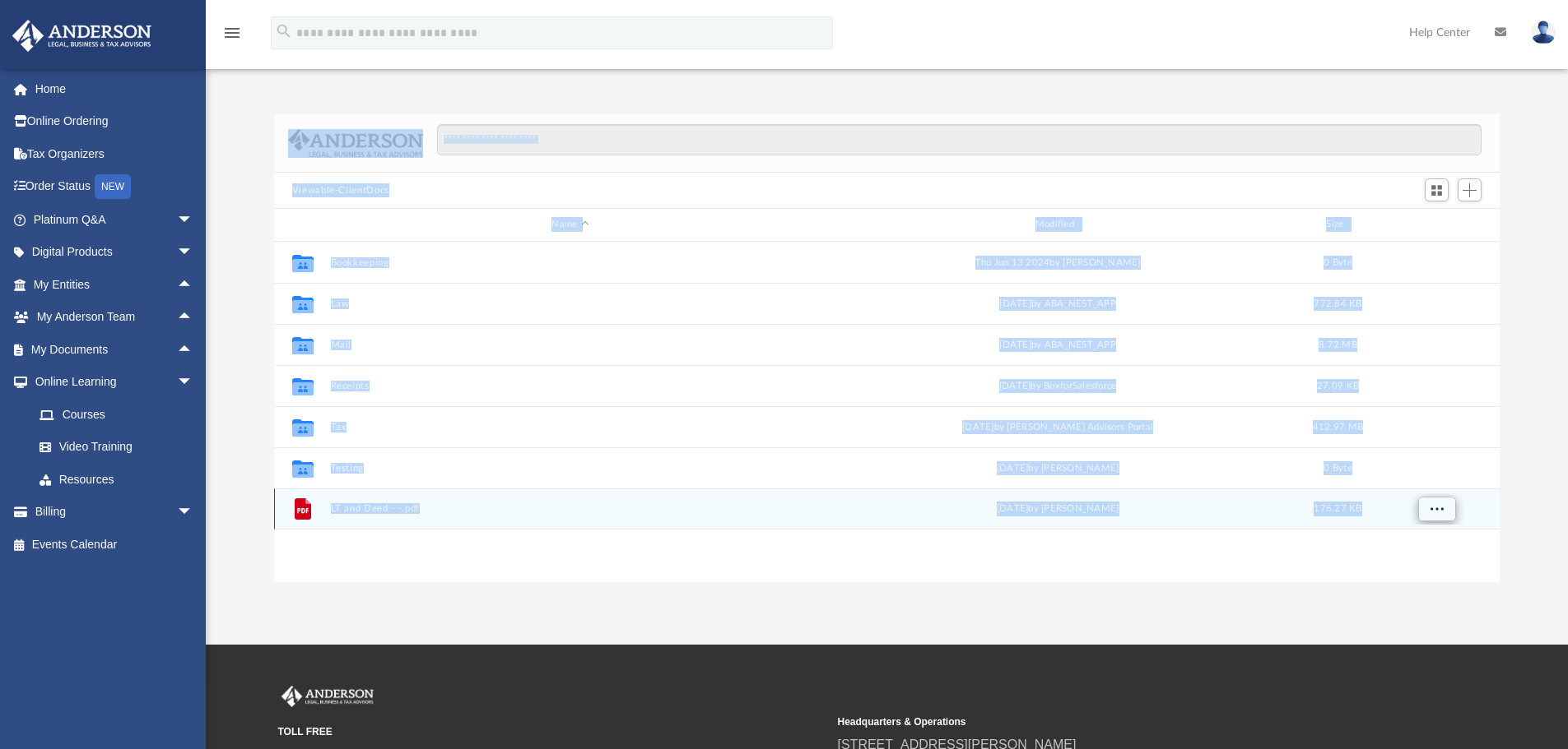
drag, startPoint x: 274, startPoint y: 142, endPoint x: 1438, endPoint y: 510, distance: 1220.8
click at [1438, 510] on div "Viewable-ClientDocs Name Modified Size Collaborated Folder Bookkeeping Thu Jun …" at bounding box center [887, 348] width 1226 height 468
click at [1438, 510] on span "More options" at bounding box center [1435, 508] width 13 height 9
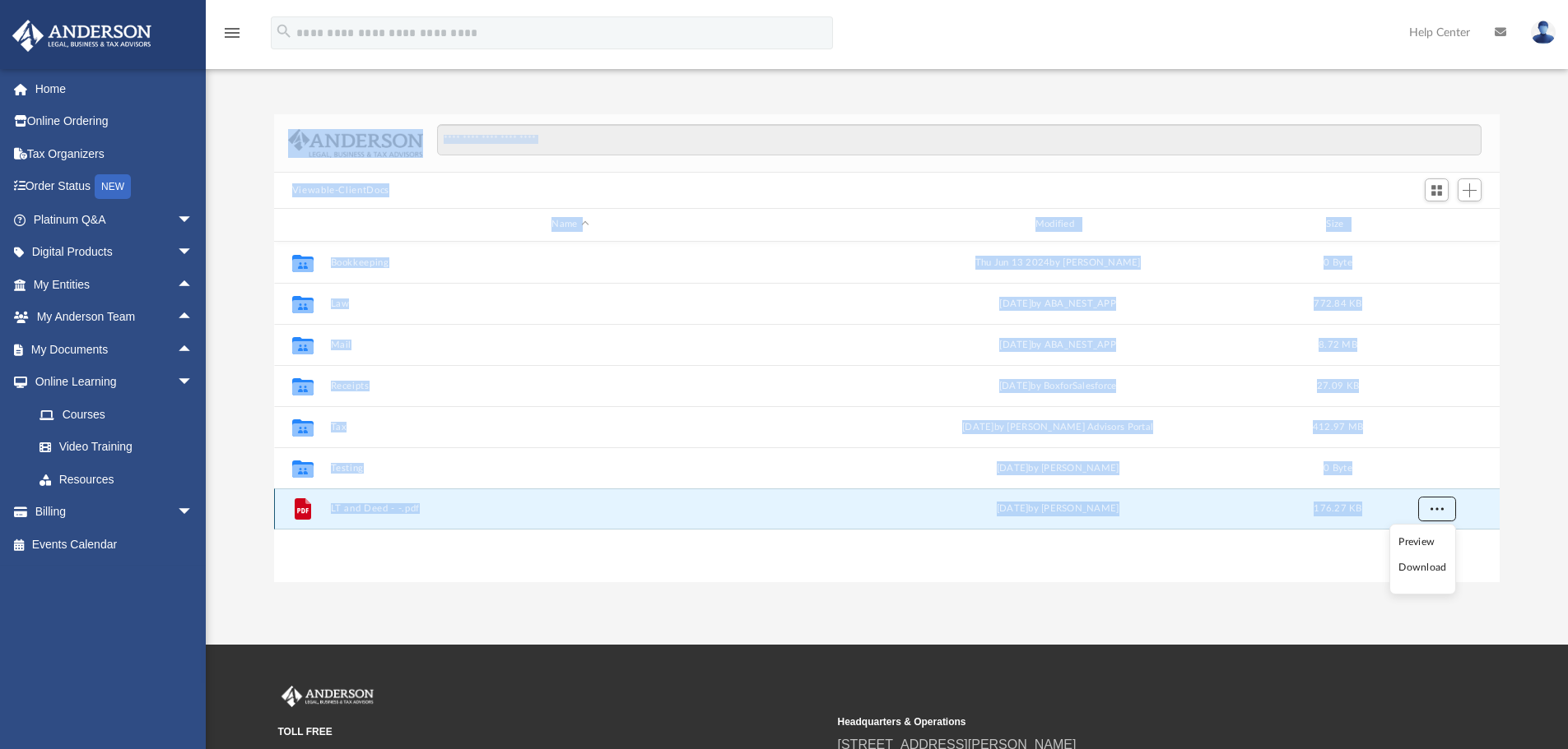
click at [1429, 508] on button "More options" at bounding box center [1435, 508] width 38 height 25
click at [1325, 567] on div "Collaborated Folder Bookkeeping Thu Jun 13 2024 by Charles Rogler 0 Byte Collab…" at bounding box center [887, 411] width 1226 height 341
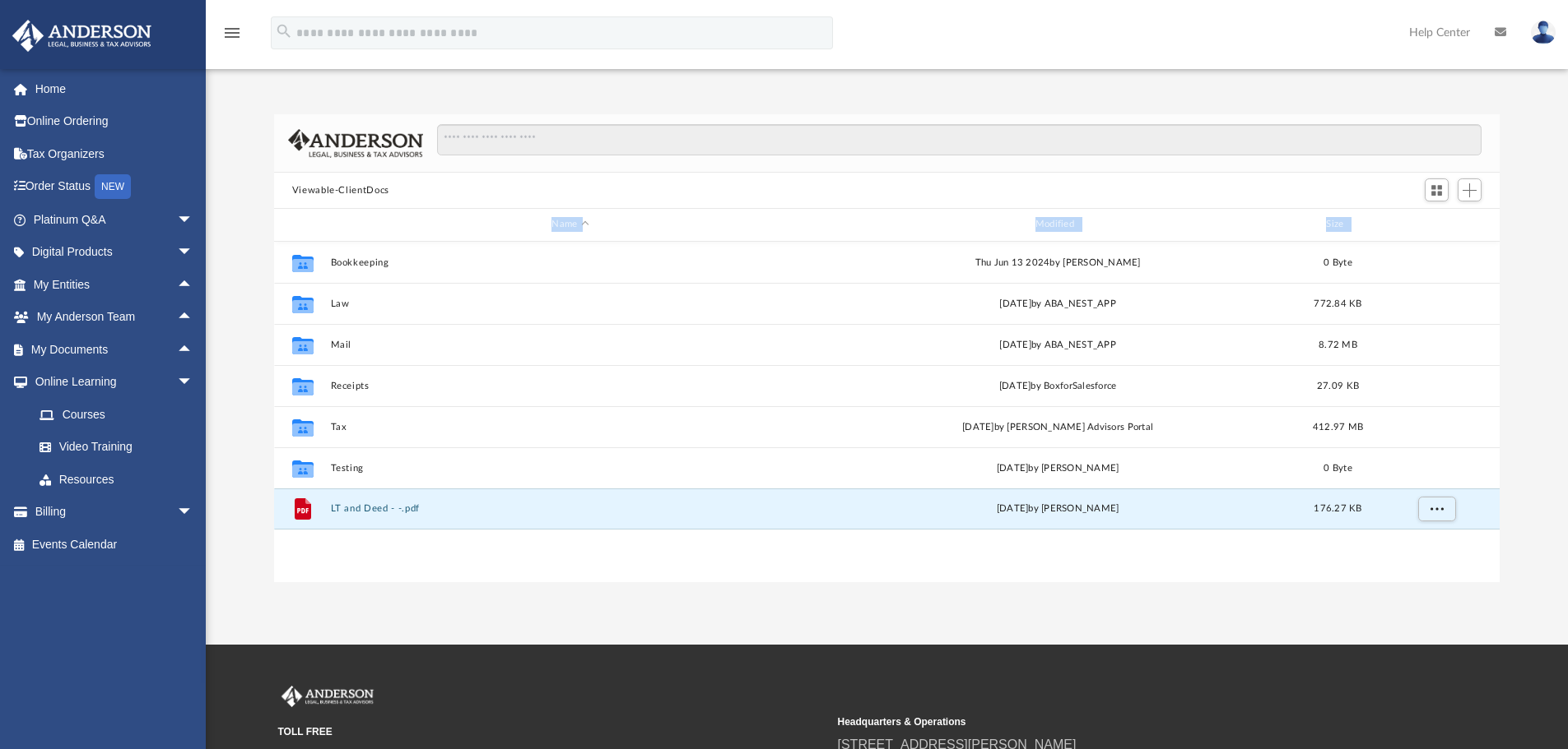
drag, startPoint x: 1432, startPoint y: 542, endPoint x: 343, endPoint y: 180, distance: 1147.6
click at [359, 187] on div "Viewable-ClientDocs Name Modified Size Collaborated Folder Bookkeeping Thu Jun …" at bounding box center [887, 348] width 1226 height 468
drag, startPoint x: 343, startPoint y: 180, endPoint x: 278, endPoint y: 195, distance: 66.7
click at [277, 193] on div "Viewable-ClientDocs" at bounding box center [887, 190] width 1226 height 36
click at [278, 195] on div "Viewable-ClientDocs" at bounding box center [887, 190] width 1226 height 36
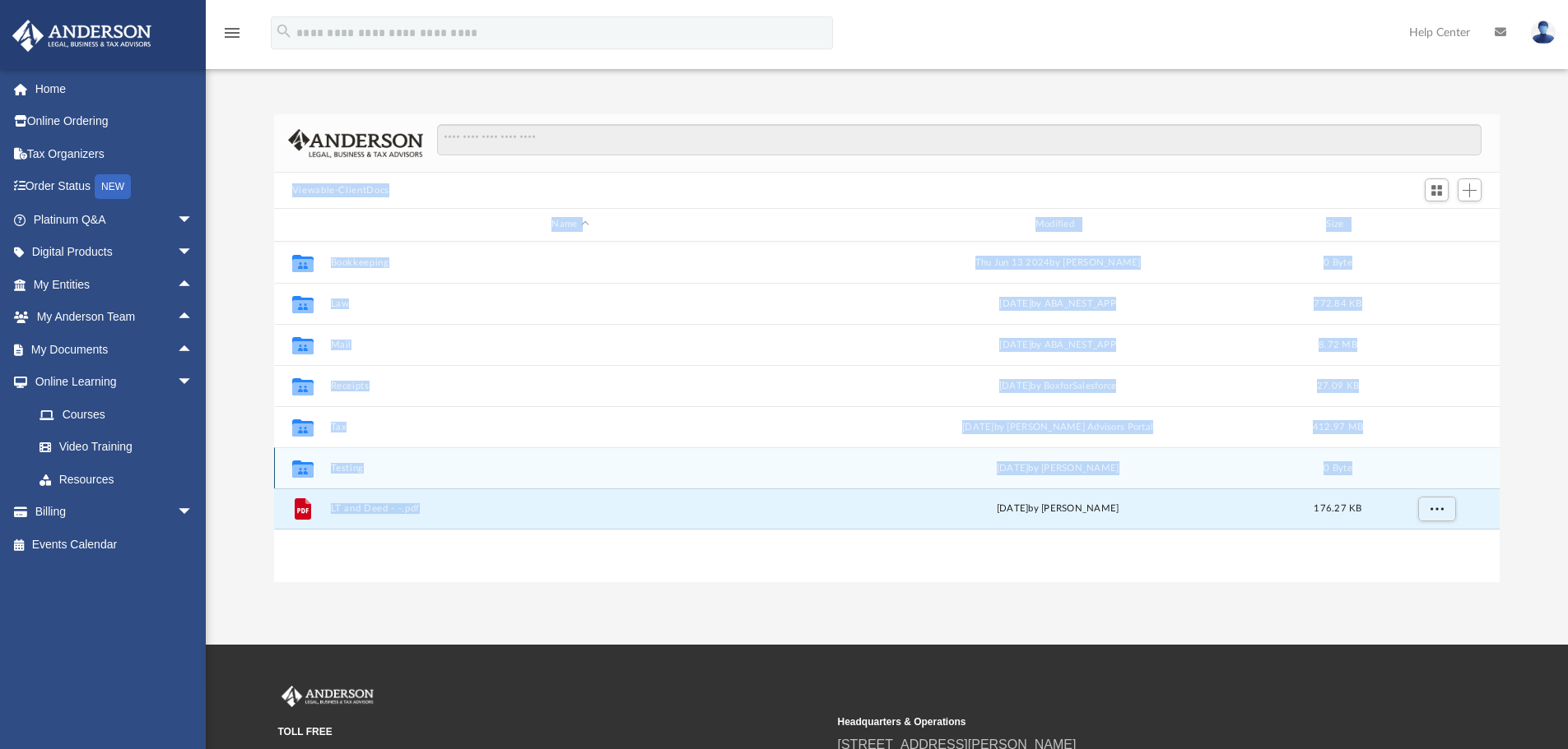
drag, startPoint x: 287, startPoint y: 187, endPoint x: 489, endPoint y: 467, distance: 345.3
click at [489, 506] on div "Viewable-ClientDocs Name Modified Size Collaborated Folder Bookkeeping Thu Jun …" at bounding box center [887, 348] width 1226 height 468
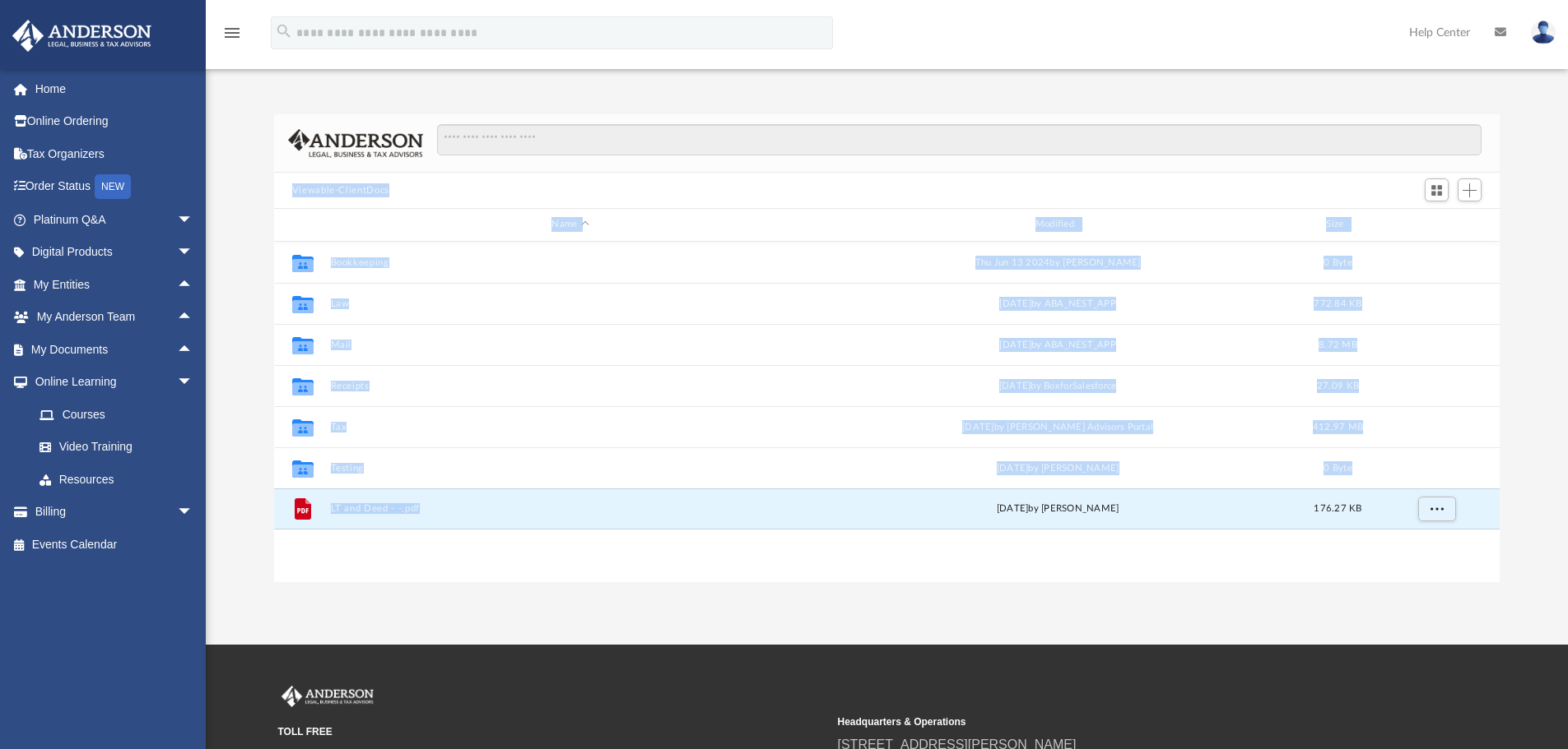
click at [437, 190] on div "Viewable-ClientDocs" at bounding box center [887, 190] width 1226 height 36
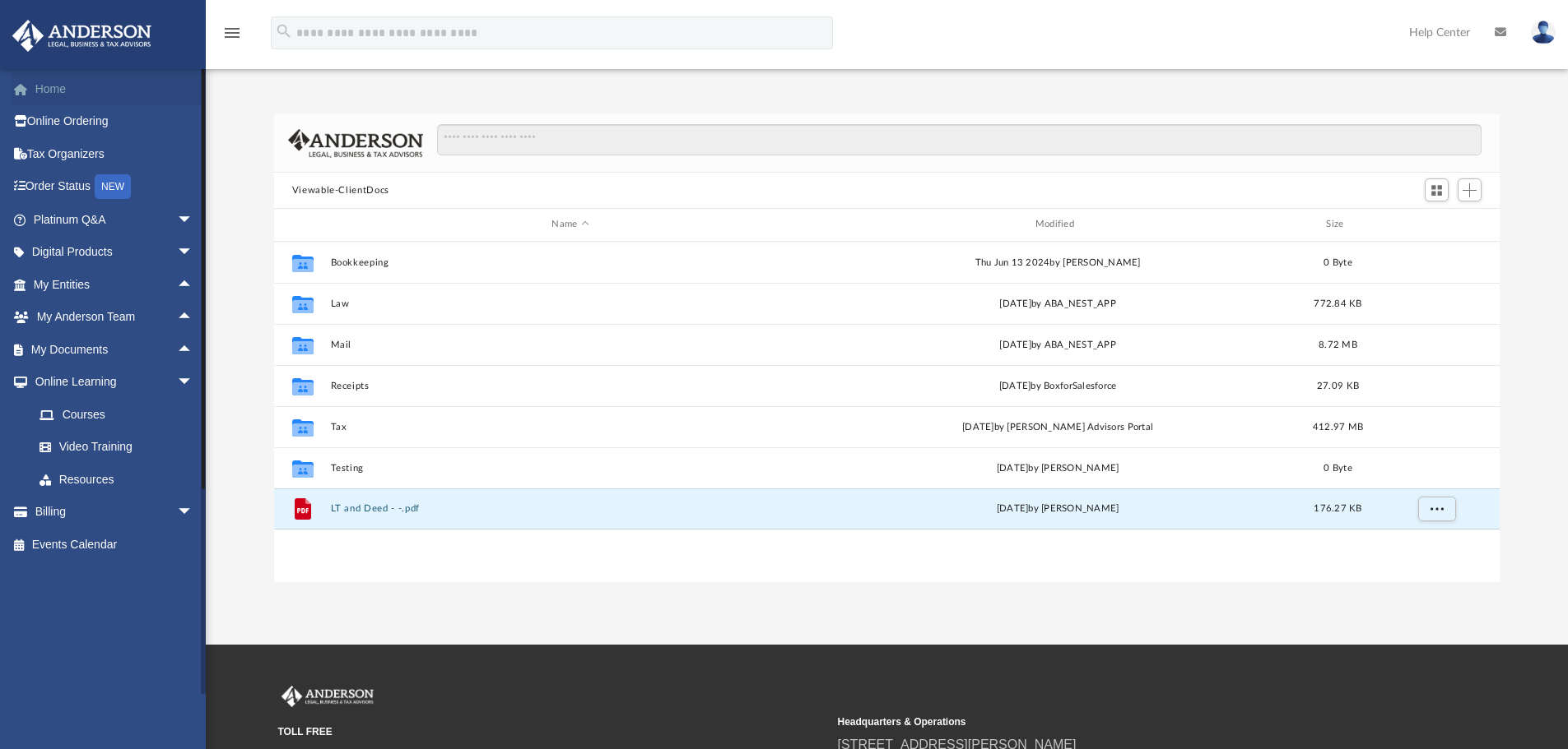
click at [81, 95] on link "Home" at bounding box center [115, 89] width 206 height 33
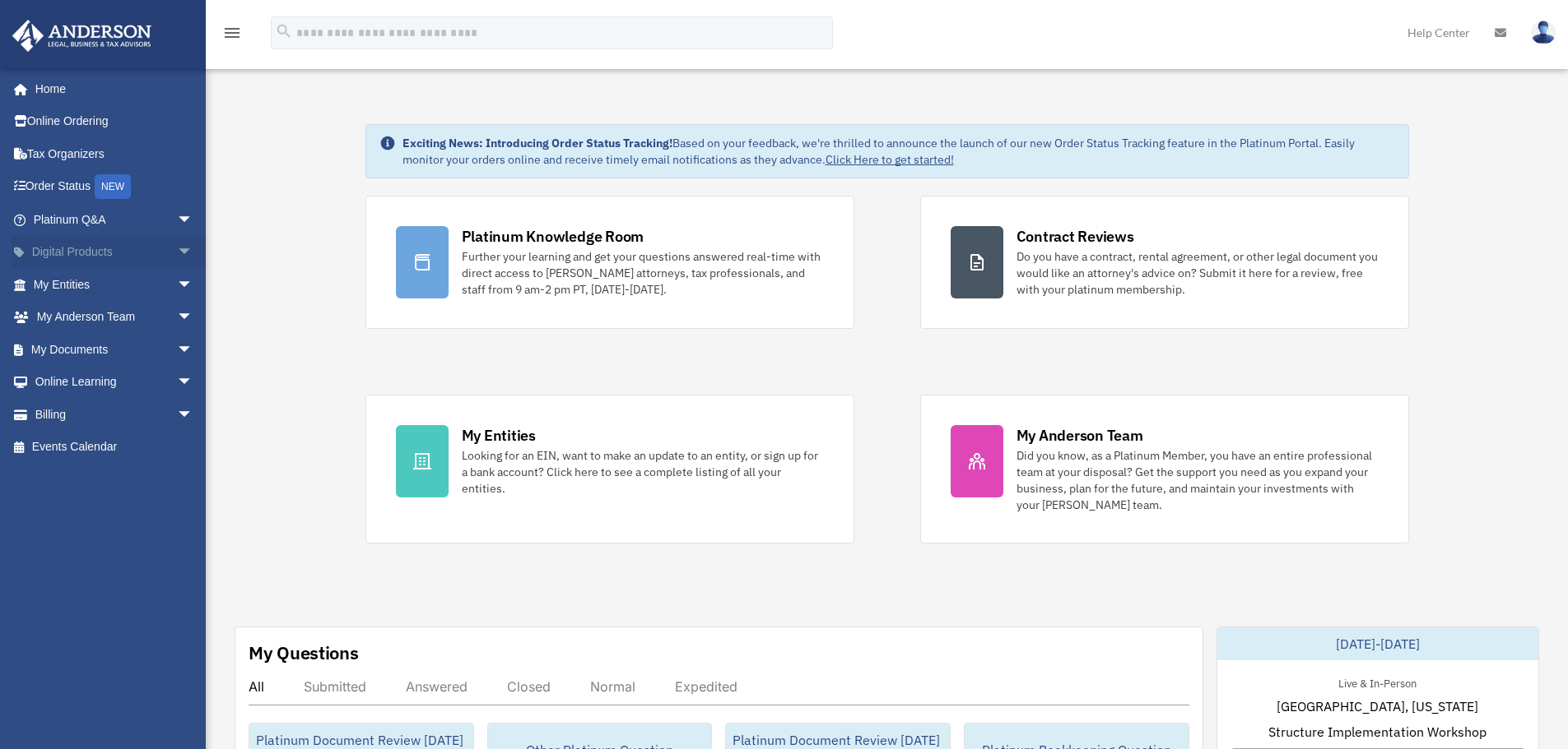
click at [177, 254] on span "arrow_drop_down" at bounding box center [193, 253] width 33 height 33
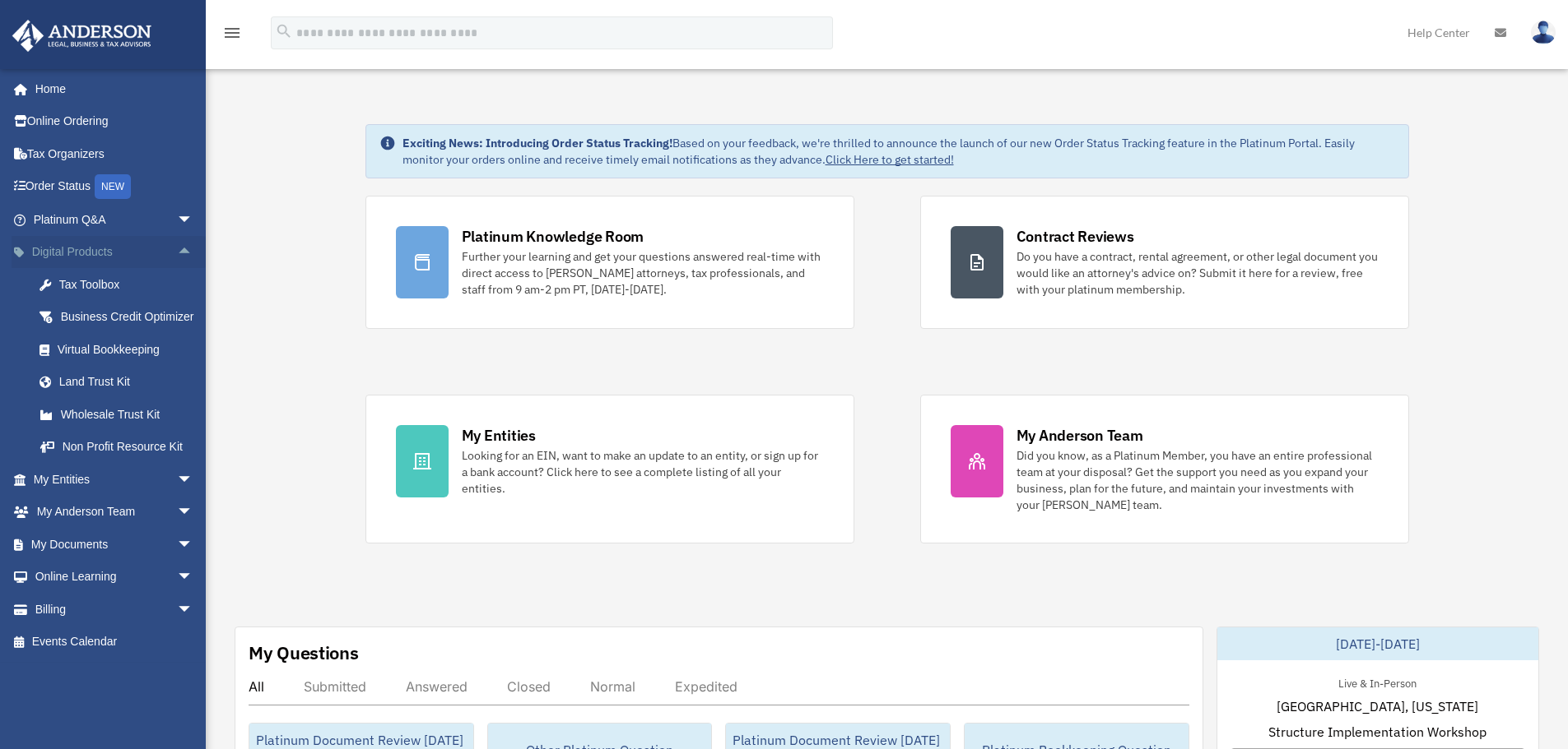
click at [177, 250] on span "arrow_drop_up" at bounding box center [193, 253] width 33 height 33
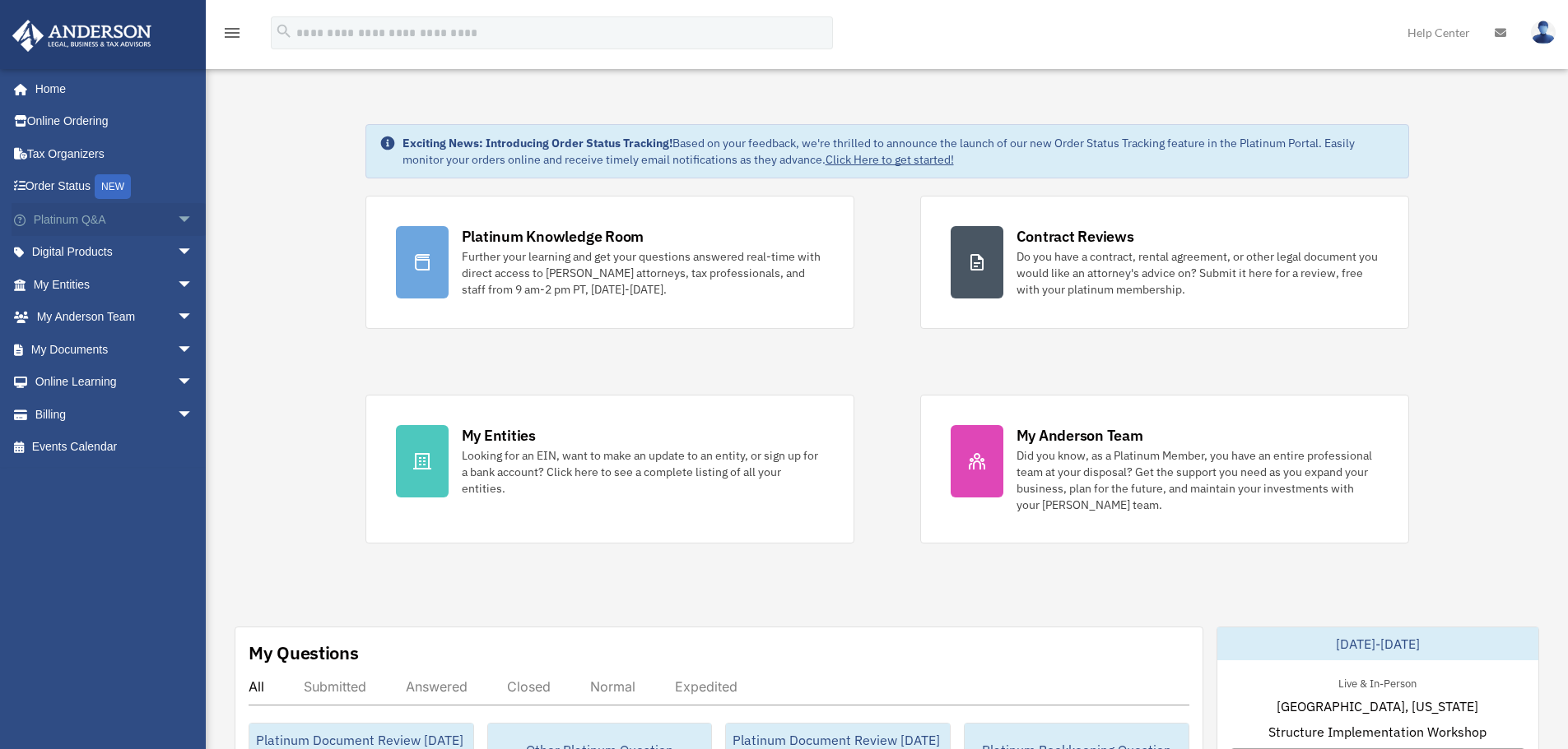
click at [181, 229] on span "arrow_drop_down" at bounding box center [193, 220] width 33 height 33
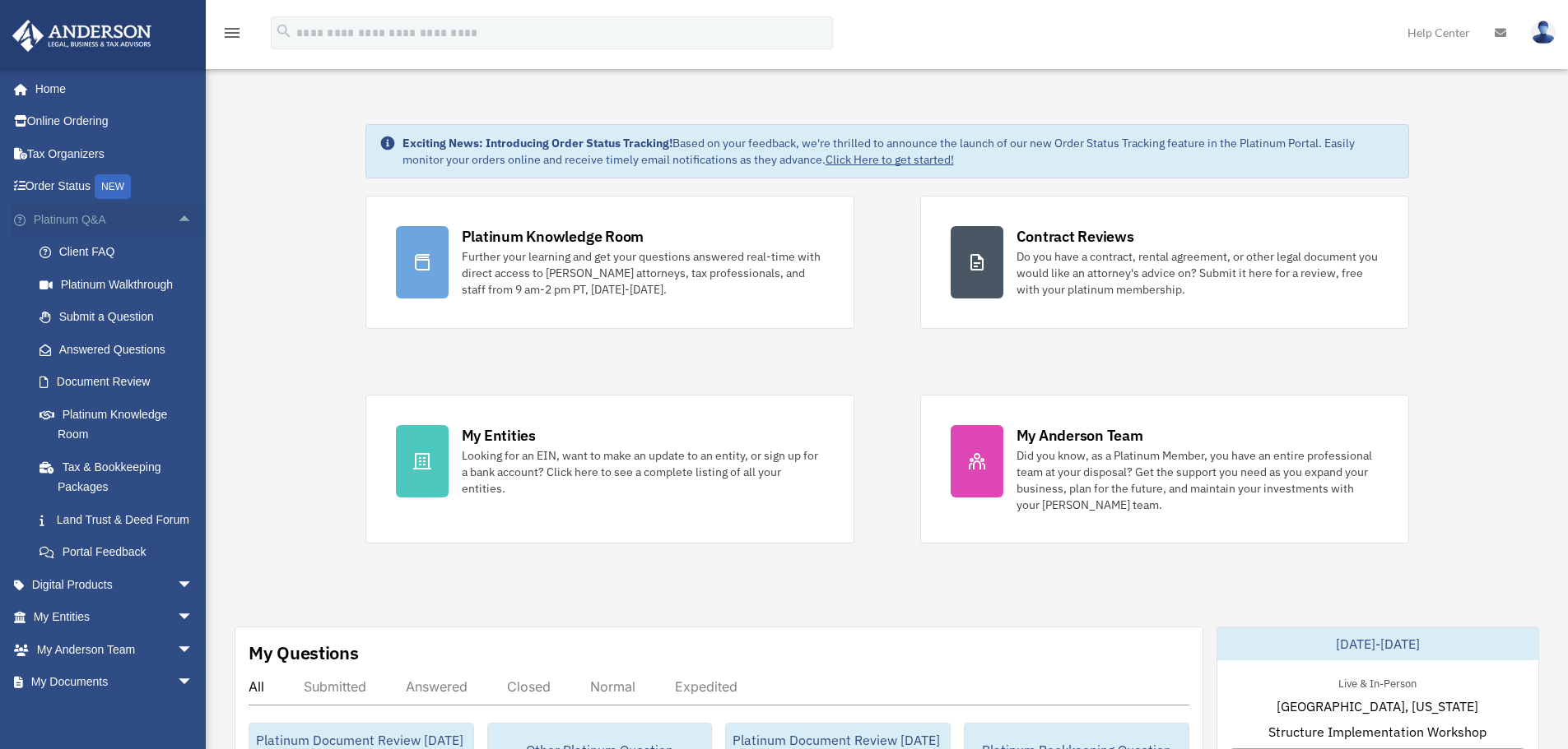
click at [177, 226] on span "arrow_drop_up" at bounding box center [193, 220] width 33 height 33
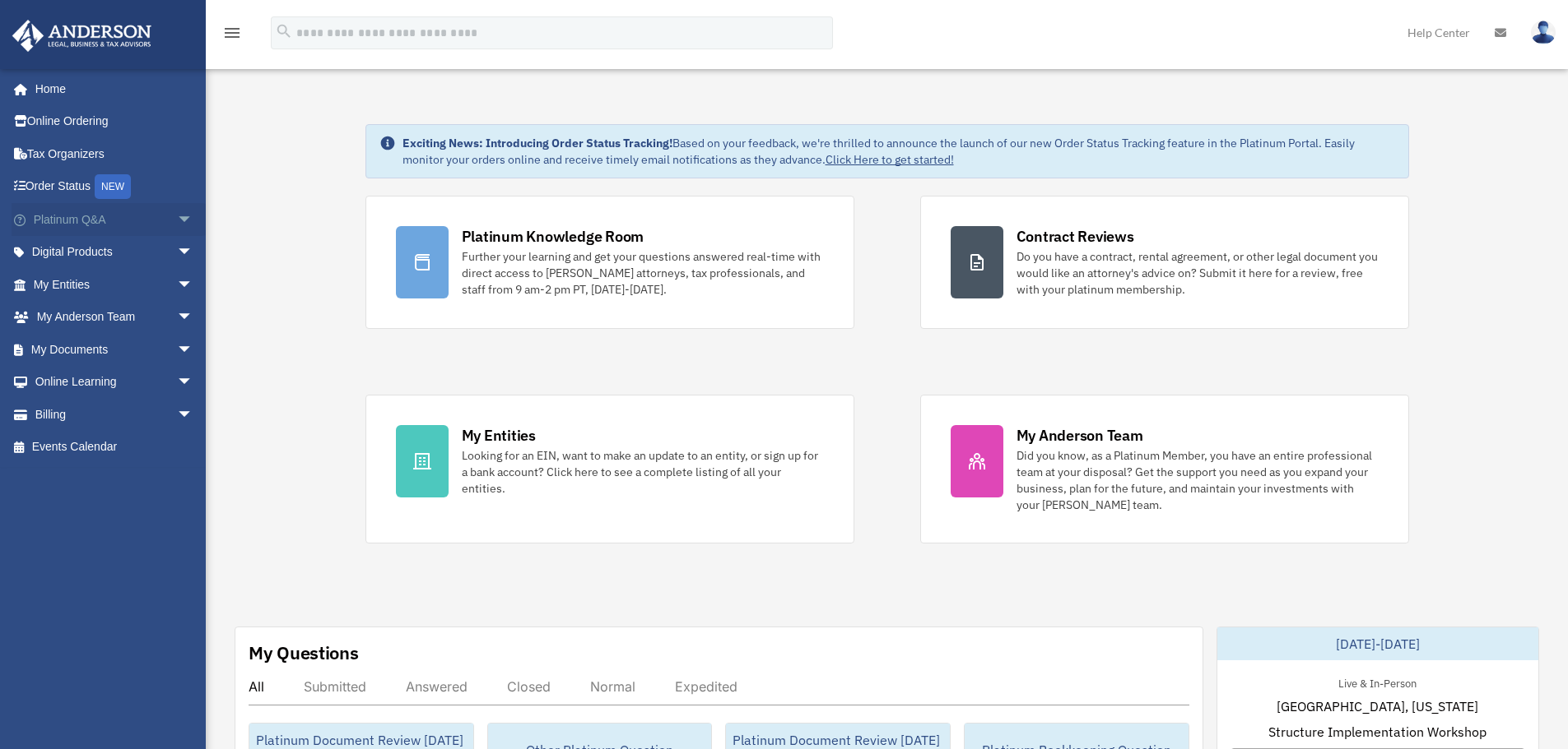
click at [178, 226] on span "arrow_drop_down" at bounding box center [193, 220] width 33 height 33
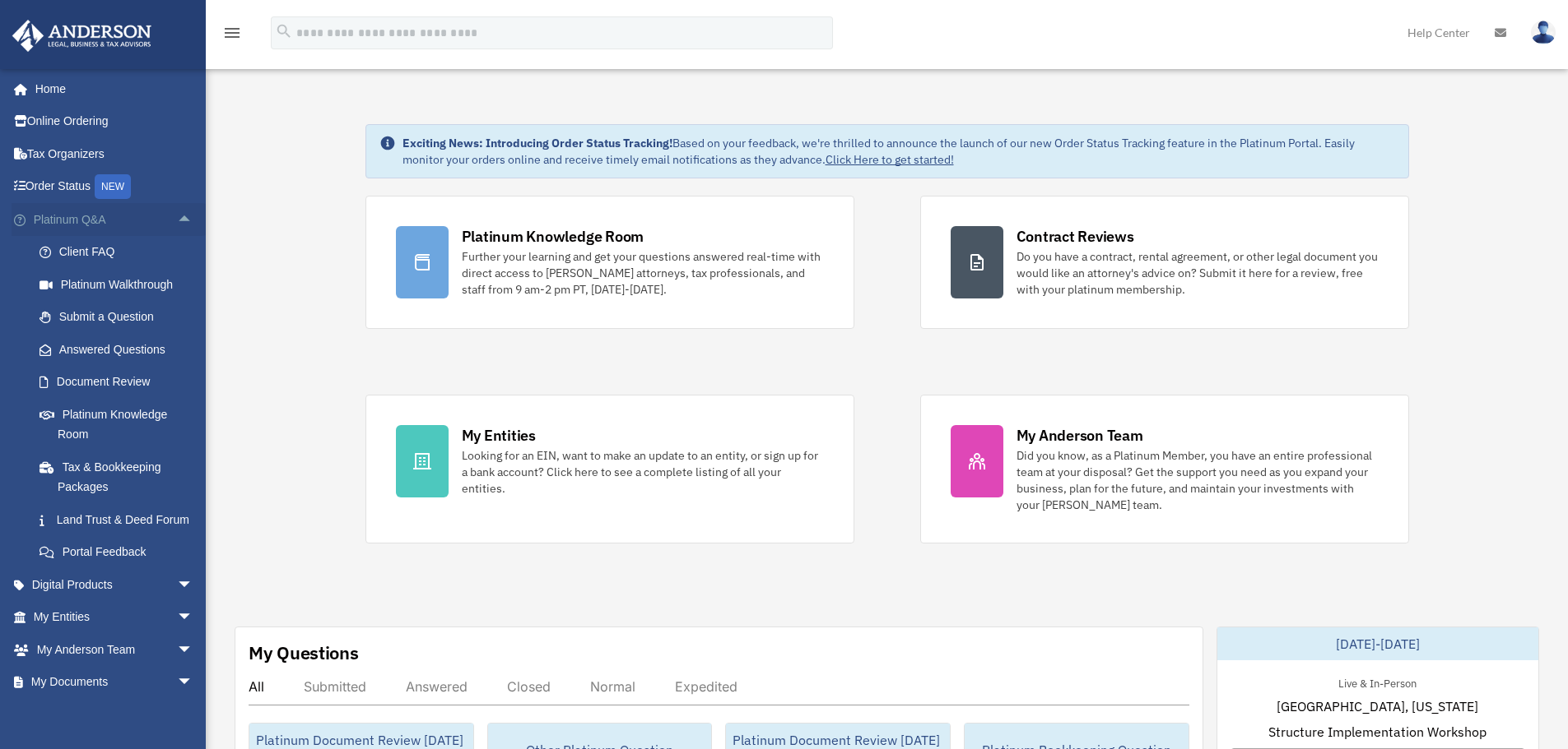
click at [177, 222] on span "arrow_drop_up" at bounding box center [193, 220] width 33 height 33
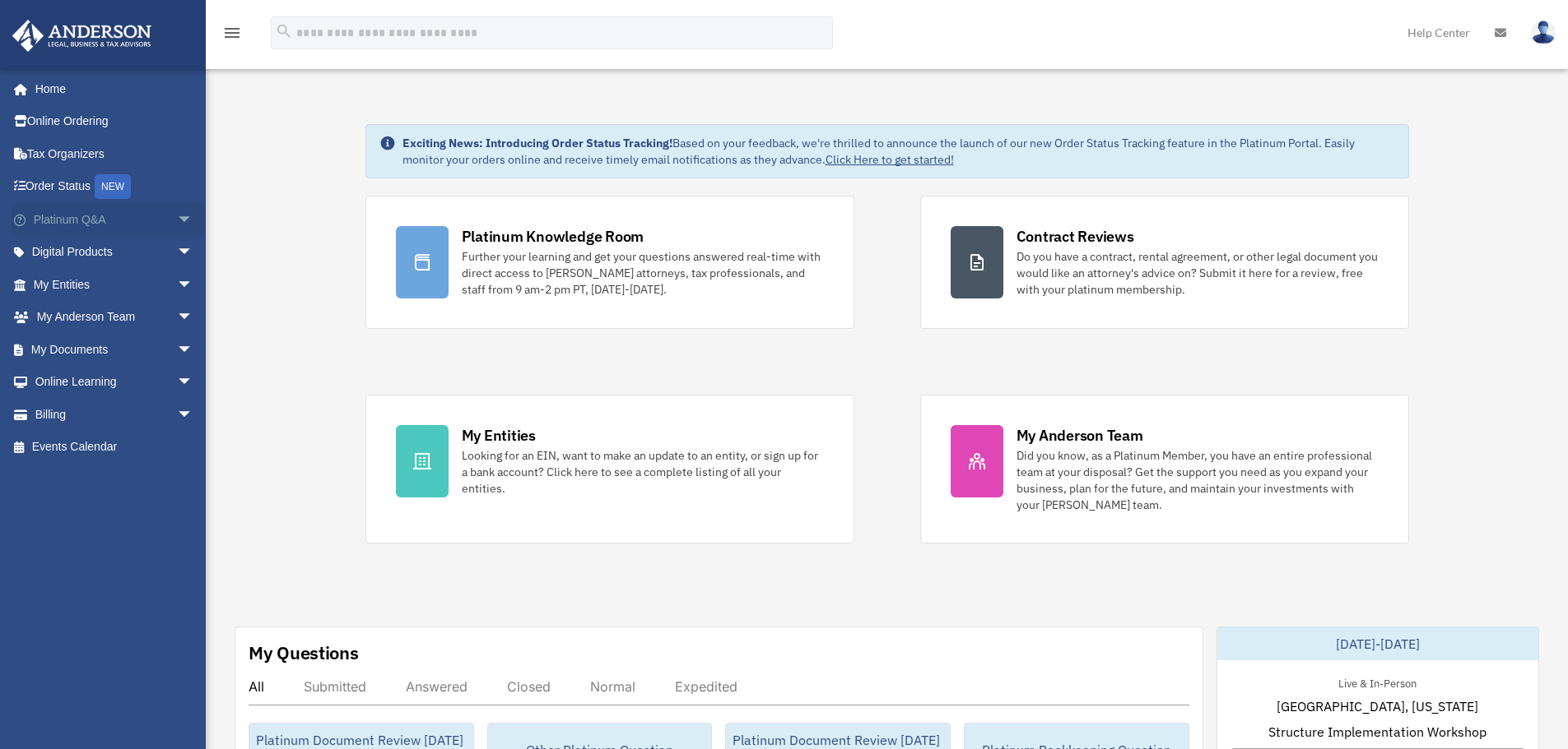
click at [177, 225] on span "arrow_drop_down" at bounding box center [193, 220] width 33 height 33
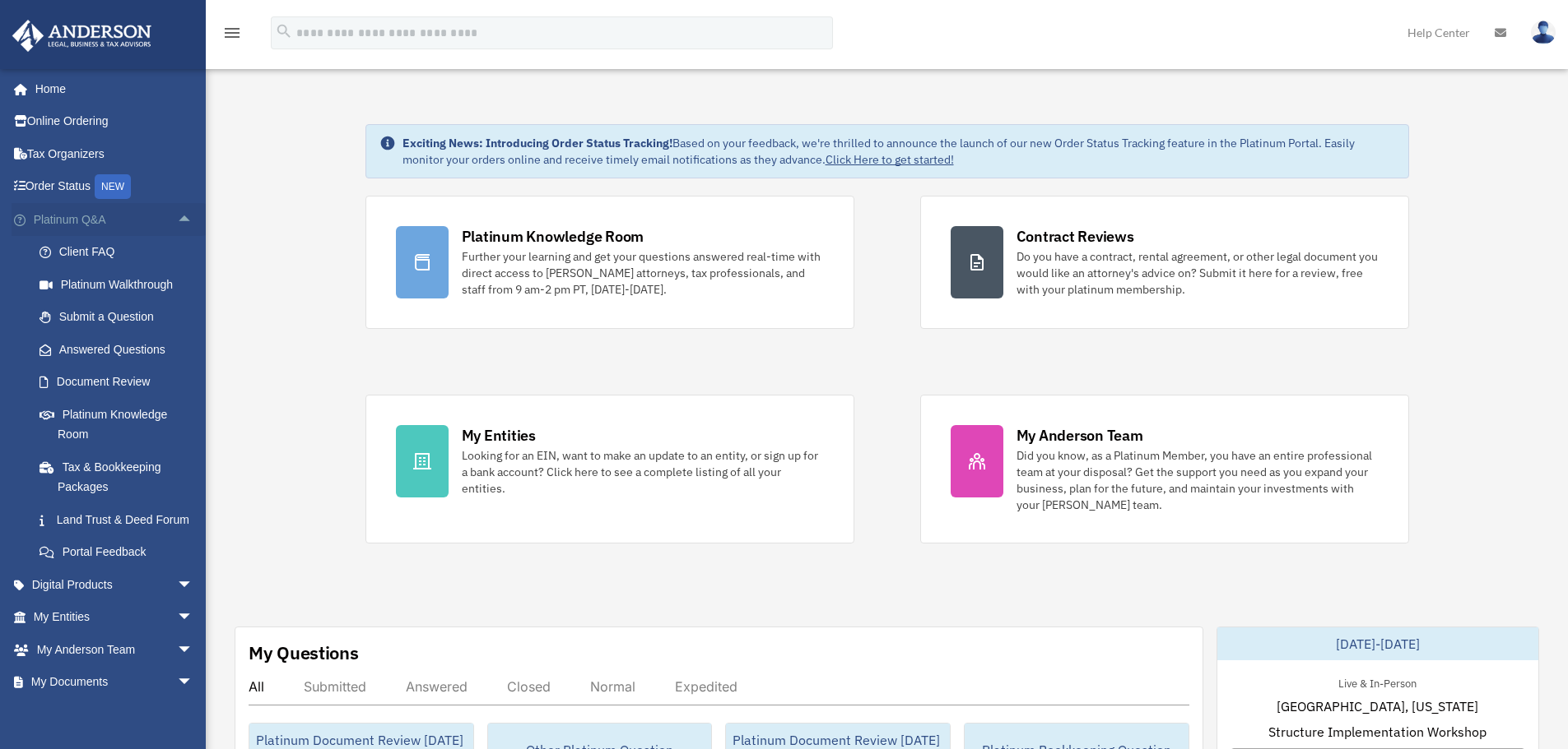
click at [177, 221] on span "arrow_drop_up" at bounding box center [193, 220] width 33 height 33
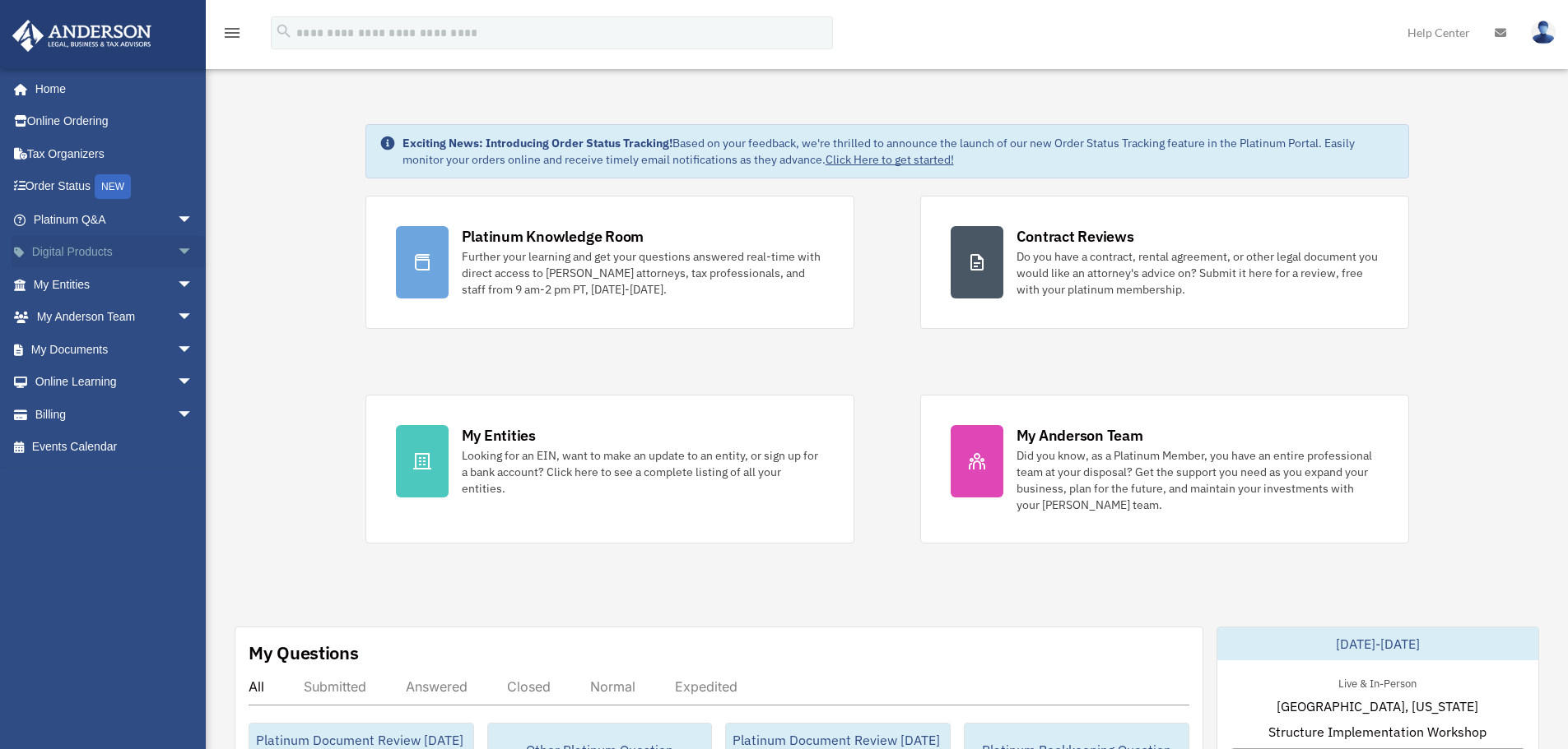
click at [177, 241] on span "arrow_drop_down" at bounding box center [193, 253] width 33 height 33
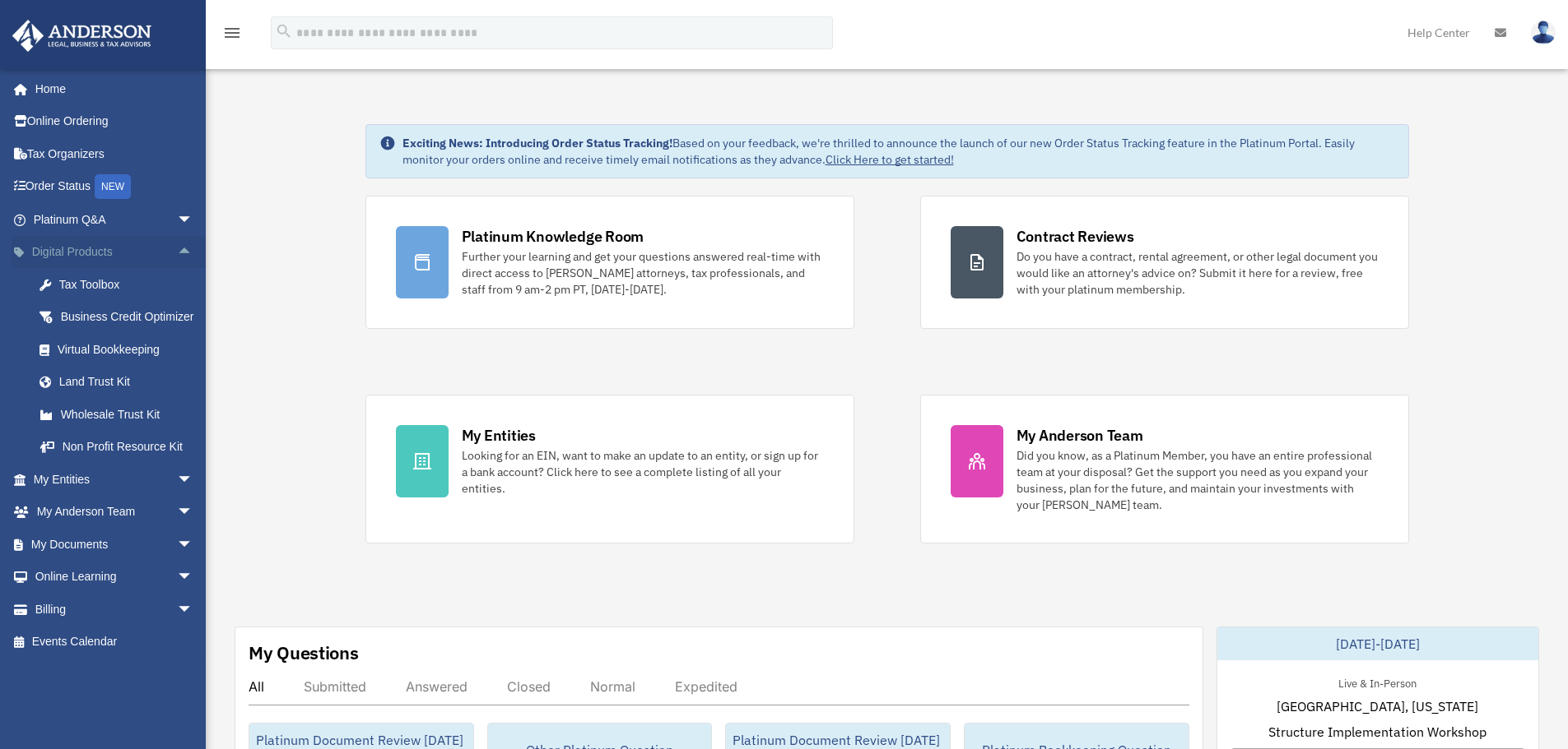
click at [177, 238] on span "arrow_drop_up" at bounding box center [193, 253] width 33 height 33
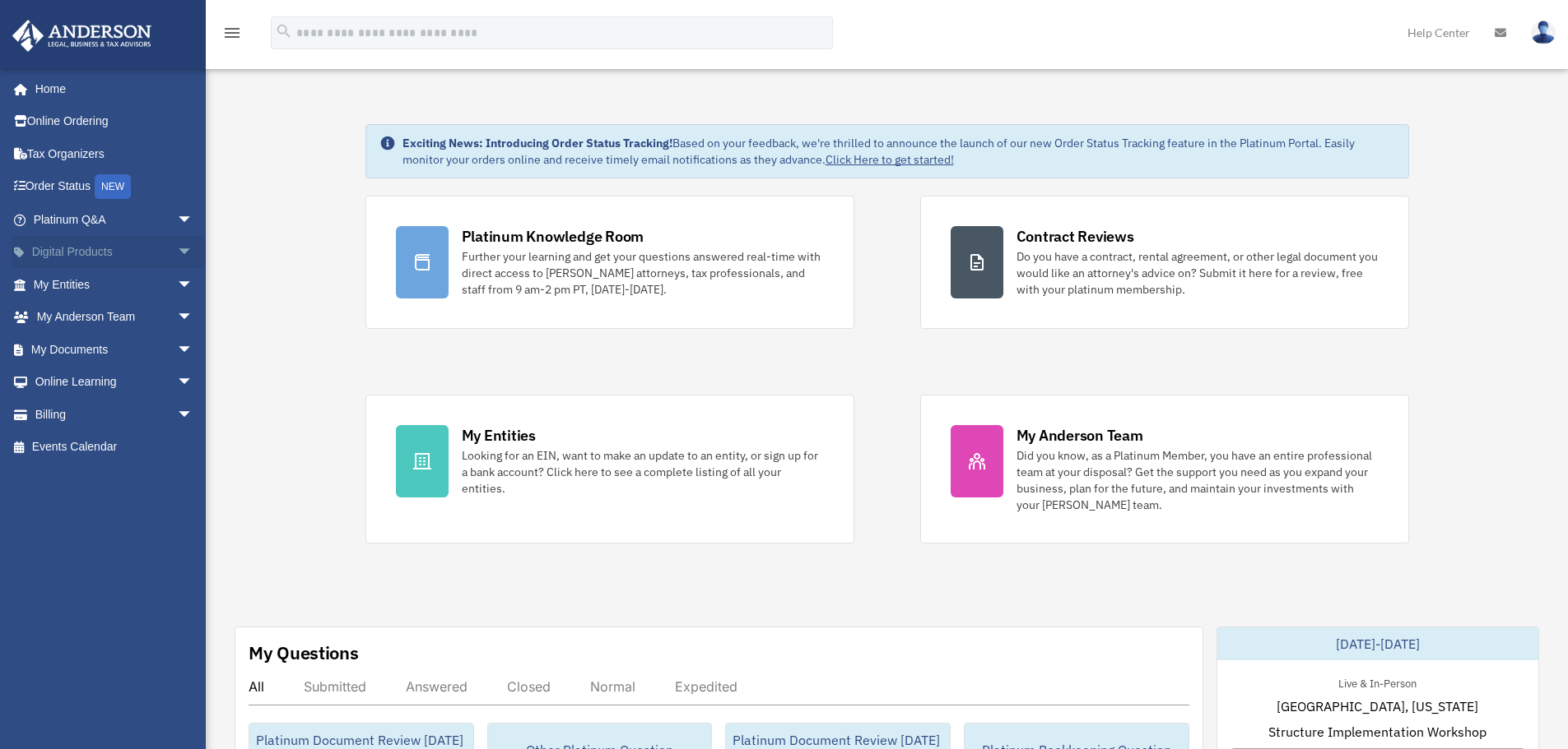
click at [177, 242] on span "arrow_drop_down" at bounding box center [193, 253] width 33 height 33
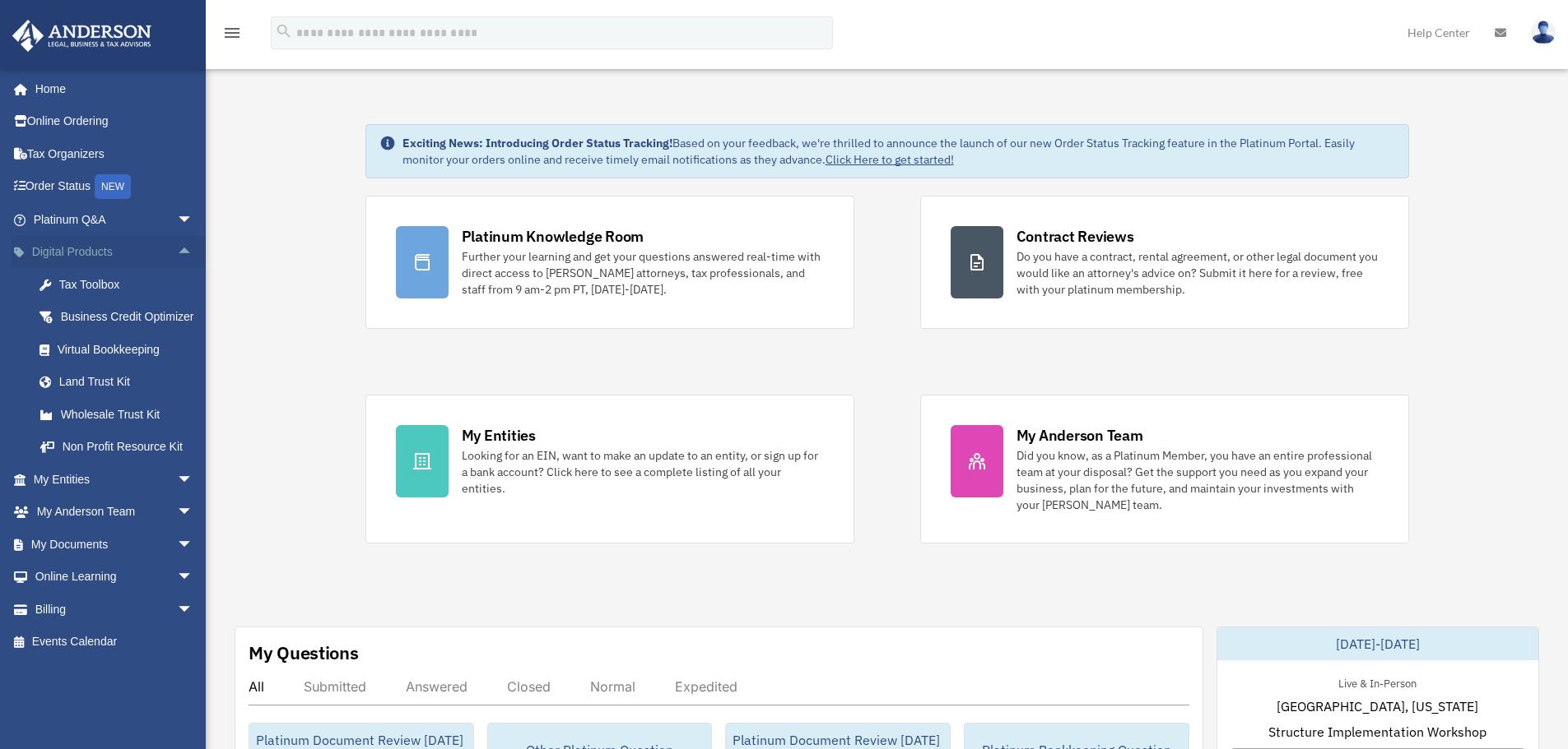
click at [177, 242] on span "arrow_drop_up" at bounding box center [193, 253] width 33 height 33
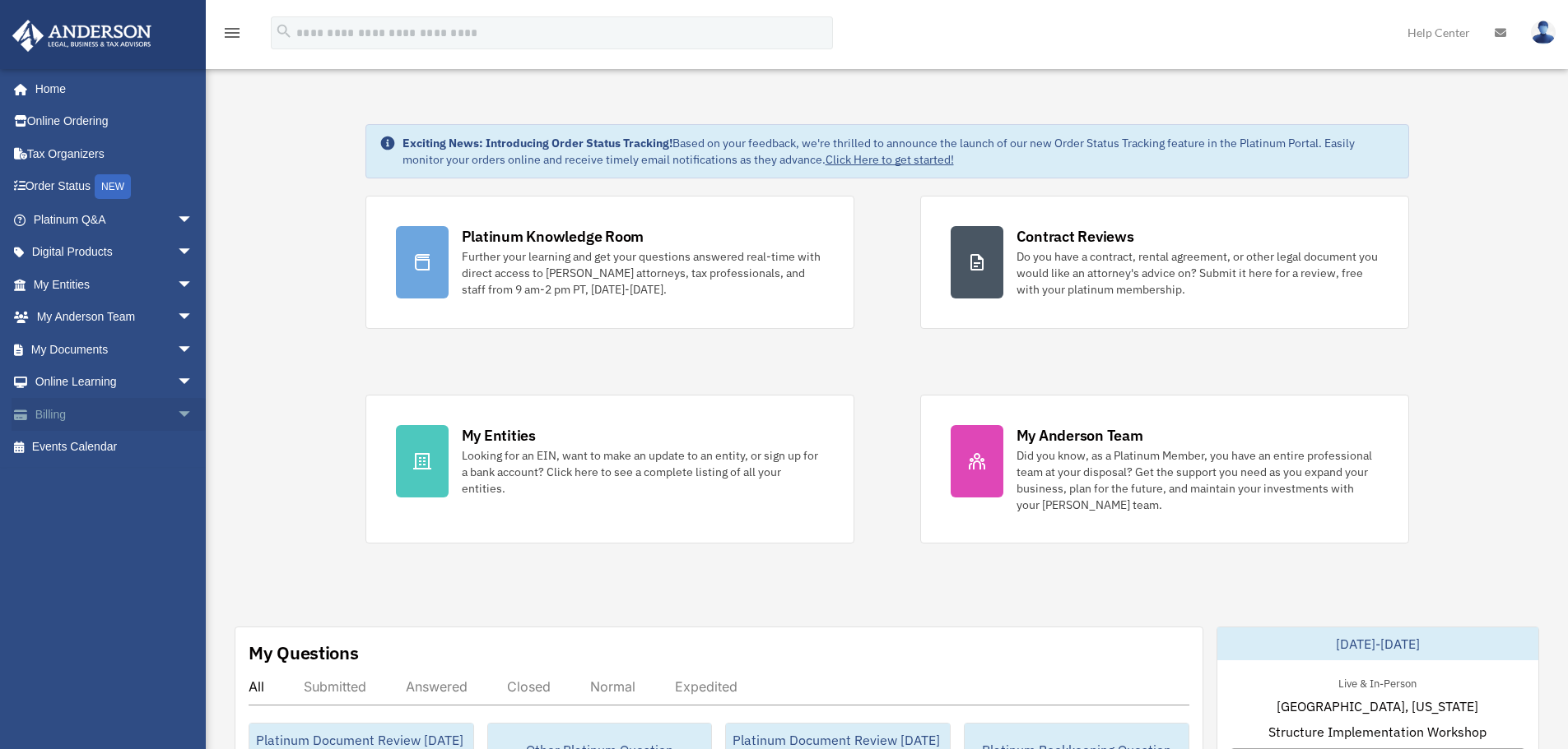
click at [177, 403] on span "arrow_drop_down" at bounding box center [193, 415] width 33 height 33
click at [177, 414] on span "arrow_drop_up" at bounding box center [193, 415] width 33 height 33
click at [177, 379] on span "arrow_drop_down" at bounding box center [193, 383] width 33 height 33
click at [177, 382] on span "arrow_drop_up" at bounding box center [193, 383] width 33 height 33
click at [177, 354] on span "arrow_drop_down" at bounding box center [193, 349] width 33 height 33
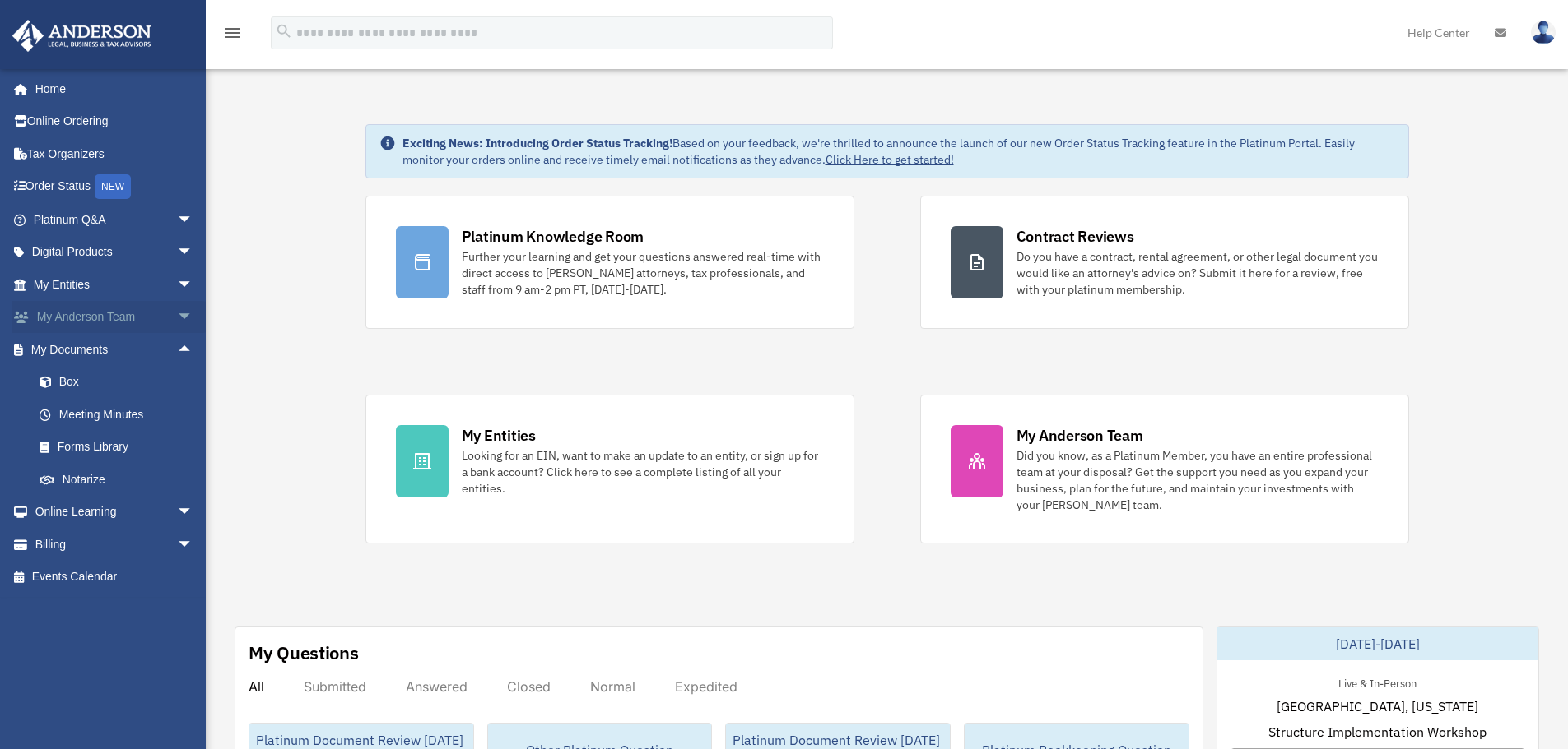
click at [181, 320] on span "arrow_drop_down" at bounding box center [193, 318] width 33 height 33
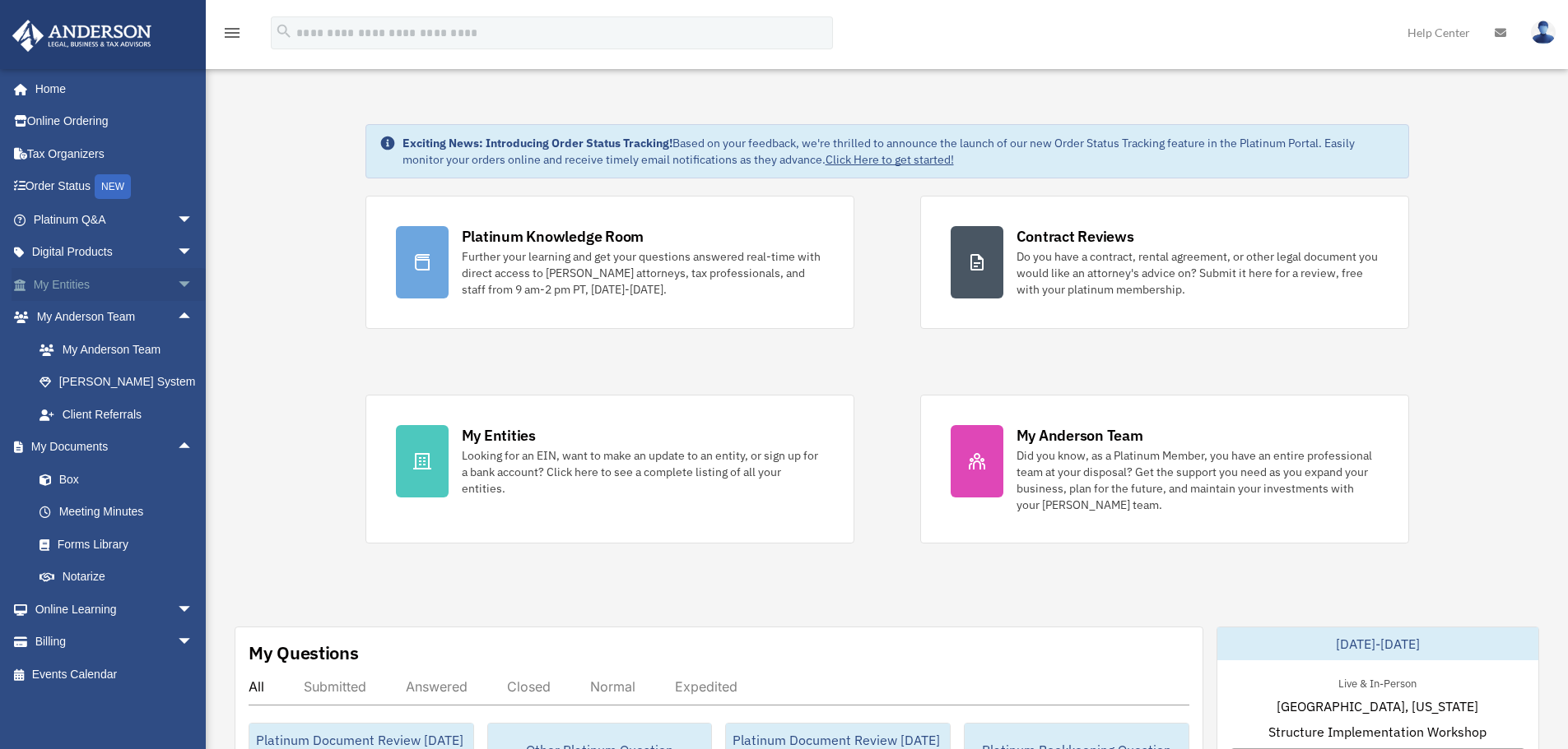
click at [188, 273] on span "arrow_drop_down" at bounding box center [193, 285] width 33 height 33
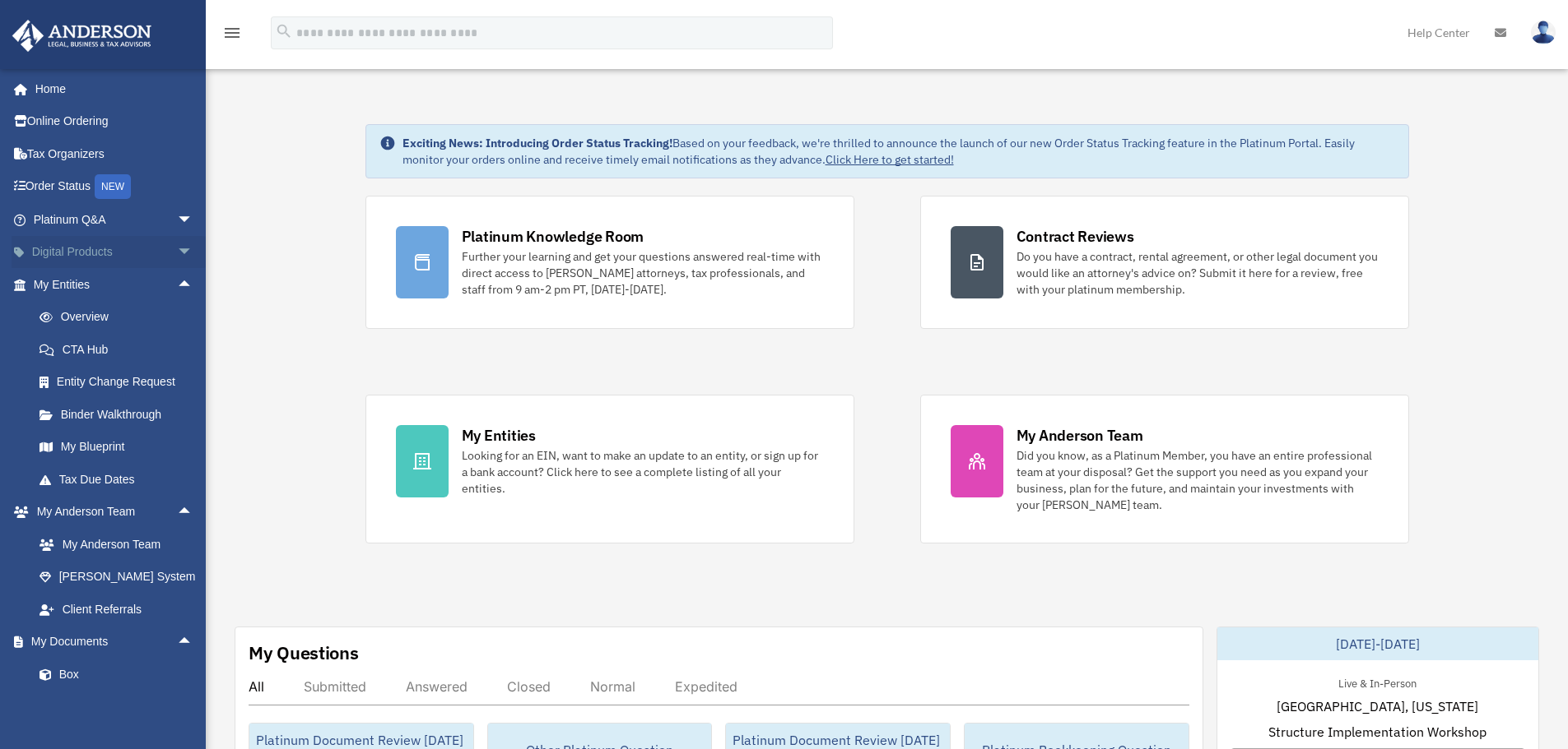
click at [178, 240] on span "arrow_drop_down" at bounding box center [193, 253] width 33 height 33
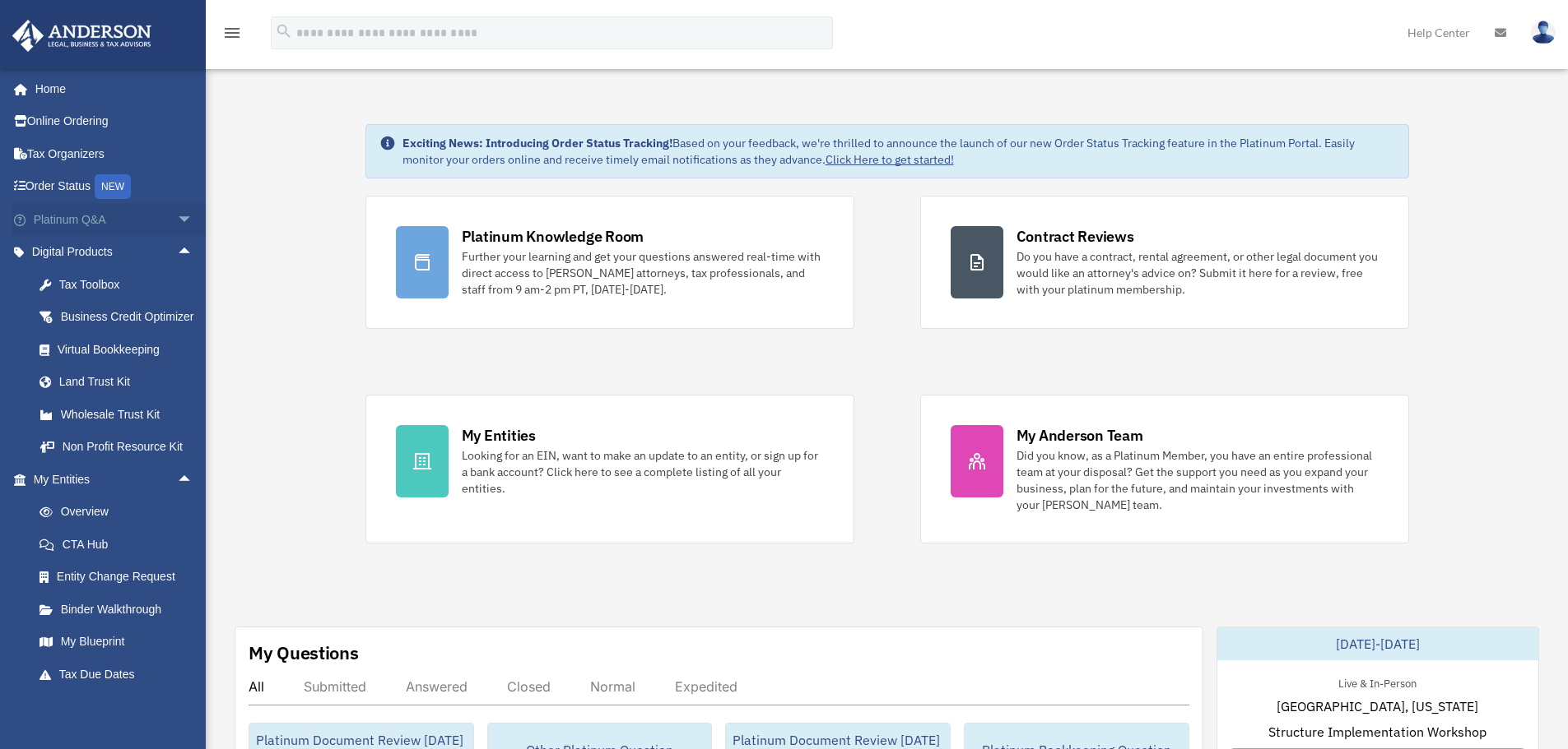
click at [180, 220] on span "arrow_drop_down" at bounding box center [193, 220] width 33 height 33
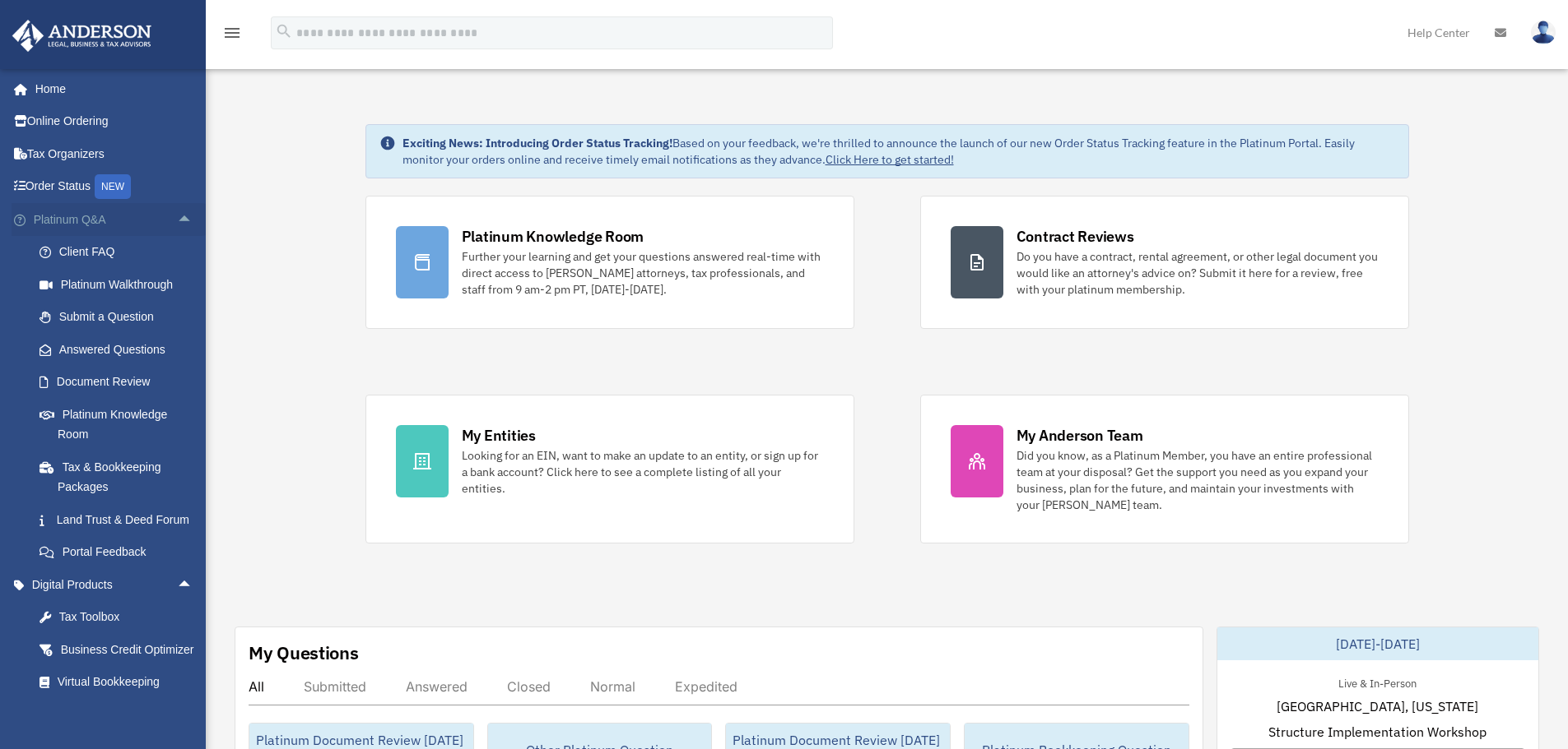
click at [181, 224] on span "arrow_drop_up" at bounding box center [193, 220] width 33 height 33
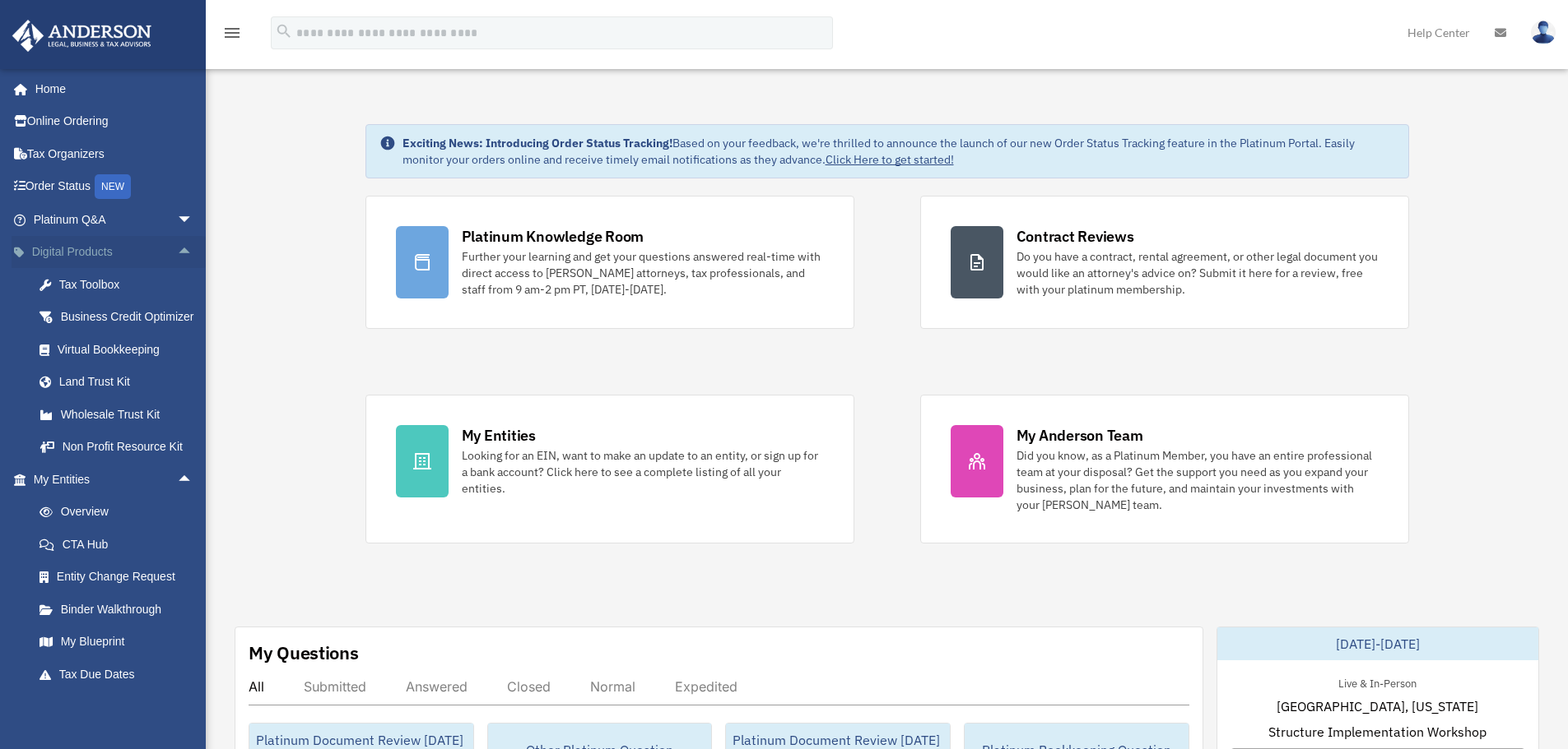
click at [177, 241] on span "arrow_drop_up" at bounding box center [193, 253] width 33 height 33
click at [179, 246] on span "arrow_drop_down" at bounding box center [193, 253] width 33 height 33
click at [130, 292] on div "Tax Toolbox" at bounding box center [128, 285] width 139 height 21
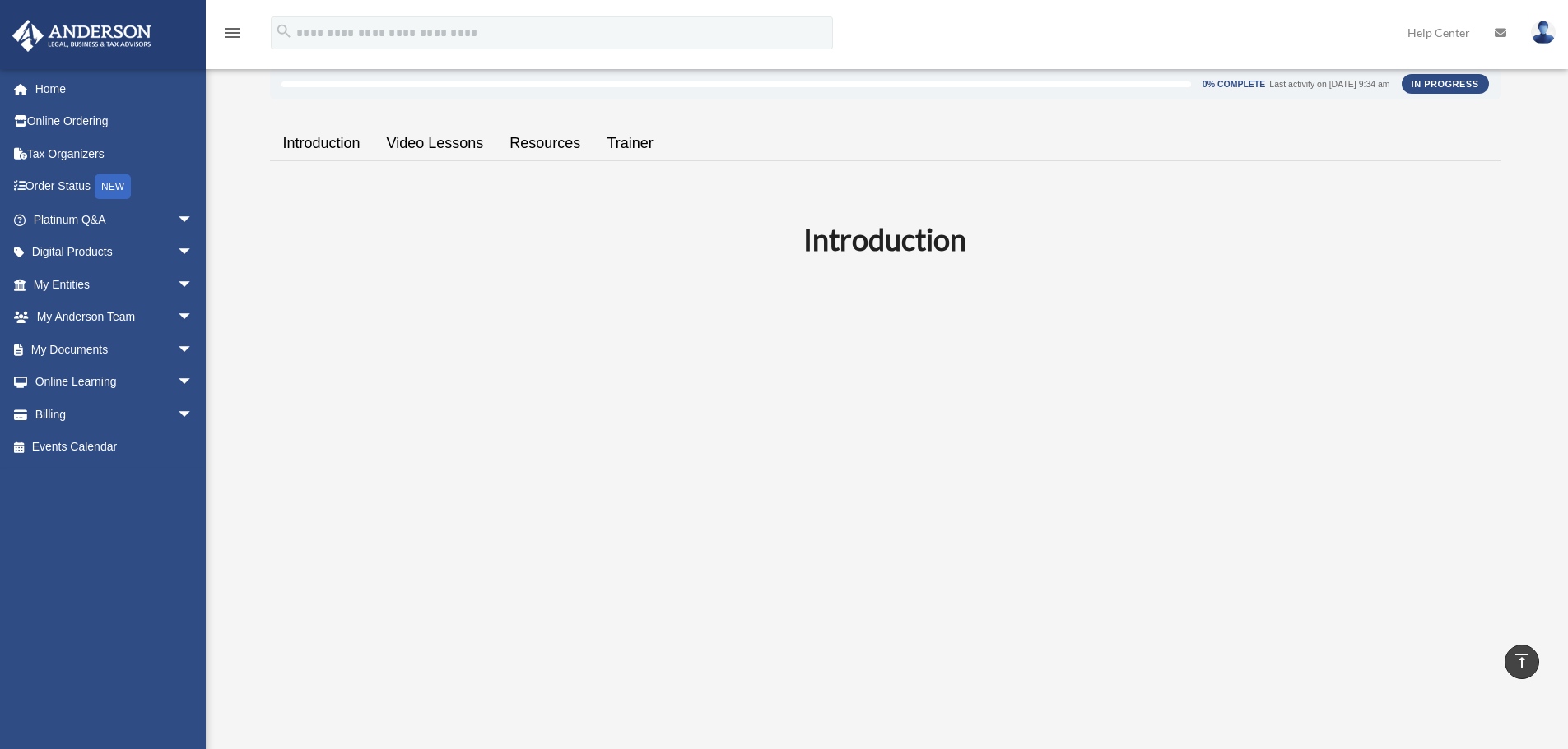
scroll to position [165, 0]
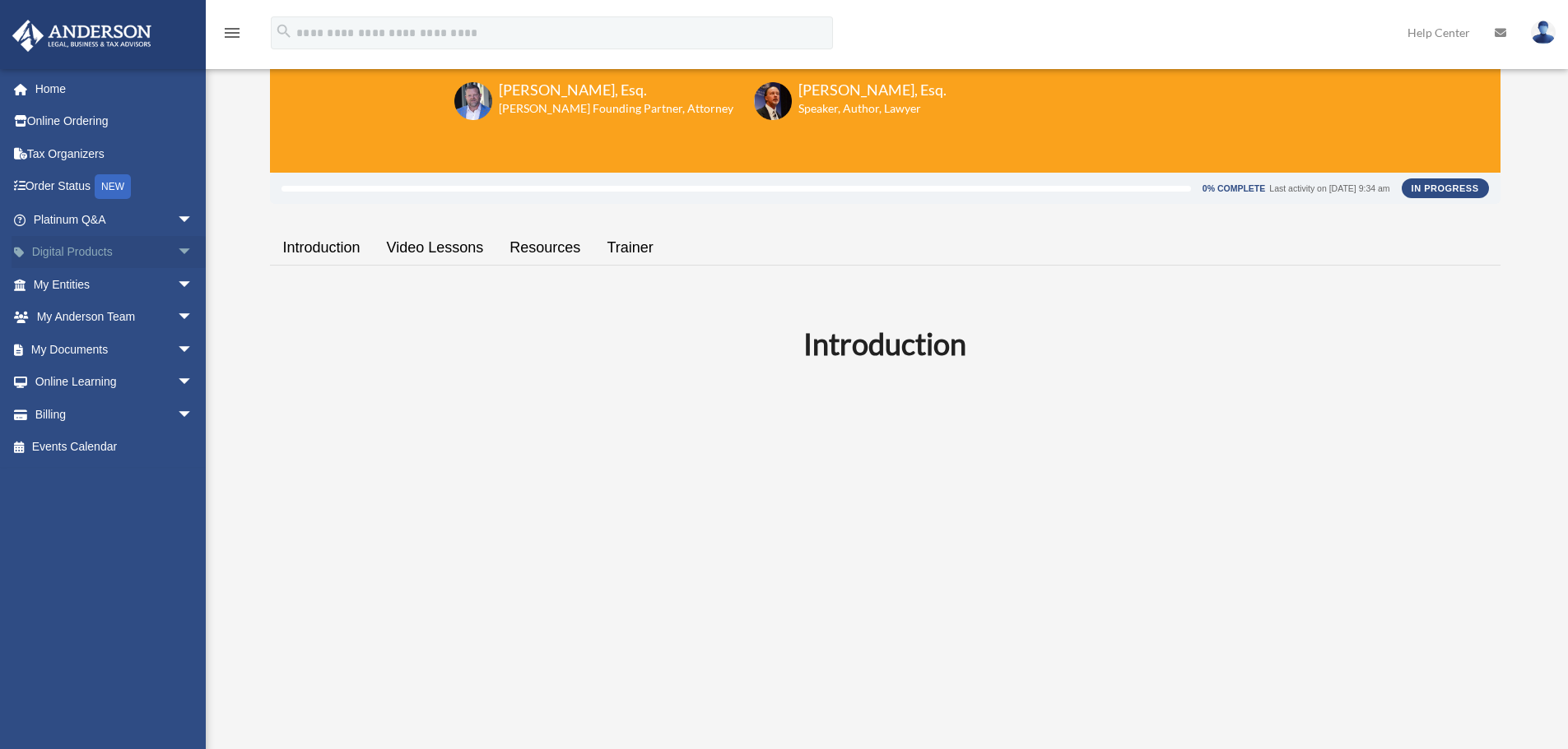
click at [156, 256] on link "Digital Products arrow_drop_down" at bounding box center [115, 253] width 206 height 33
click at [177, 254] on span "arrow_drop_down" at bounding box center [193, 253] width 33 height 33
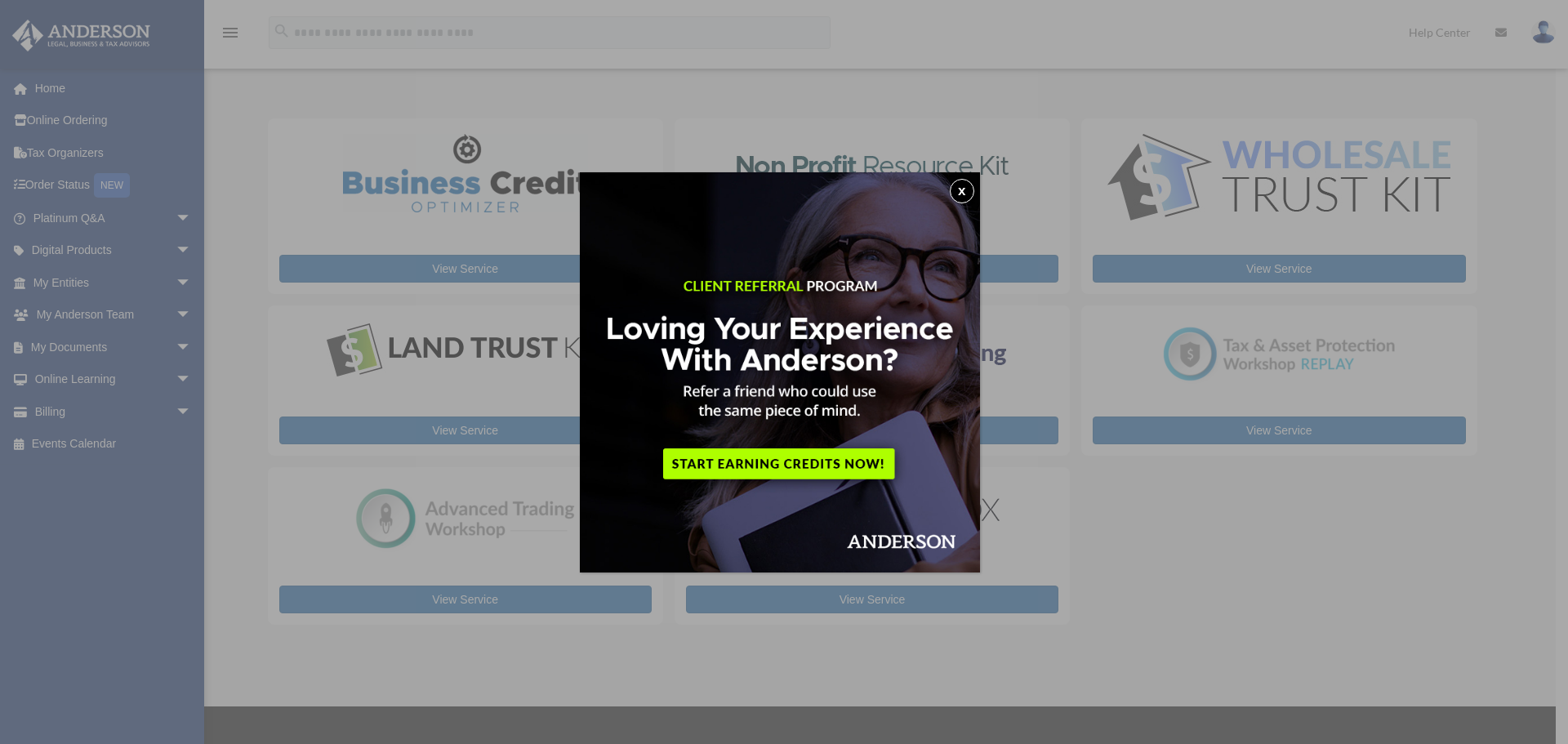
click at [975, 187] on button "x" at bounding box center [962, 191] width 24 height 24
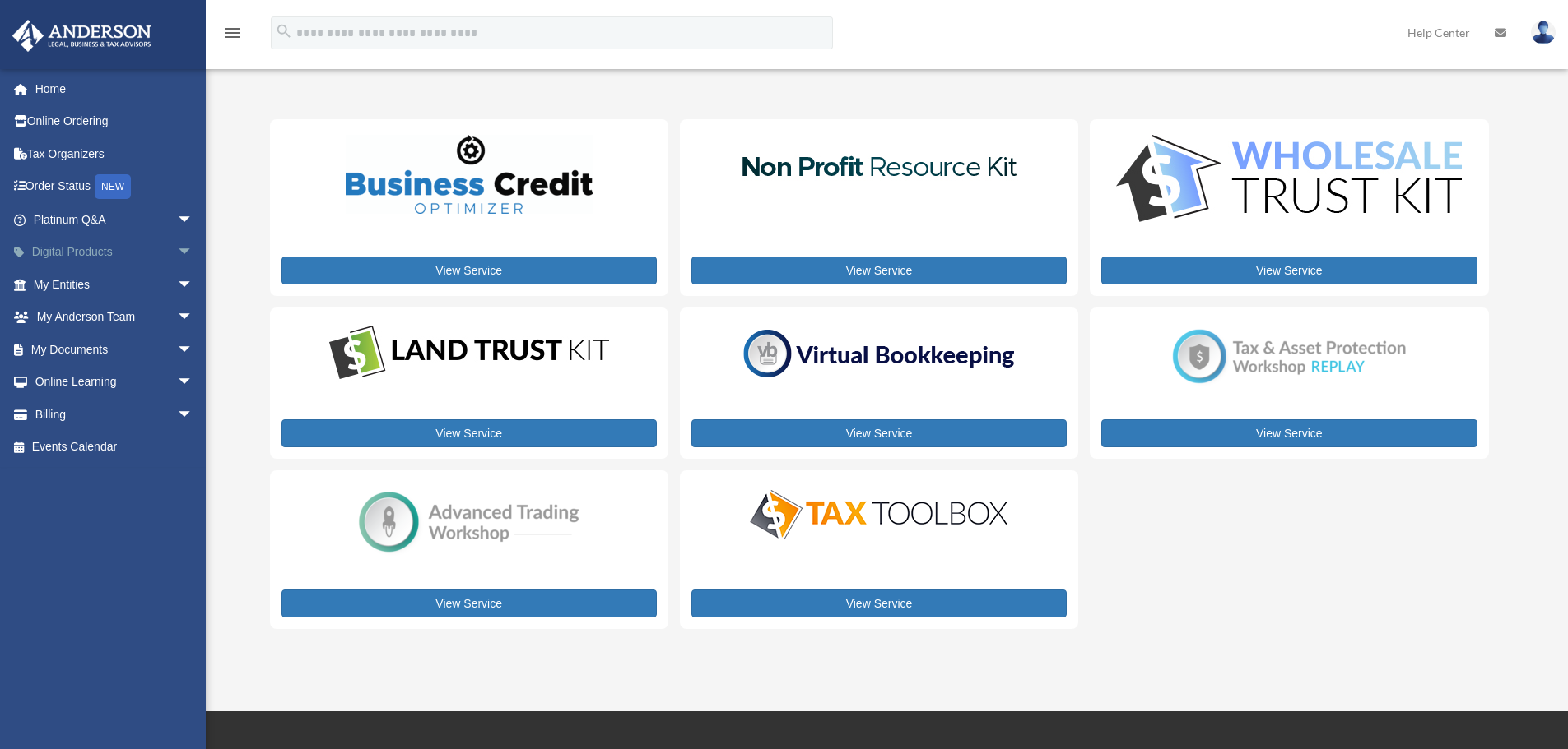
click at [99, 257] on link "Digital Products arrow_drop_down" at bounding box center [115, 253] width 206 height 33
click at [177, 251] on span "arrow_drop_down" at bounding box center [193, 253] width 33 height 33
click at [177, 264] on span "arrow_drop_down" at bounding box center [193, 253] width 33 height 33
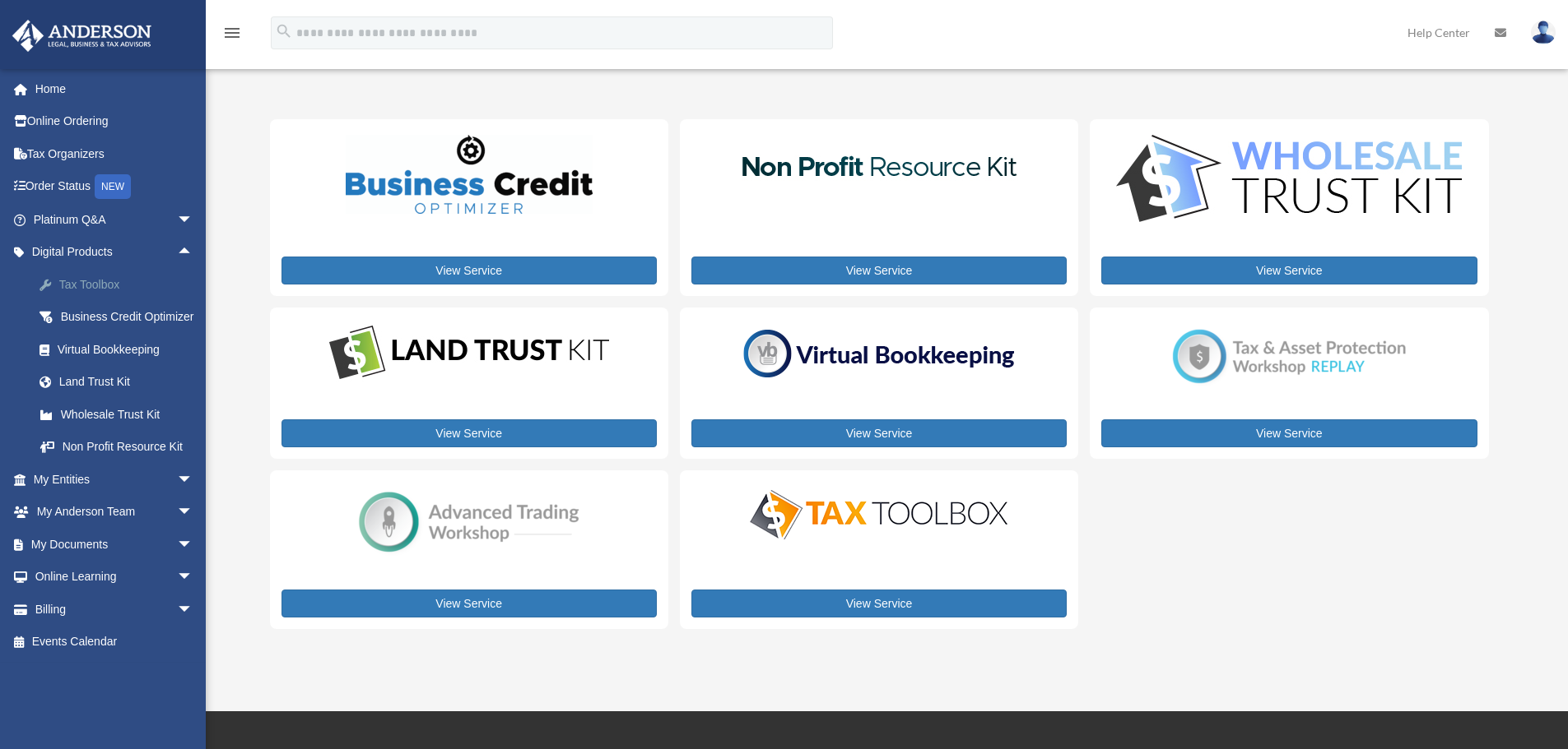
click at [114, 288] on div "Tax Toolbox" at bounding box center [128, 285] width 139 height 21
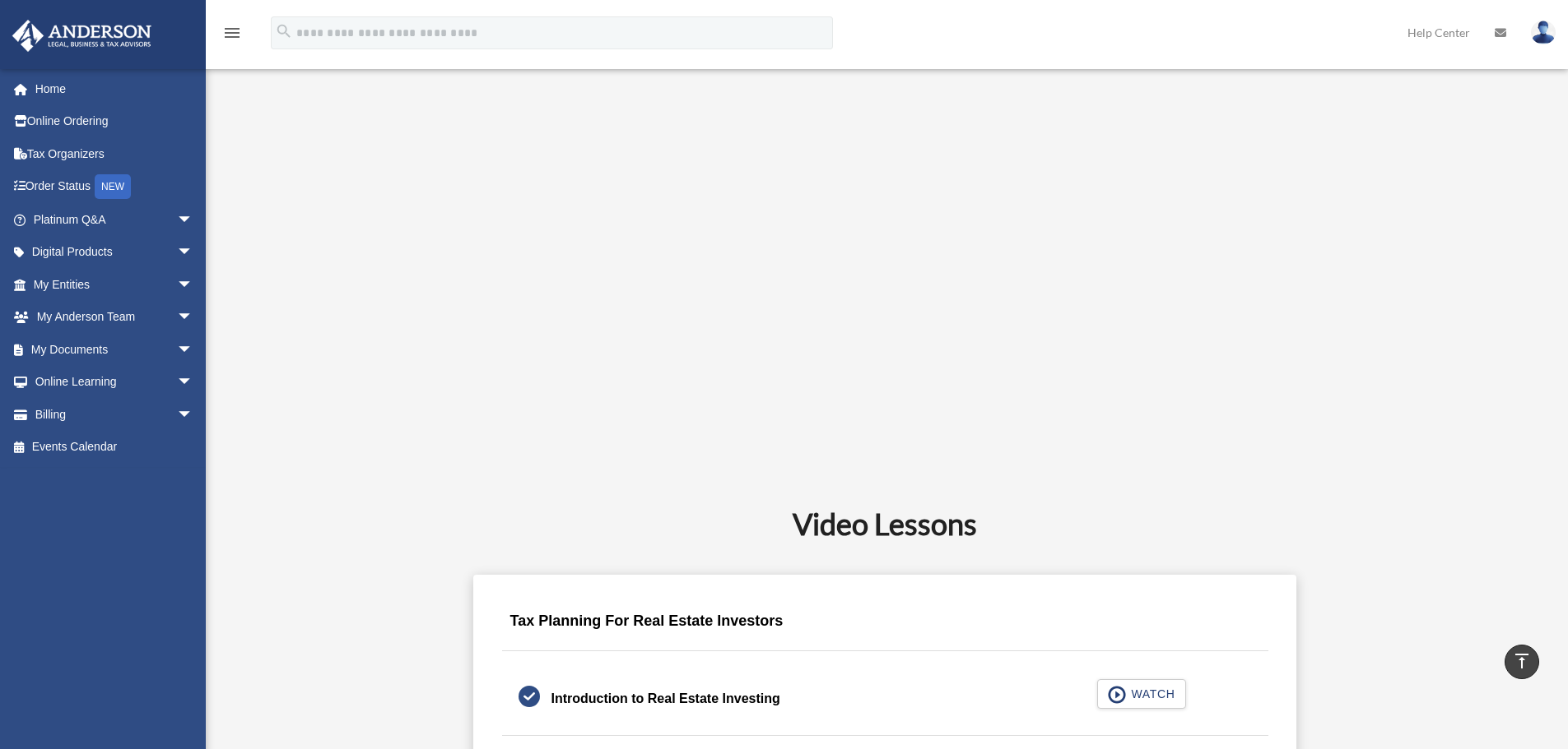
scroll to position [494, 0]
